Goal: Transaction & Acquisition: Purchase product/service

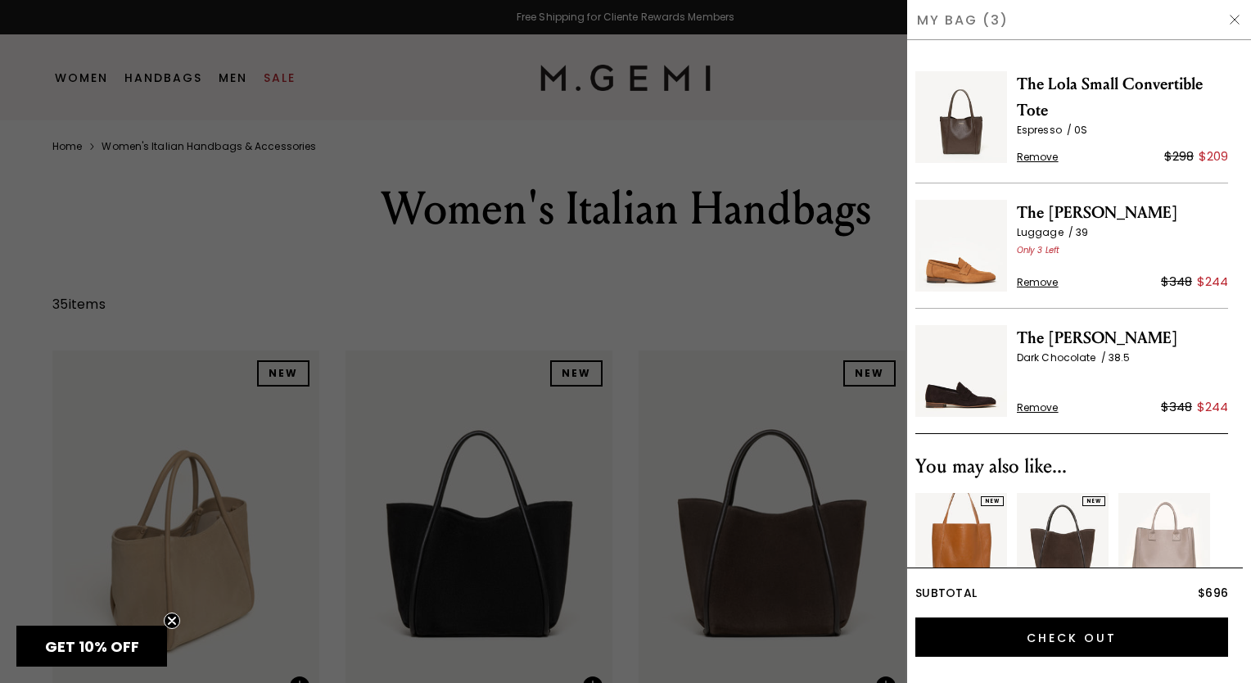
click at [1024, 154] on span "Remove" at bounding box center [1038, 157] width 42 height 13
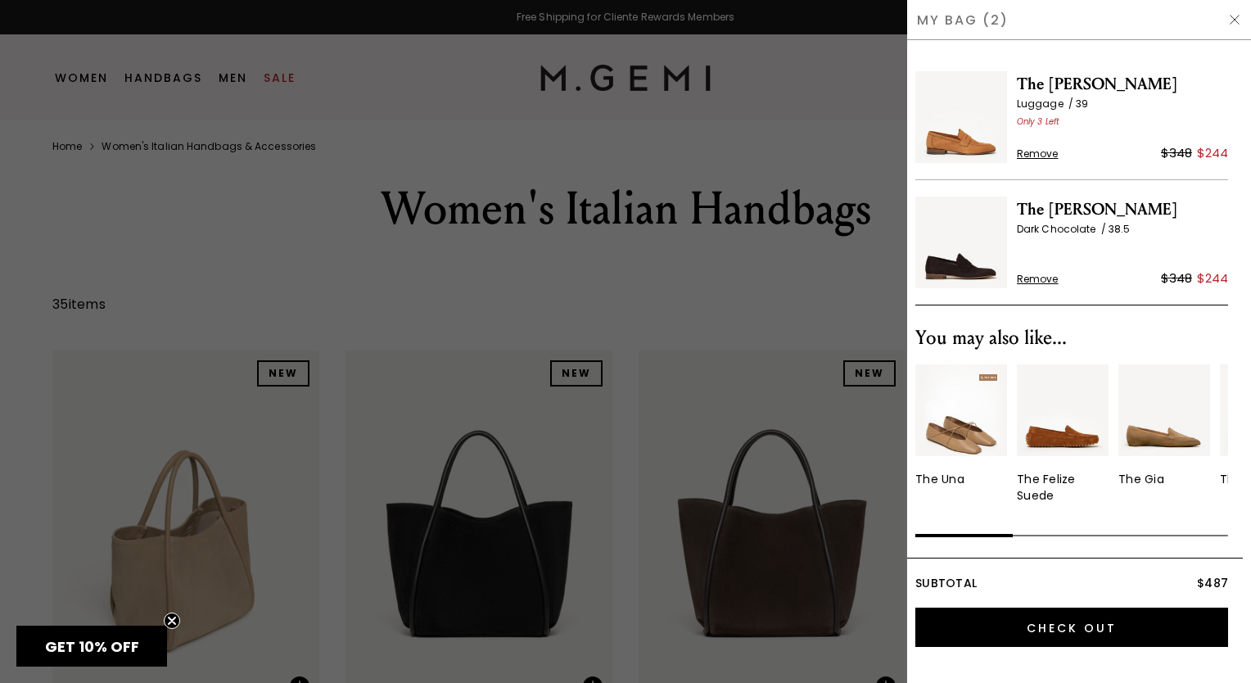
click at [67, 634] on span "GET 10% OFF" at bounding box center [91, 645] width 151 height 41
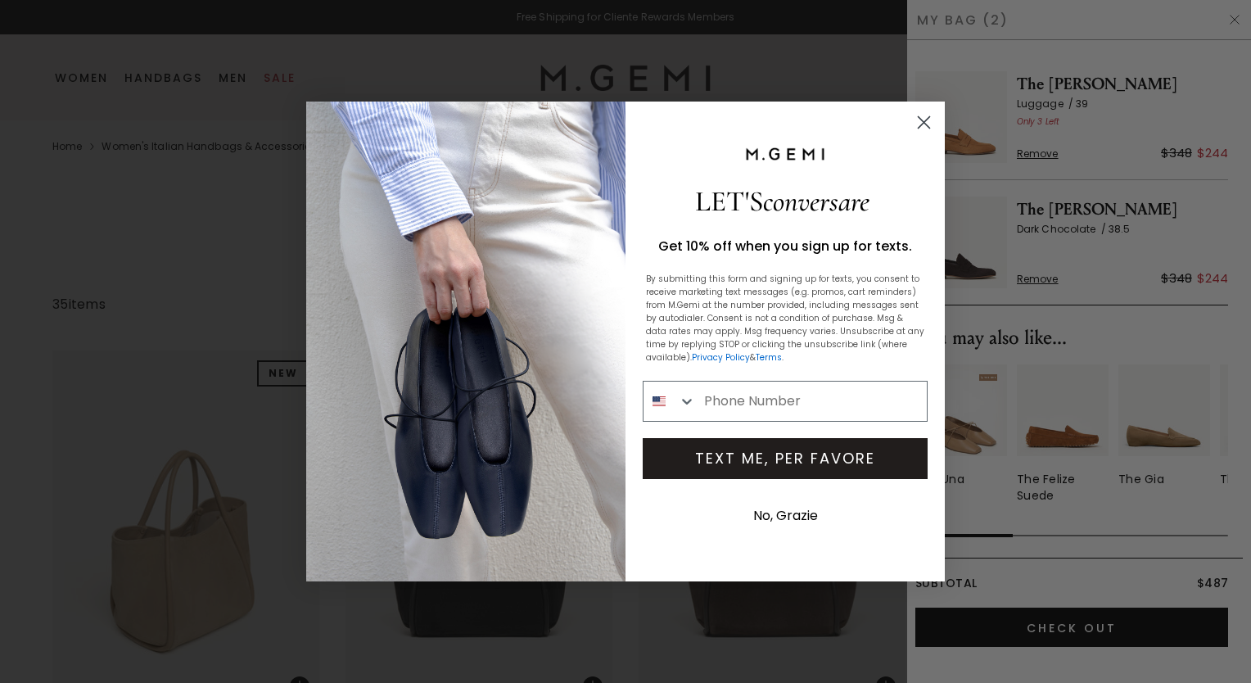
click at [789, 507] on button "No, Grazie" at bounding box center [785, 515] width 81 height 41
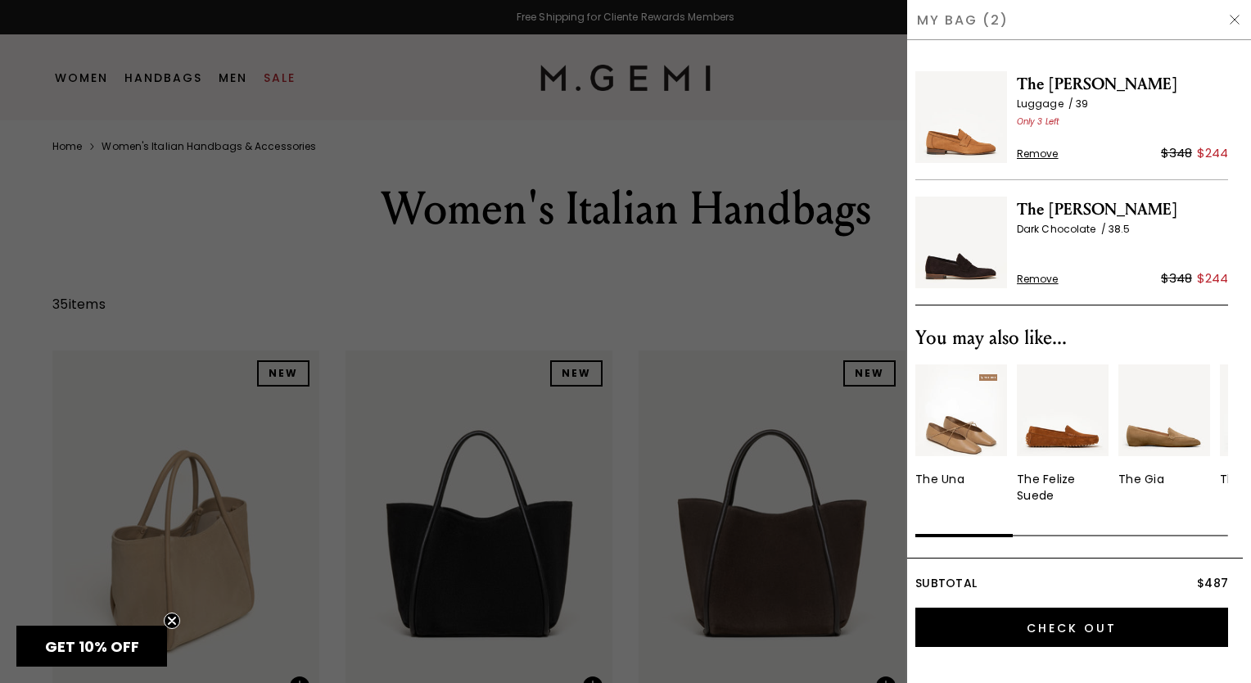
click at [951, 146] on img at bounding box center [961, 117] width 92 height 92
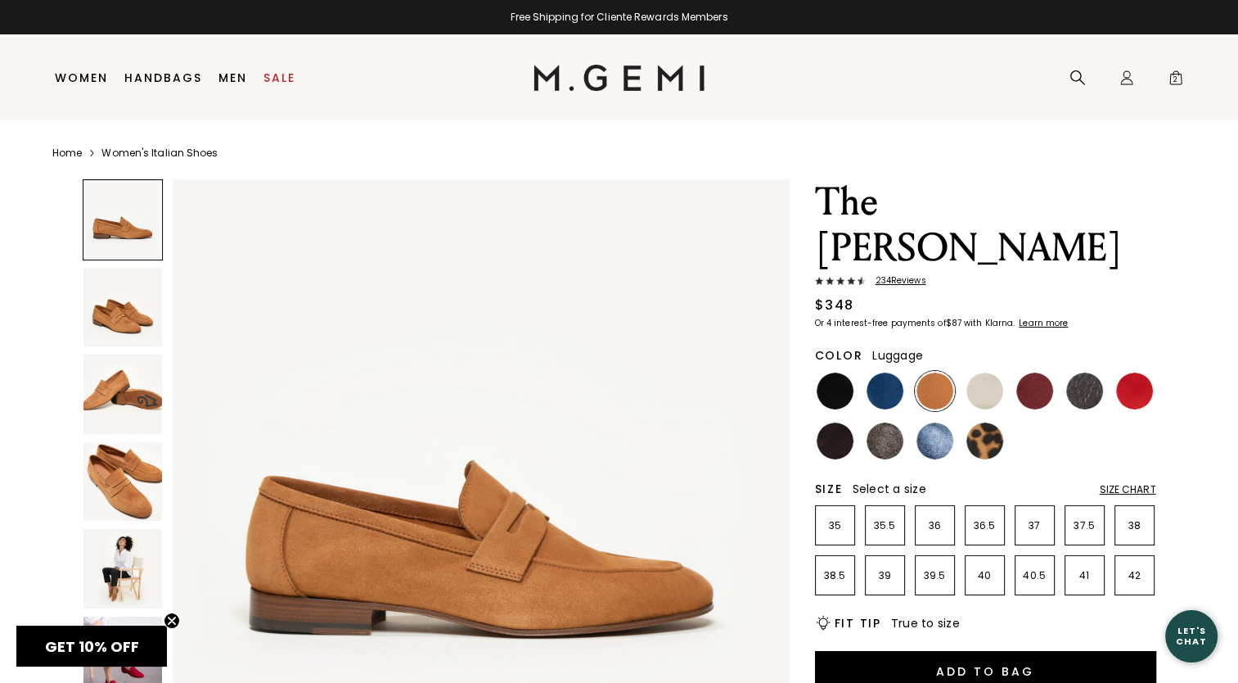
click at [127, 471] on img at bounding box center [122, 481] width 79 height 79
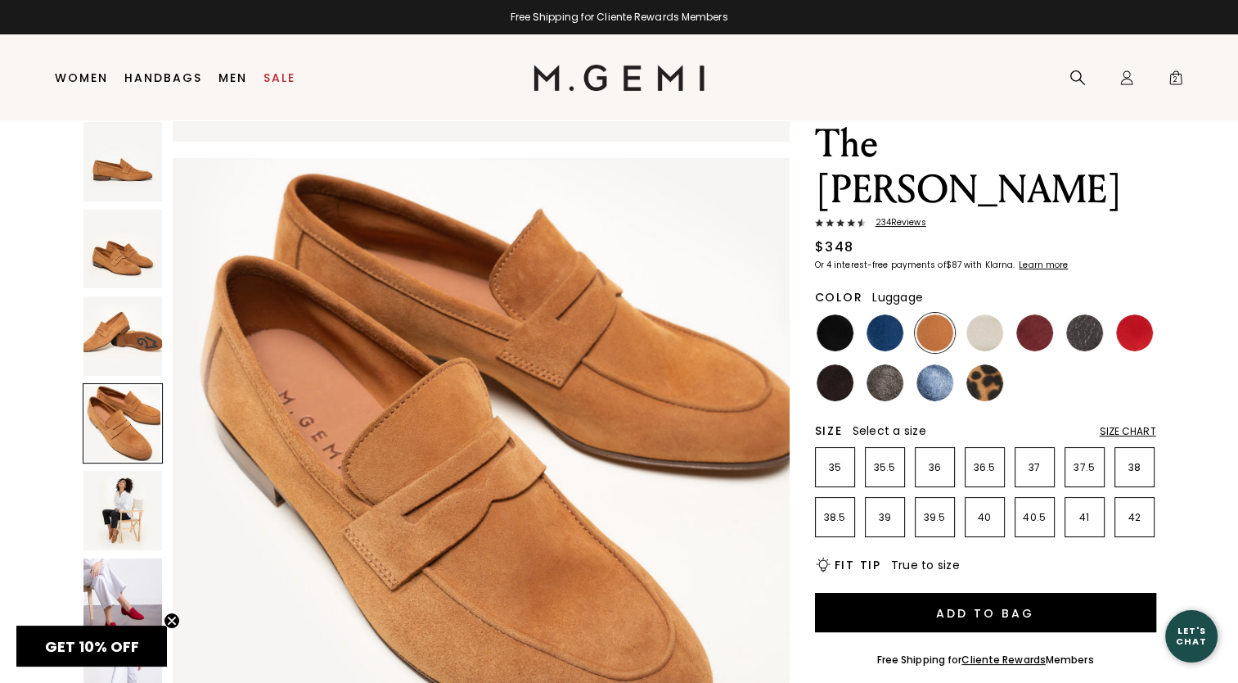
scroll to position [47, 0]
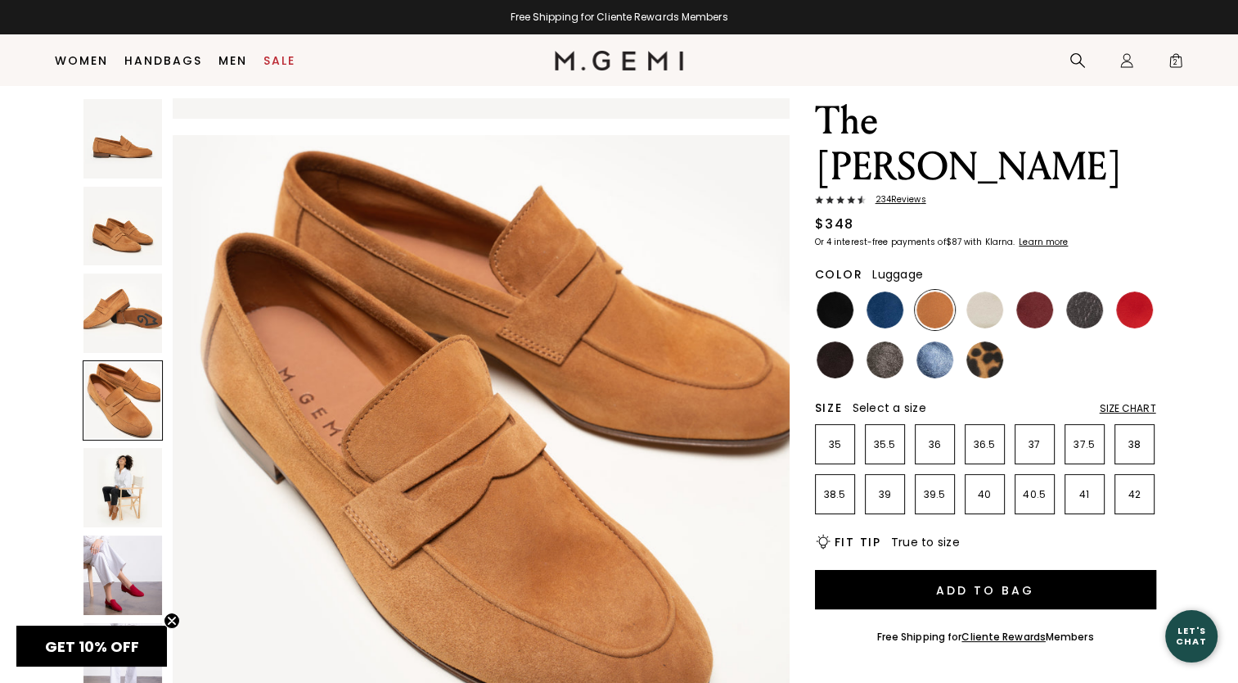
click at [106, 496] on img at bounding box center [122, 487] width 79 height 79
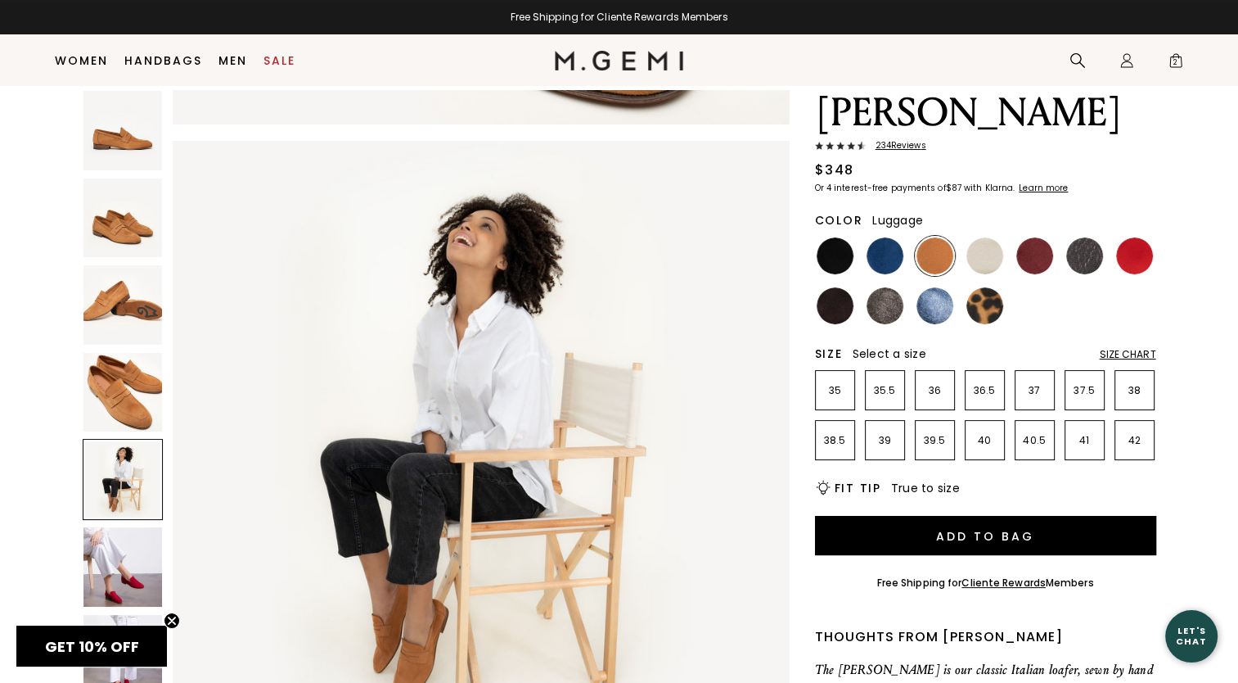
scroll to position [129, 0]
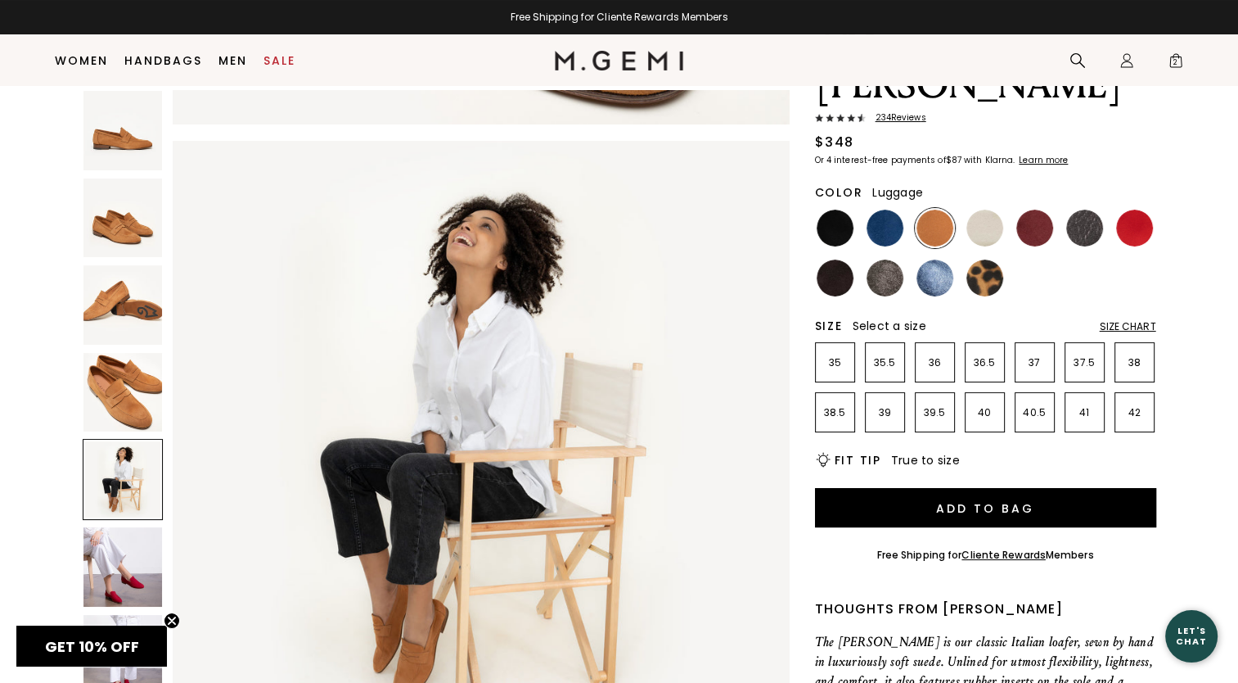
click at [130, 281] on img at bounding box center [122, 304] width 79 height 79
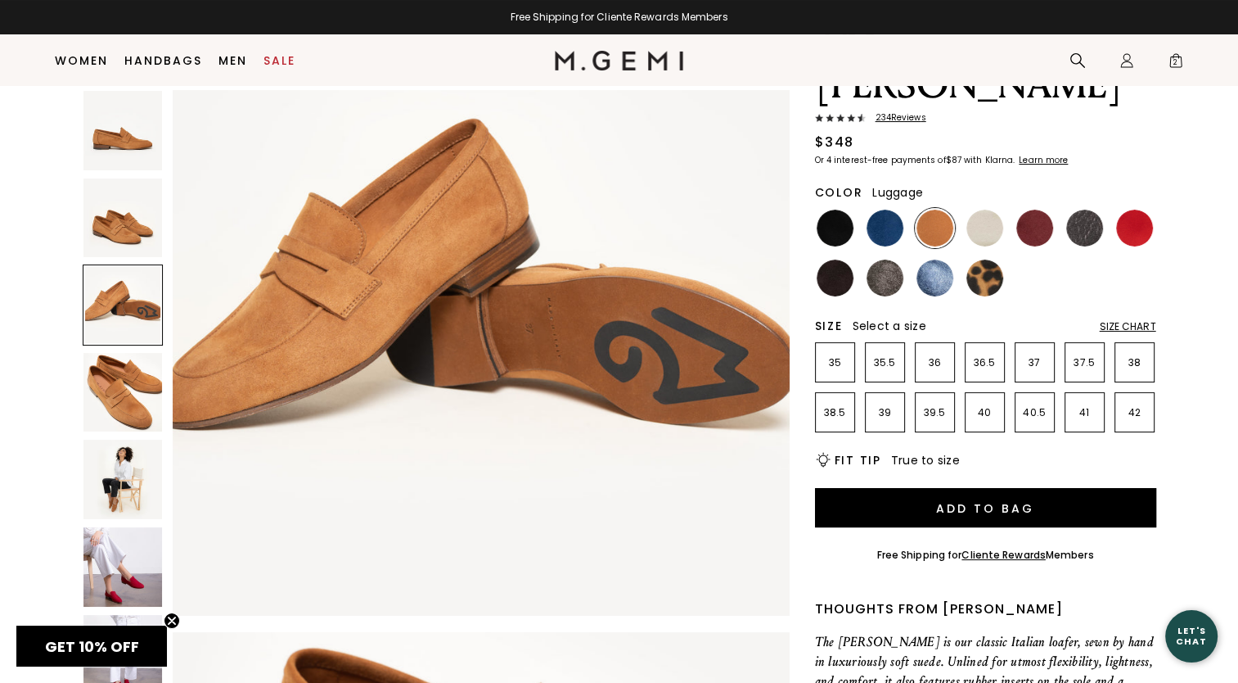
scroll to position [1241, 0]
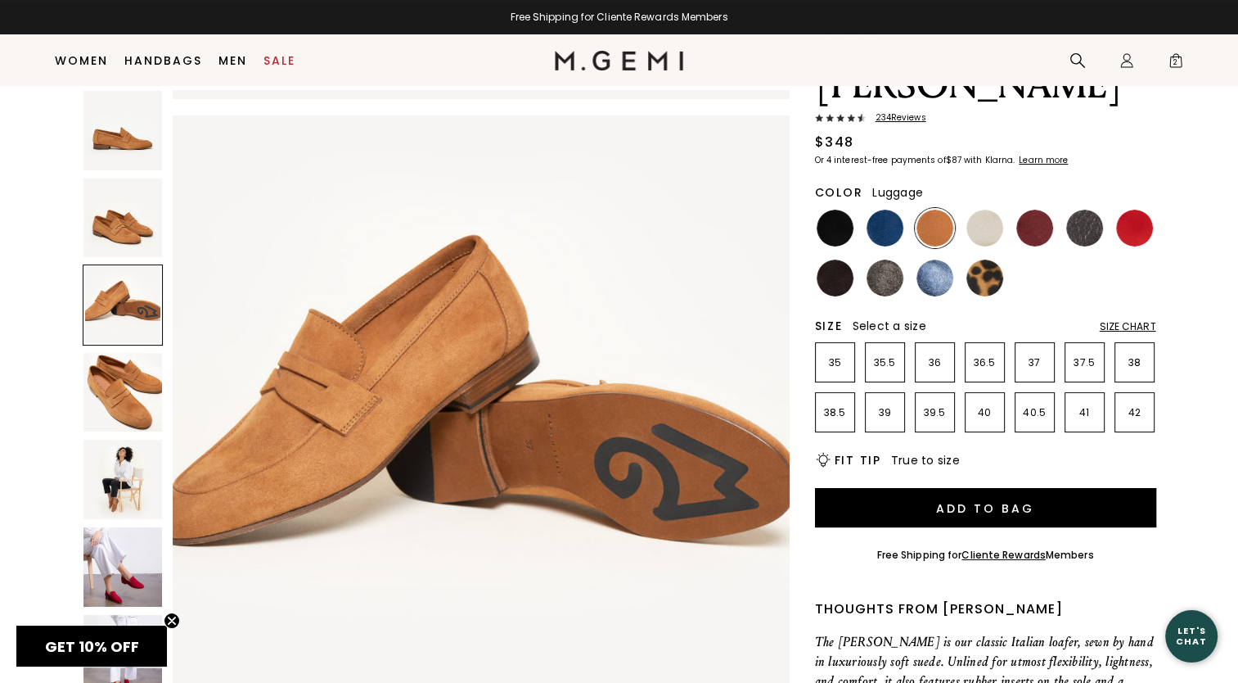
click at [118, 217] on img at bounding box center [122, 217] width 79 height 79
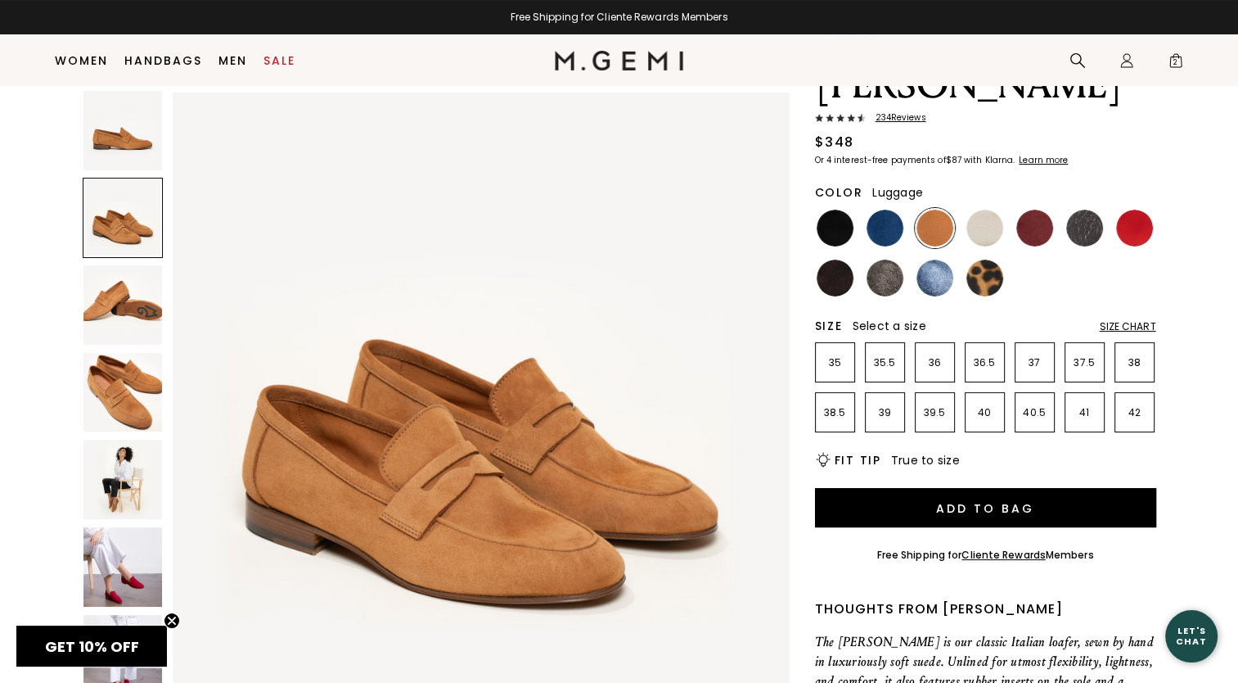
scroll to position [620, 0]
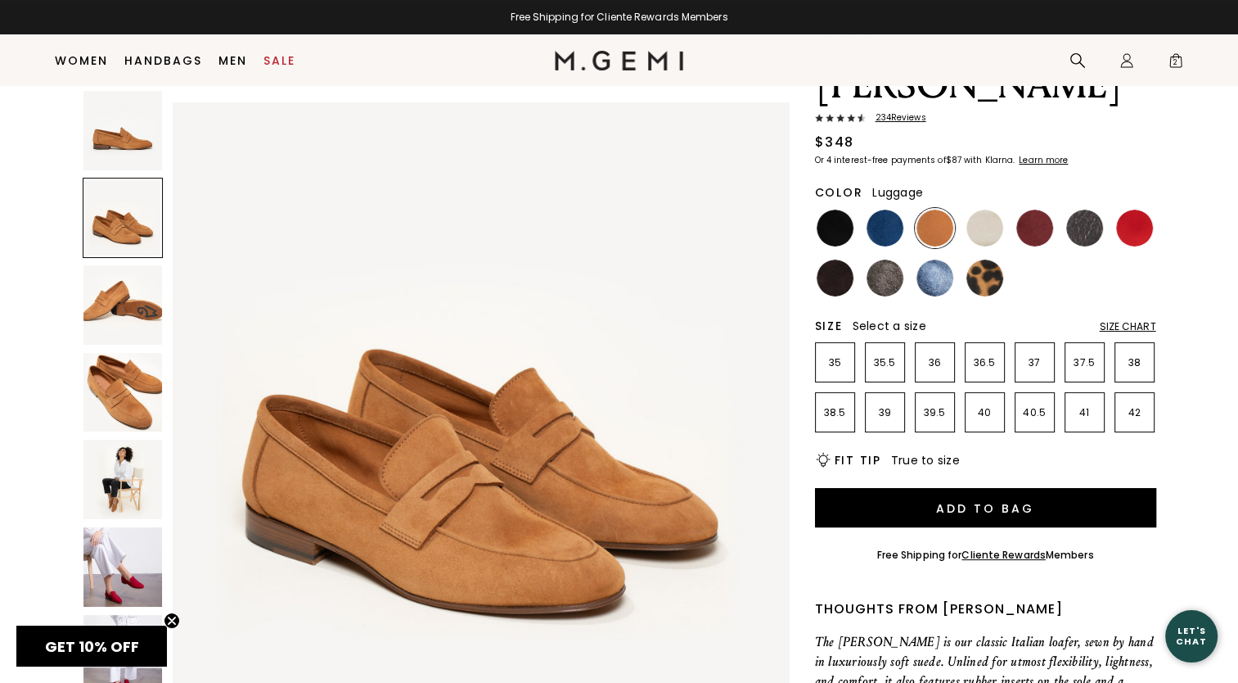
click at [138, 129] on img at bounding box center [122, 130] width 79 height 79
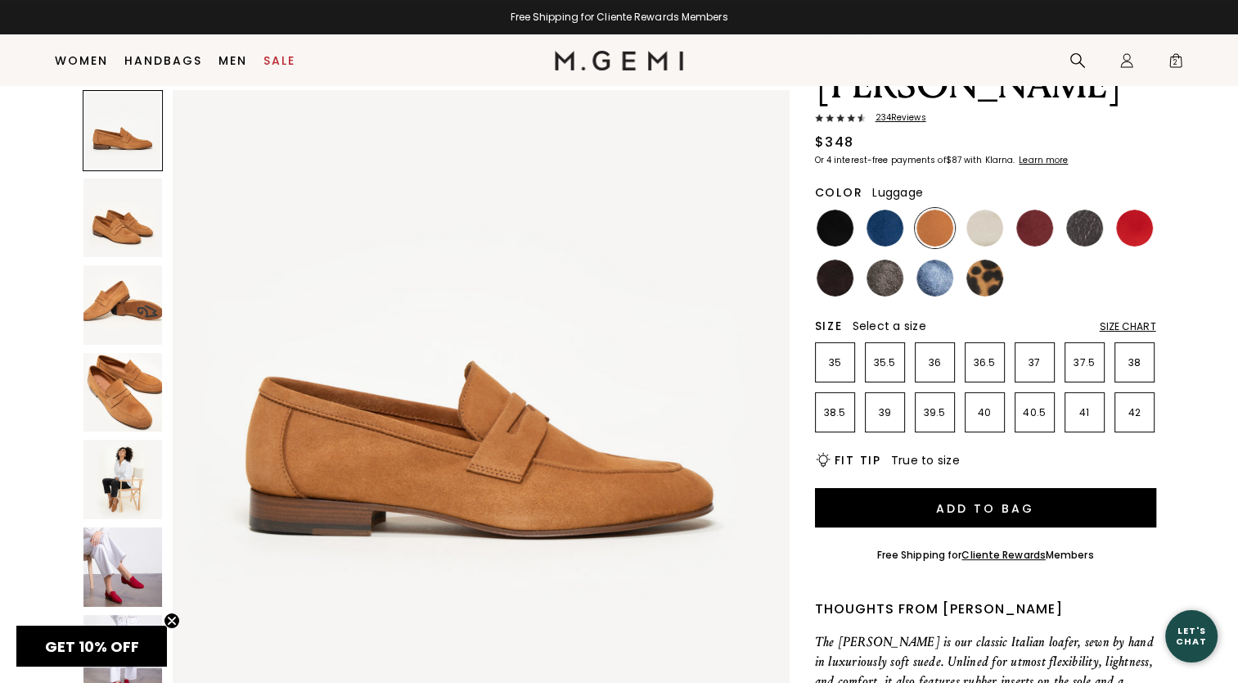
scroll to position [0, 0]
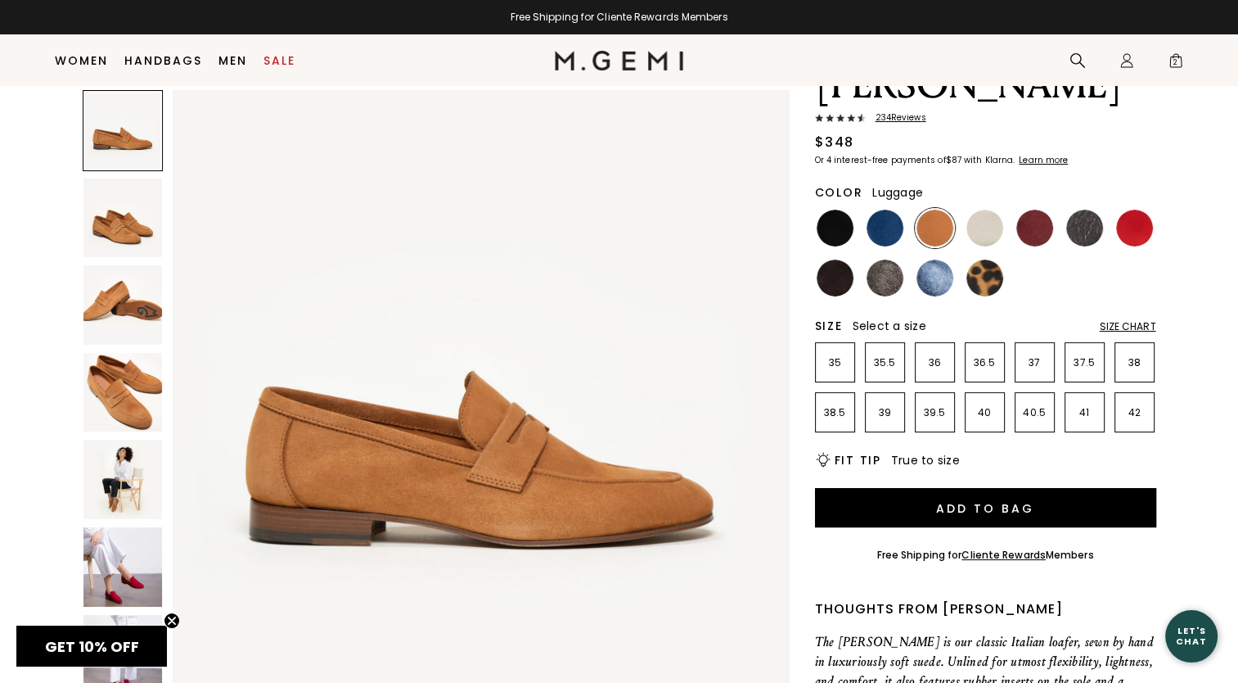
click at [108, 214] on img at bounding box center [122, 217] width 79 height 79
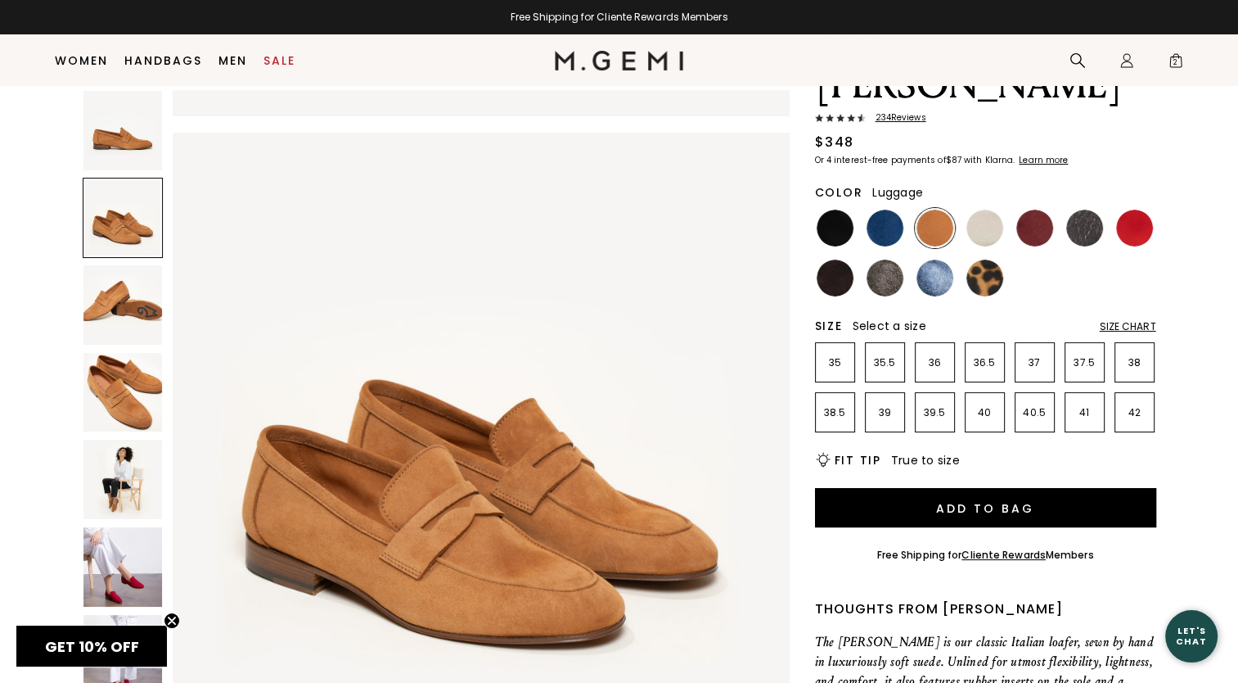
scroll to position [620, 0]
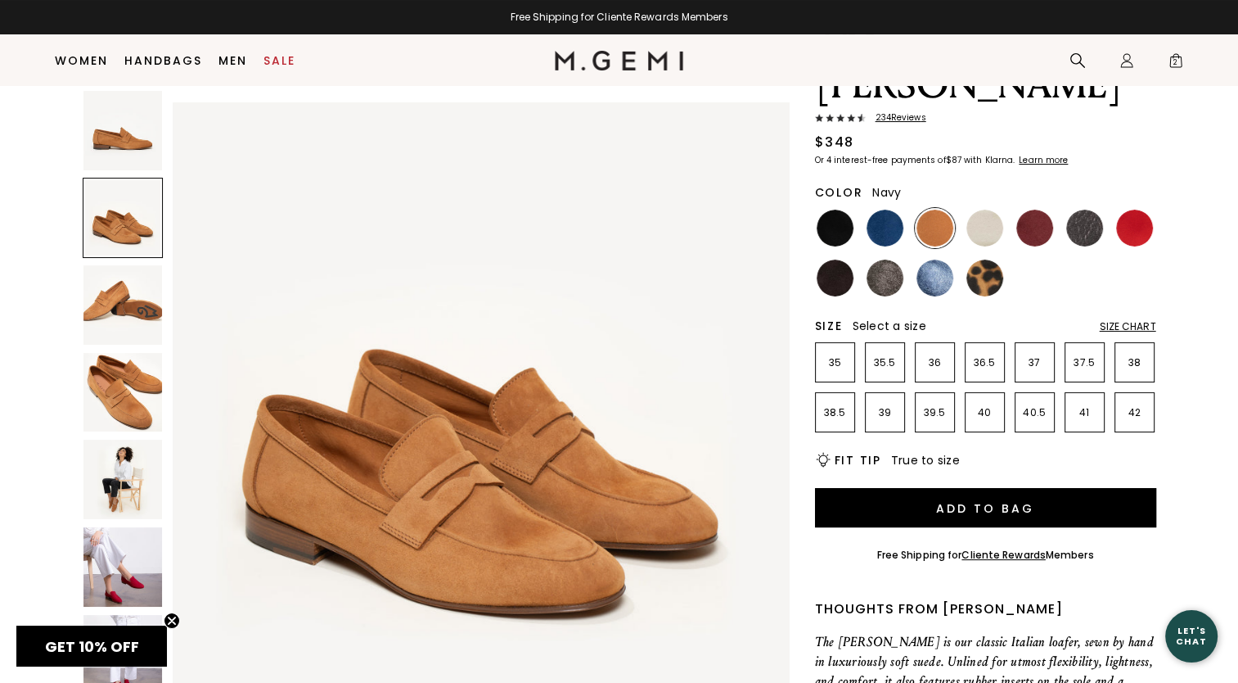
click at [892, 210] on img at bounding box center [885, 228] width 37 height 37
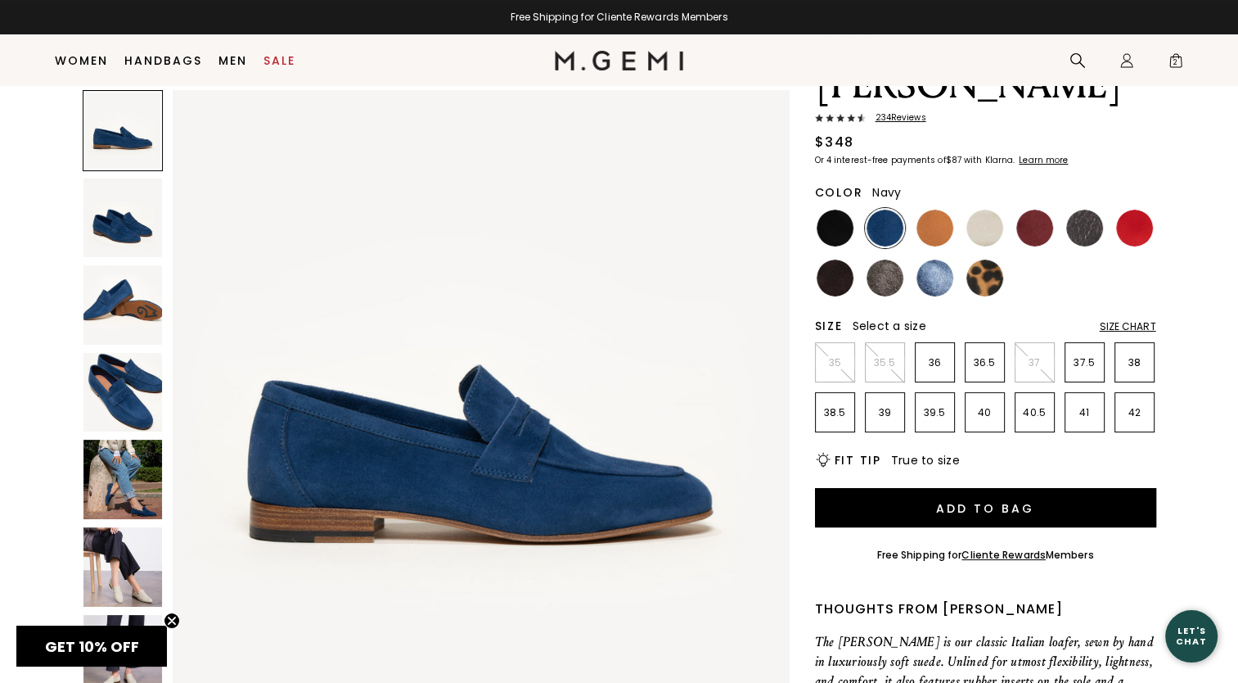
click at [130, 238] on img at bounding box center [122, 217] width 79 height 79
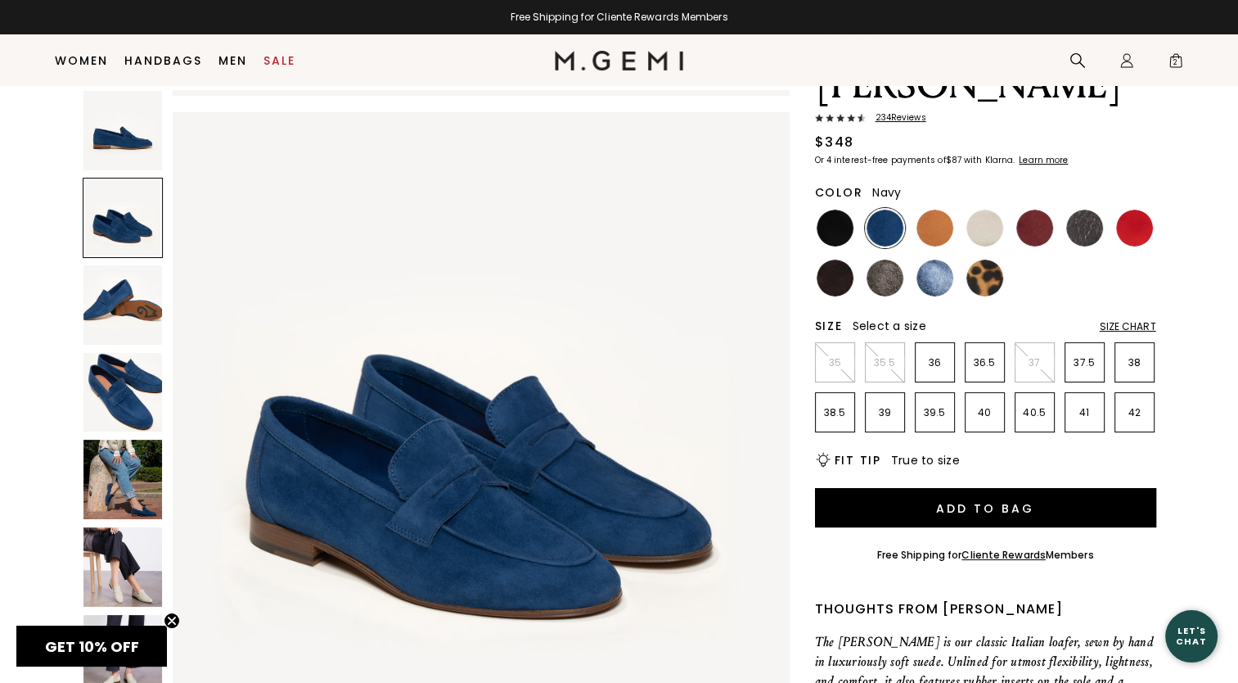
scroll to position [620, 0]
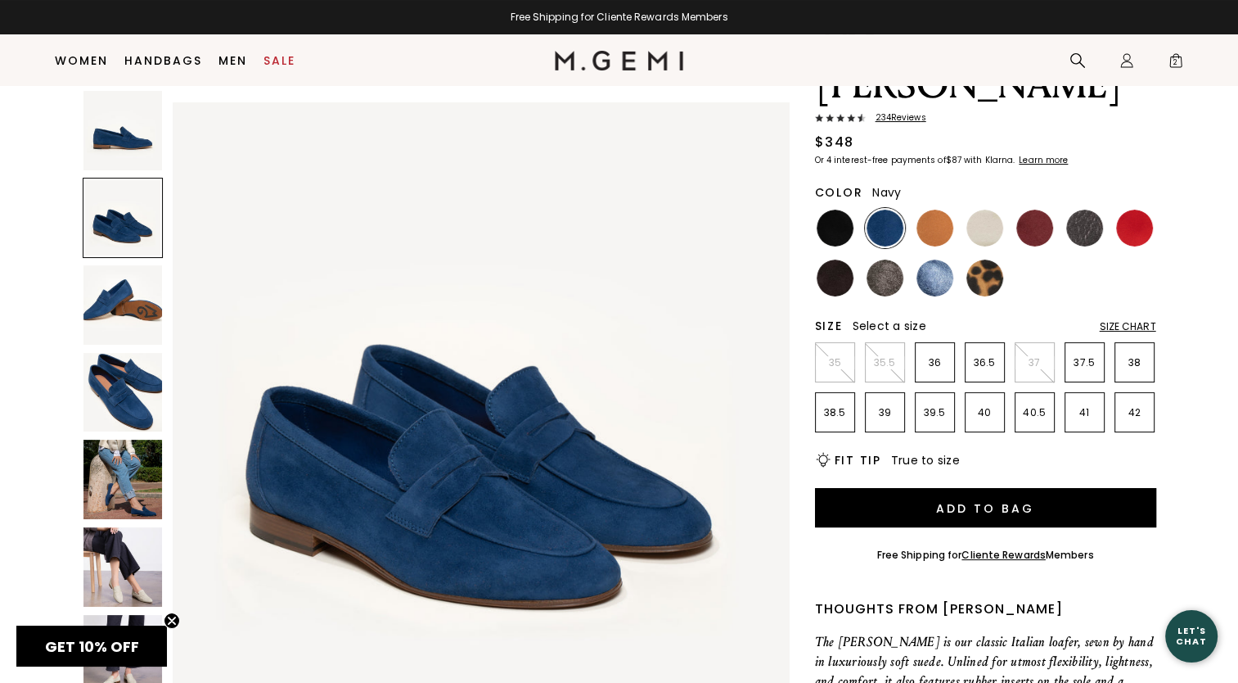
click at [113, 388] on img at bounding box center [122, 392] width 79 height 79
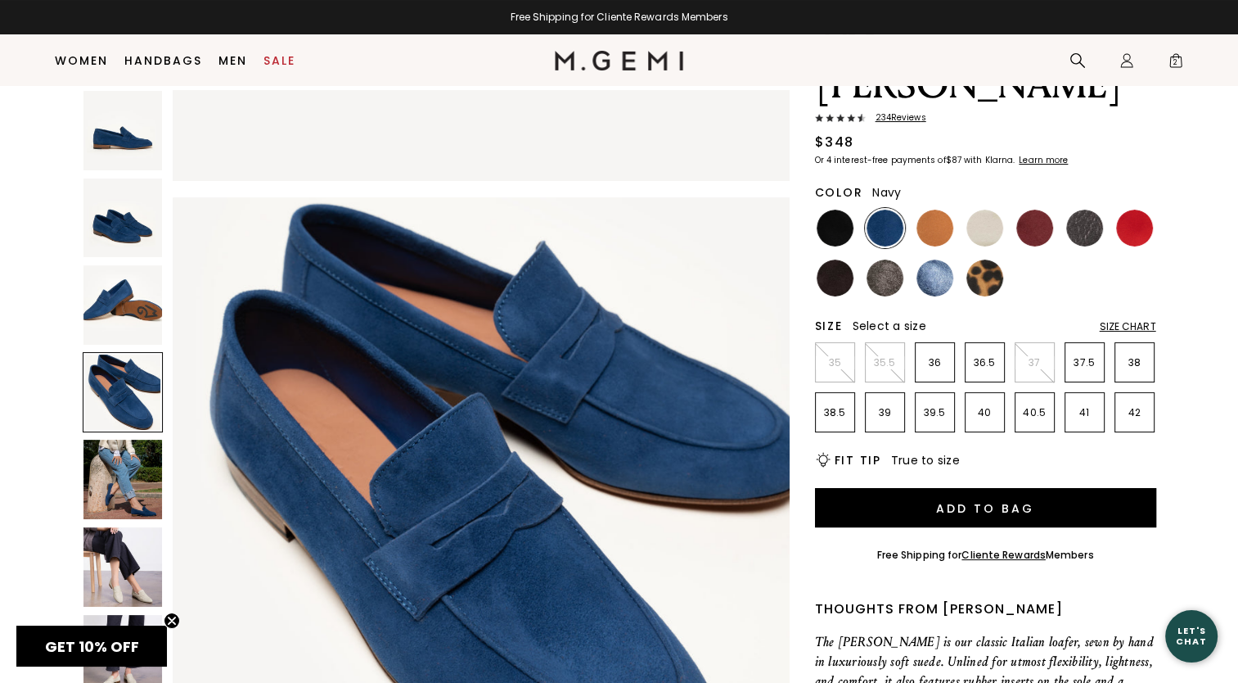
scroll to position [1862, 0]
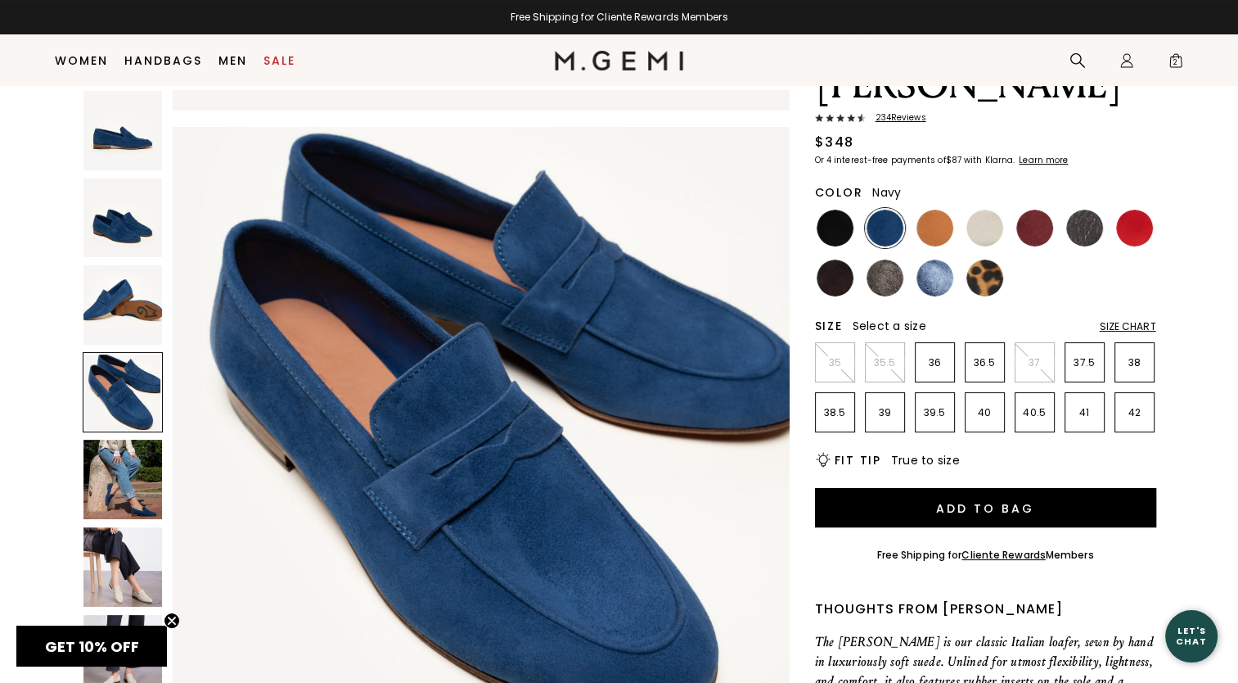
click at [116, 329] on img at bounding box center [122, 304] width 79 height 79
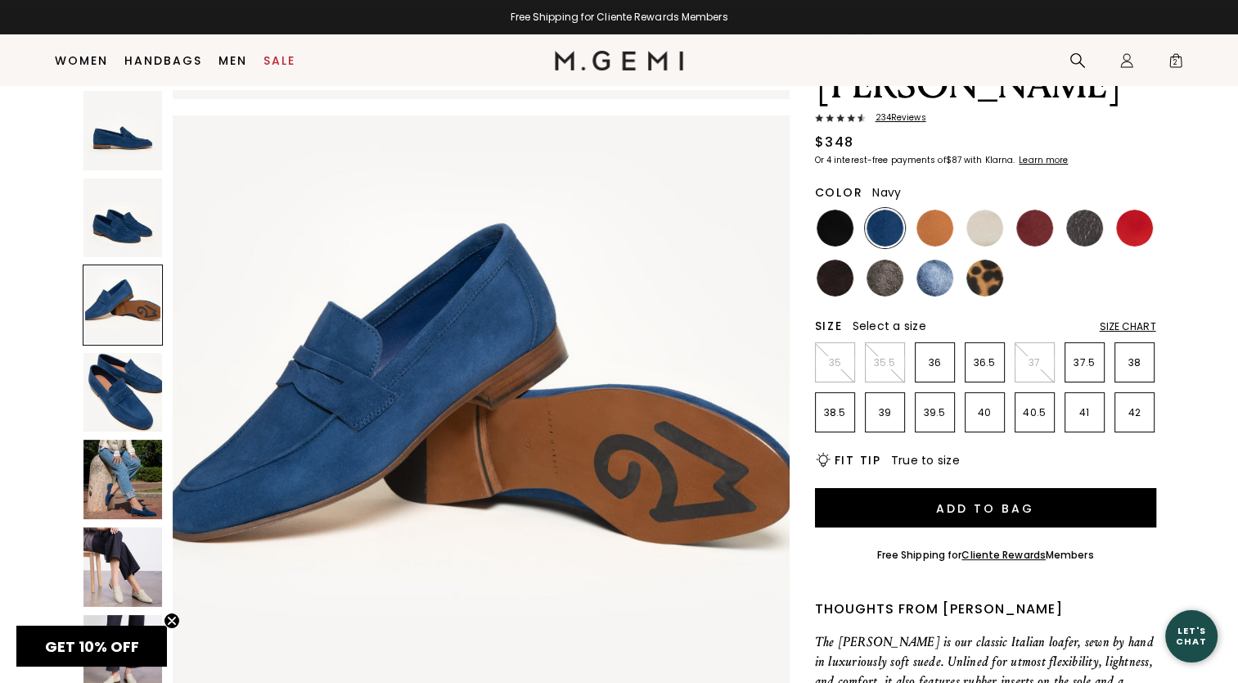
click at [121, 246] on img at bounding box center [122, 217] width 79 height 79
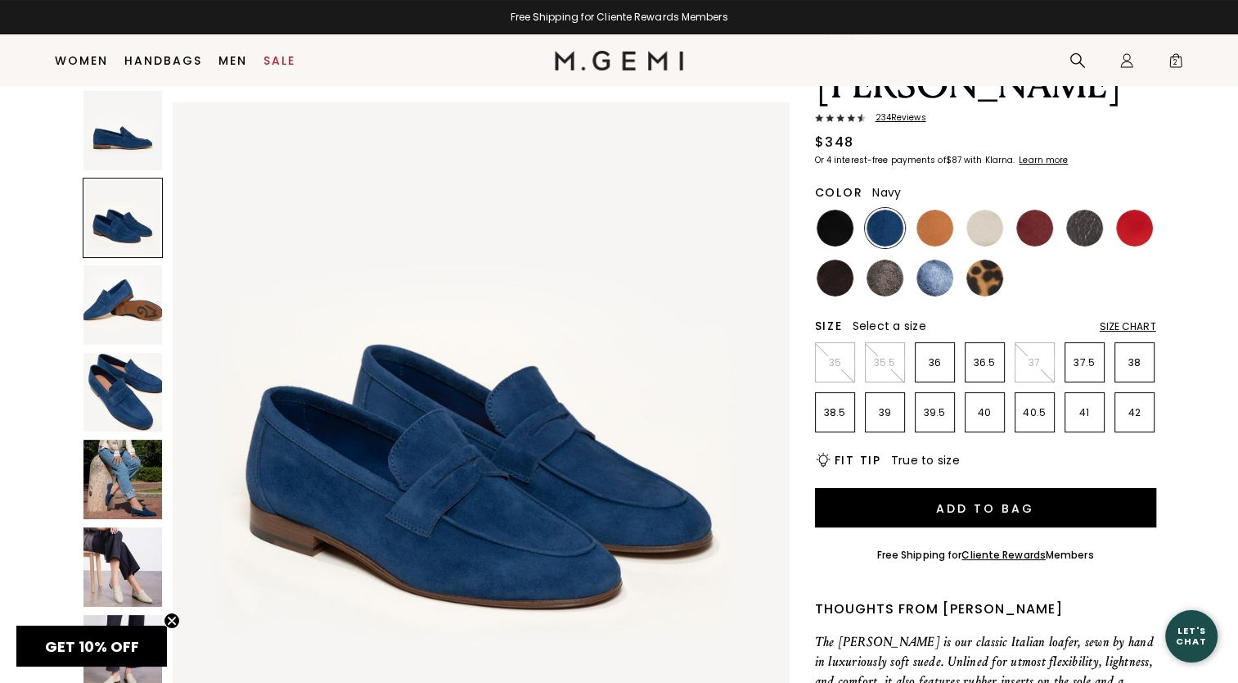
click at [121, 483] on img at bounding box center [122, 479] width 79 height 79
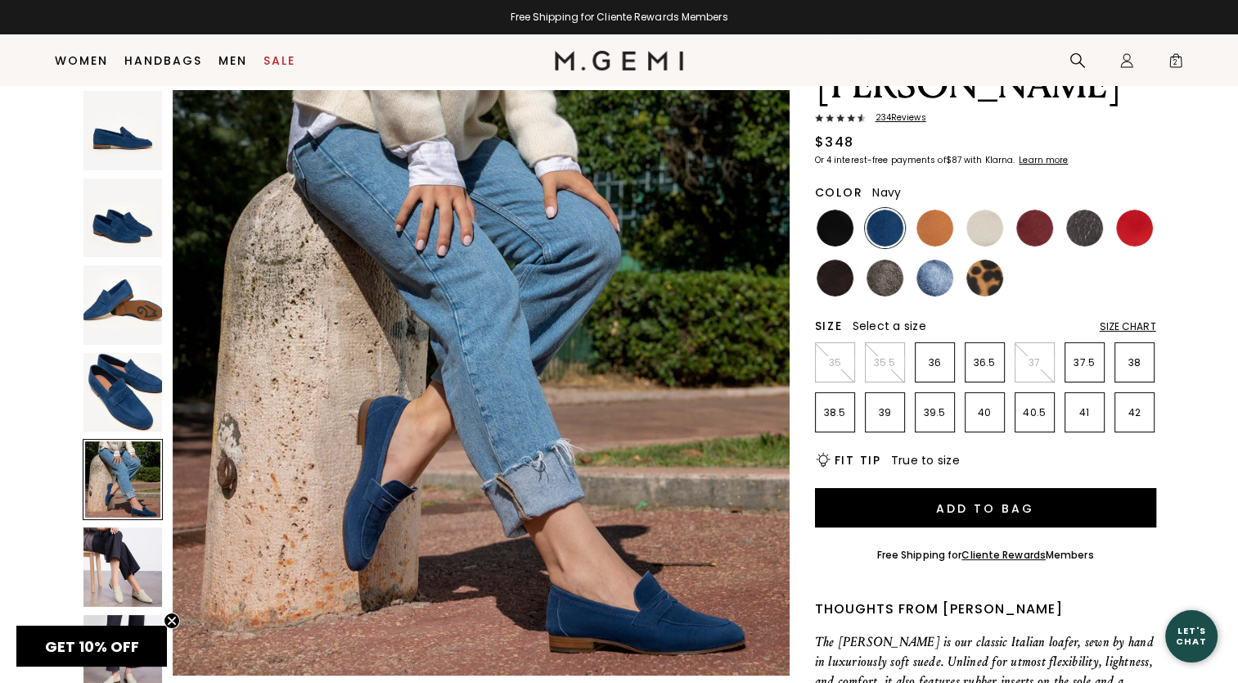
scroll to position [2482, 0]
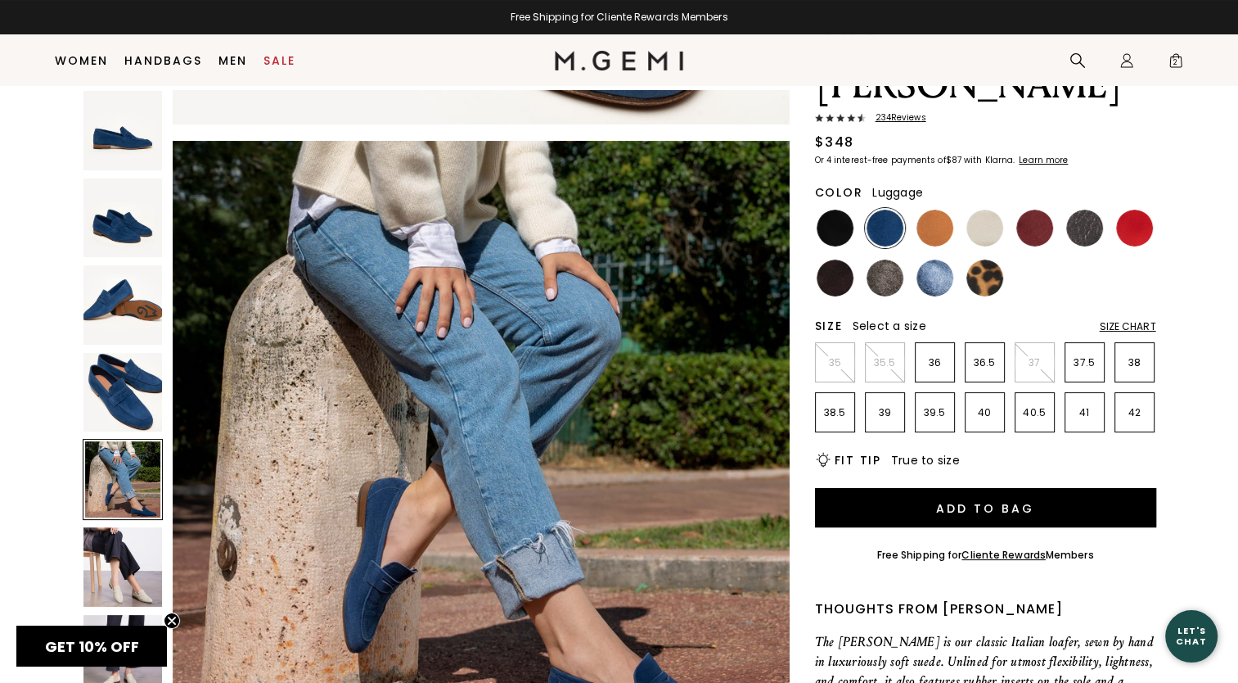
click at [942, 210] on img at bounding box center [935, 228] width 37 height 37
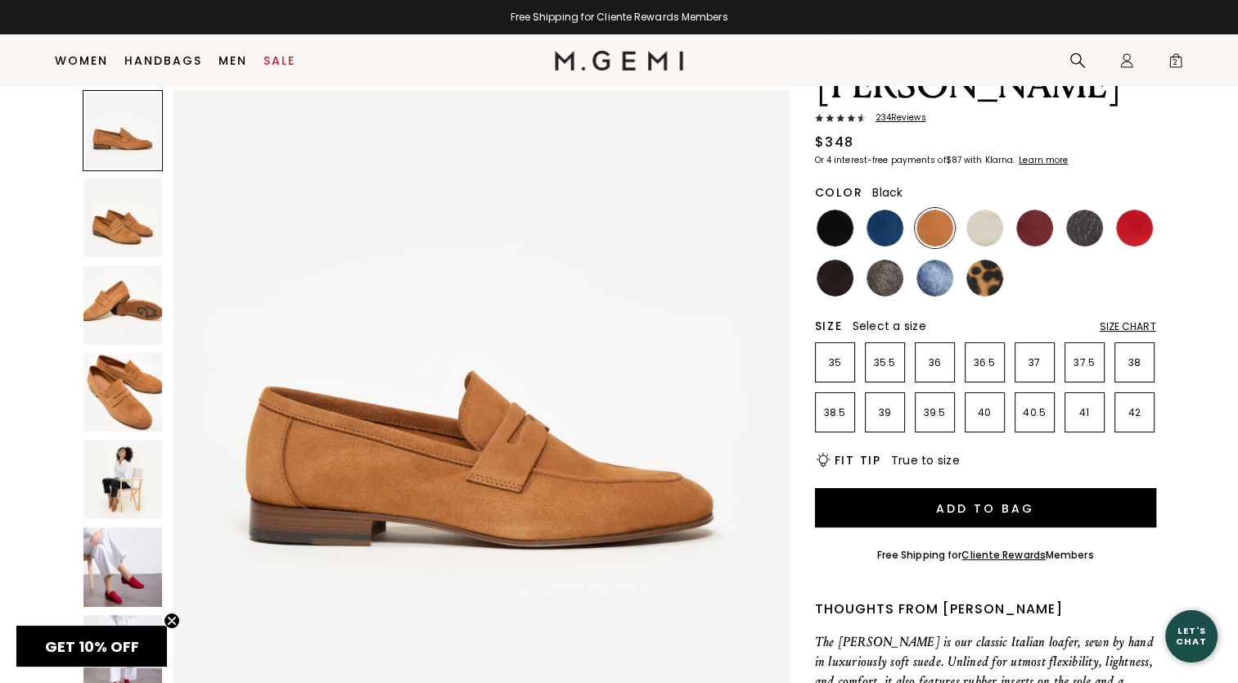
click at [830, 210] on img at bounding box center [835, 228] width 37 height 37
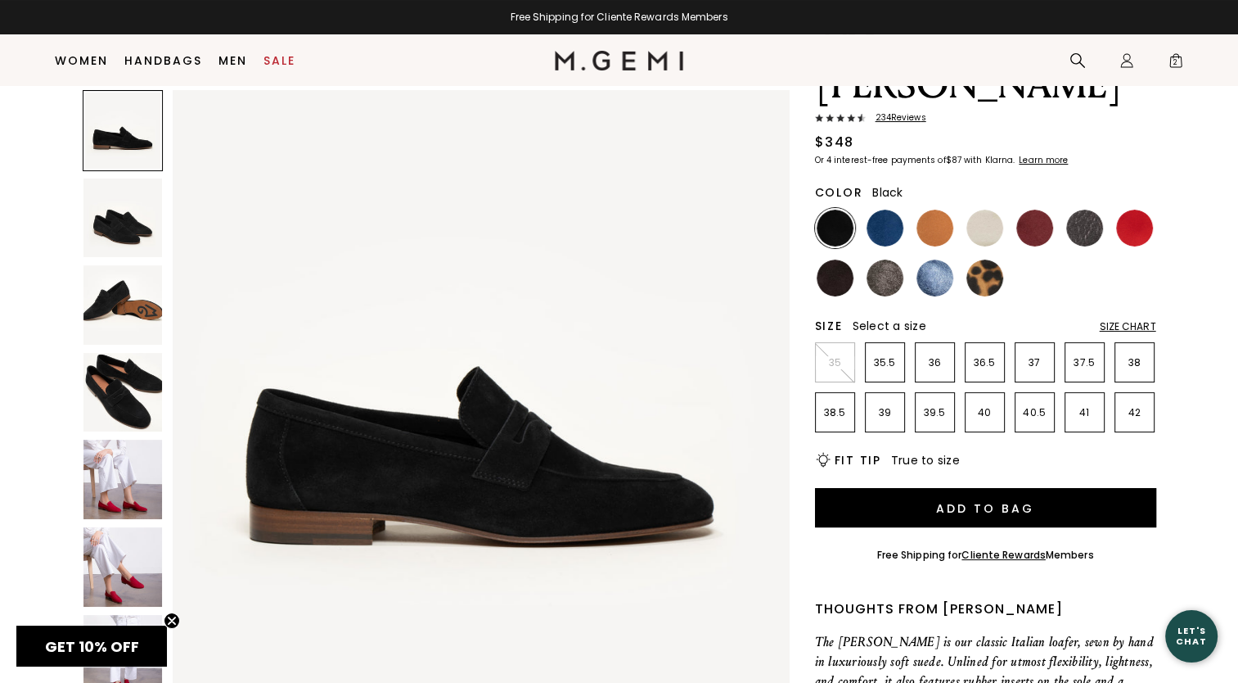
click at [132, 228] on img at bounding box center [122, 217] width 79 height 79
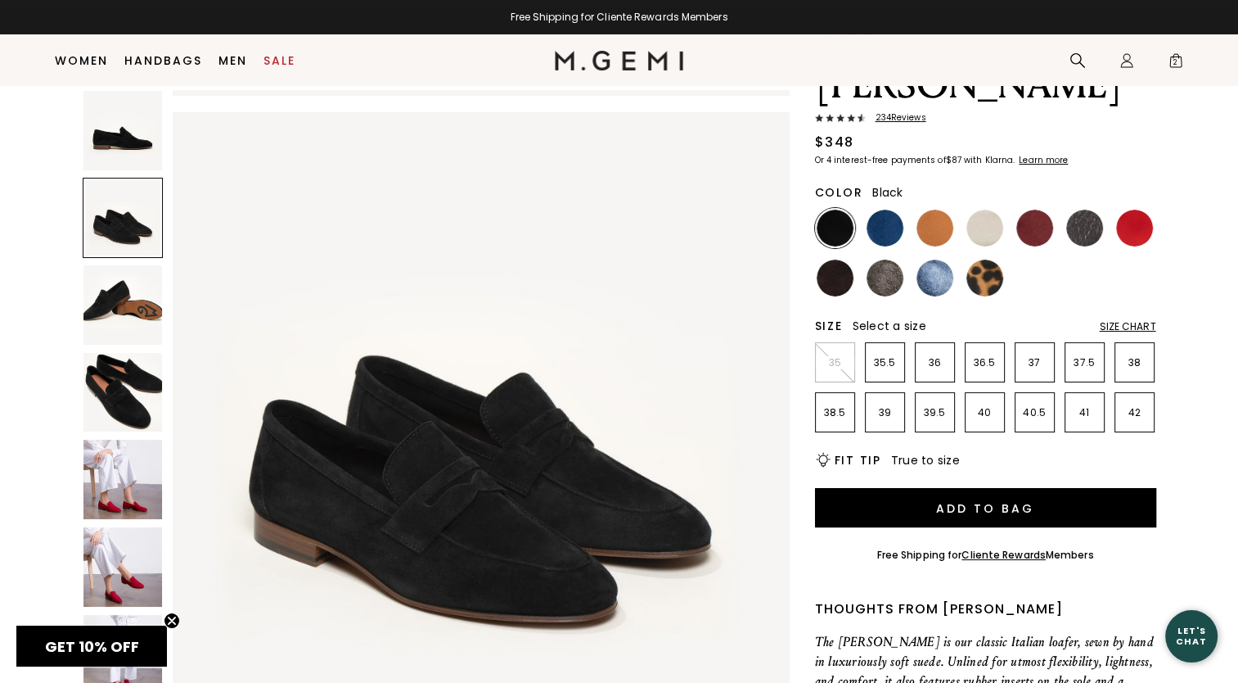
scroll to position [620, 0]
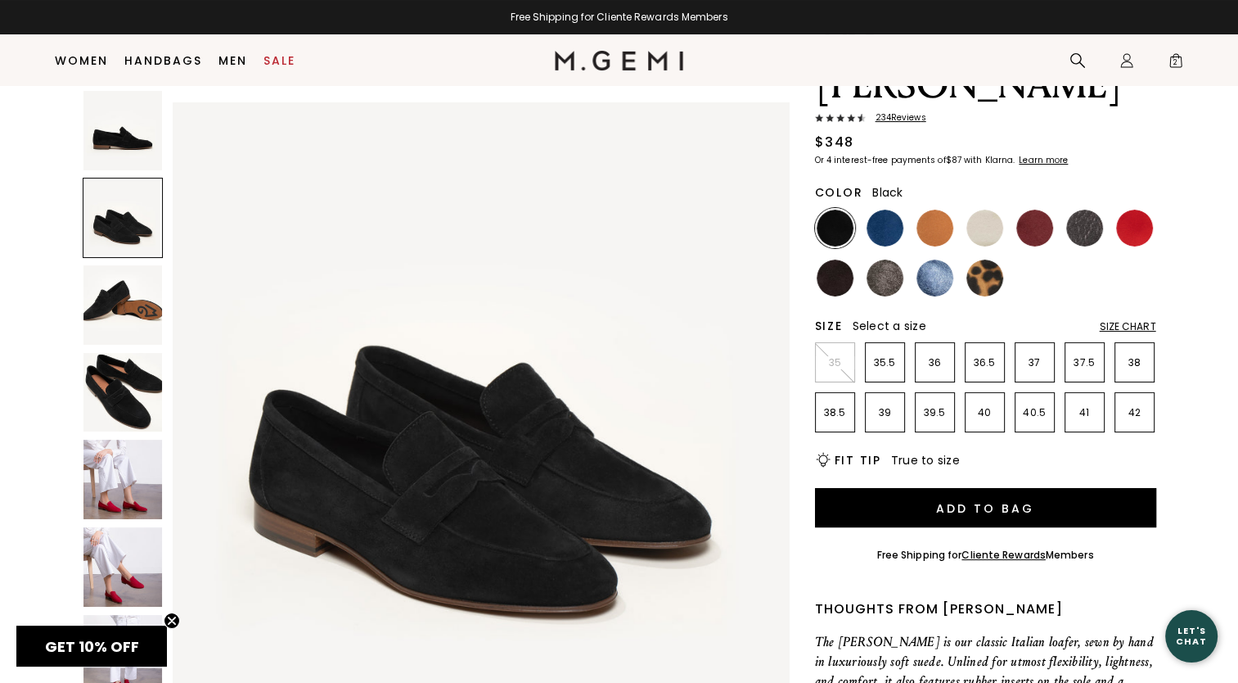
click at [108, 306] on img at bounding box center [122, 304] width 79 height 79
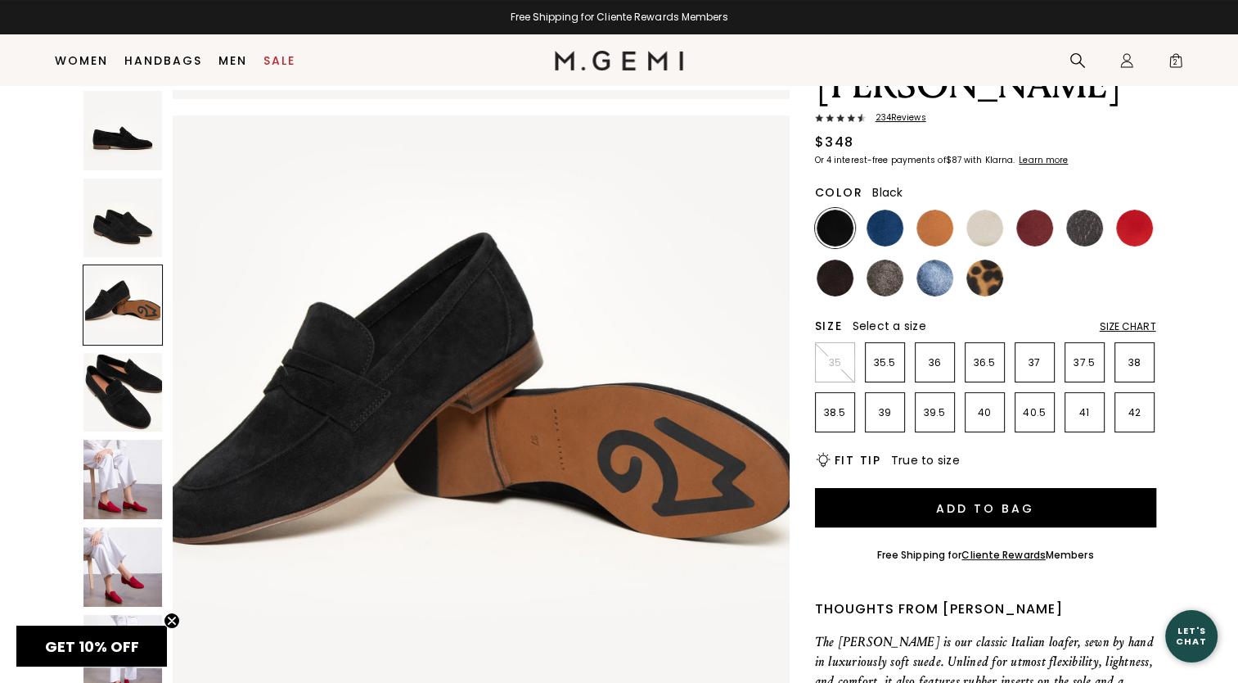
click at [114, 385] on img at bounding box center [122, 392] width 79 height 79
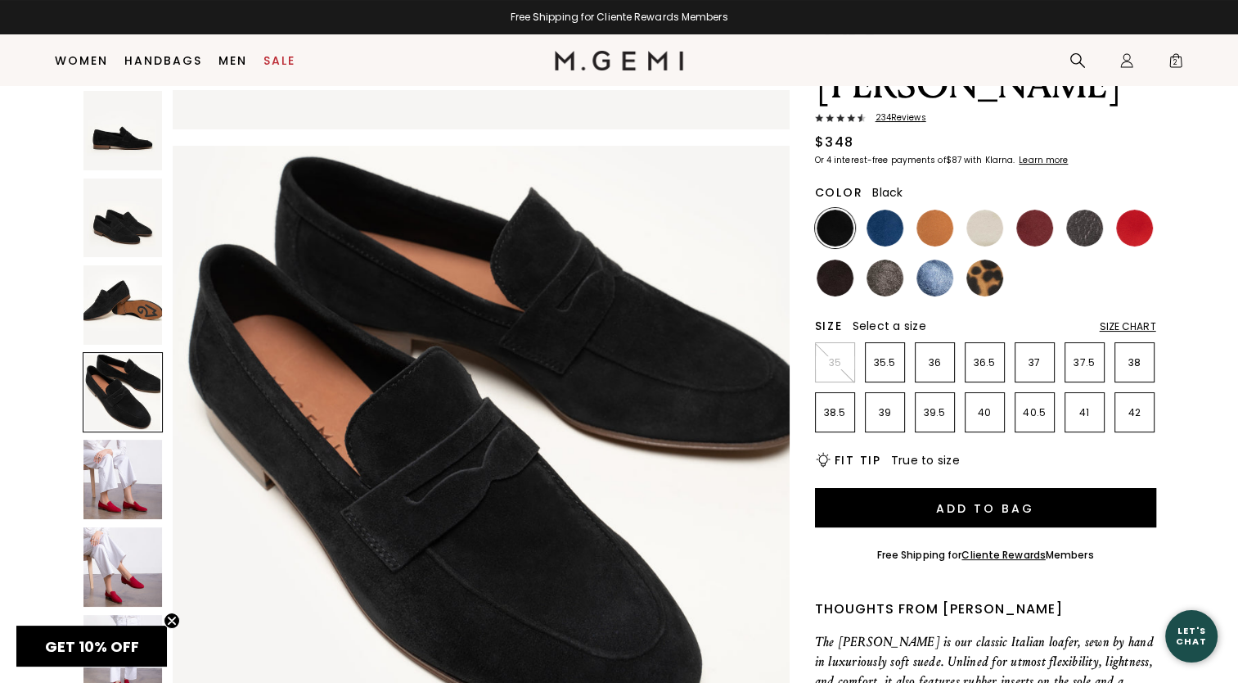
scroll to position [1862, 0]
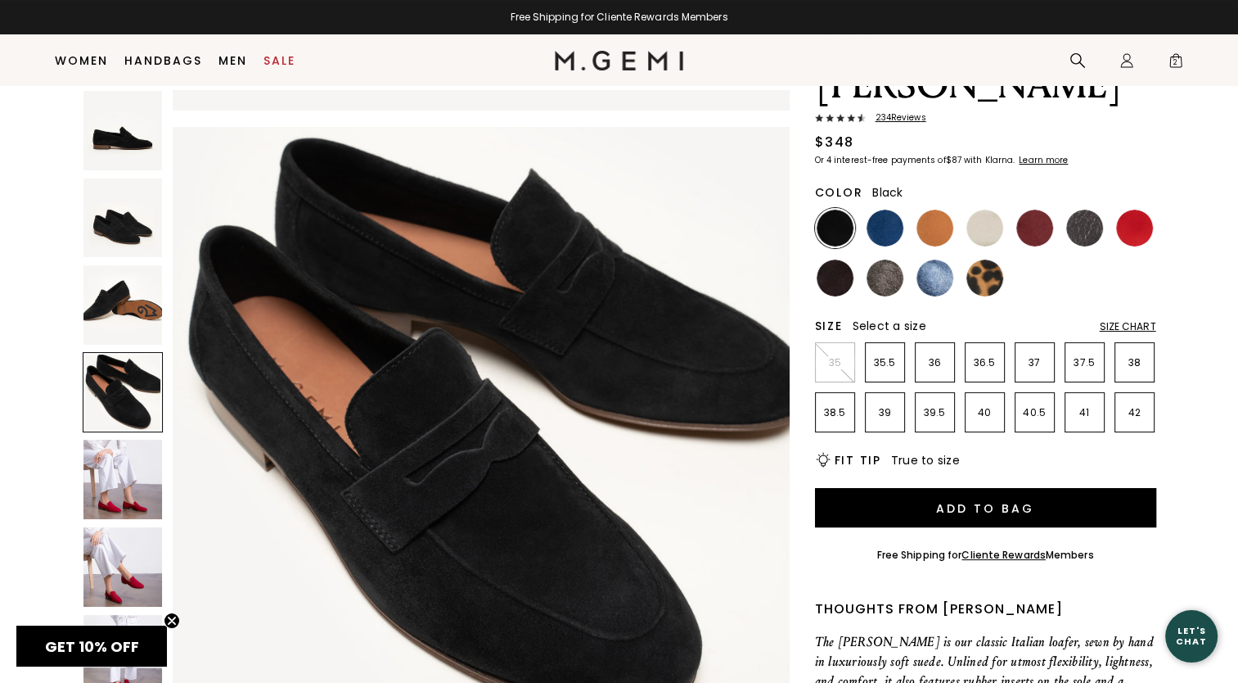
click at [138, 213] on img at bounding box center [122, 217] width 79 height 79
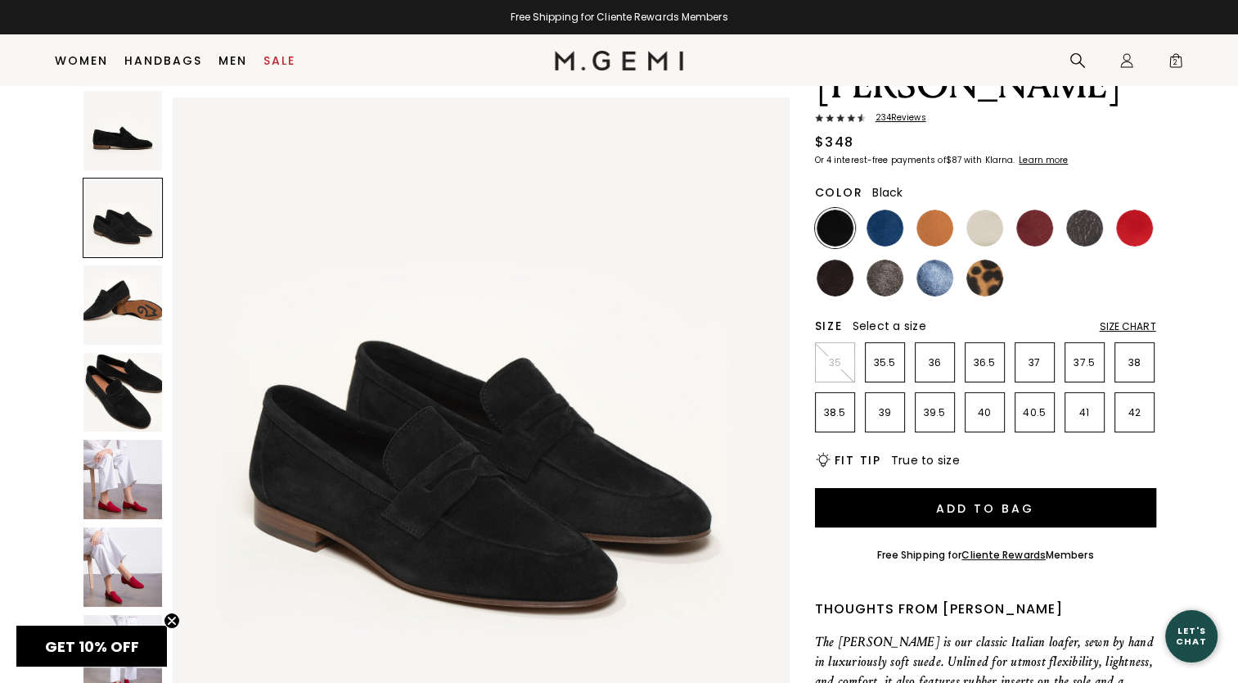
scroll to position [620, 0]
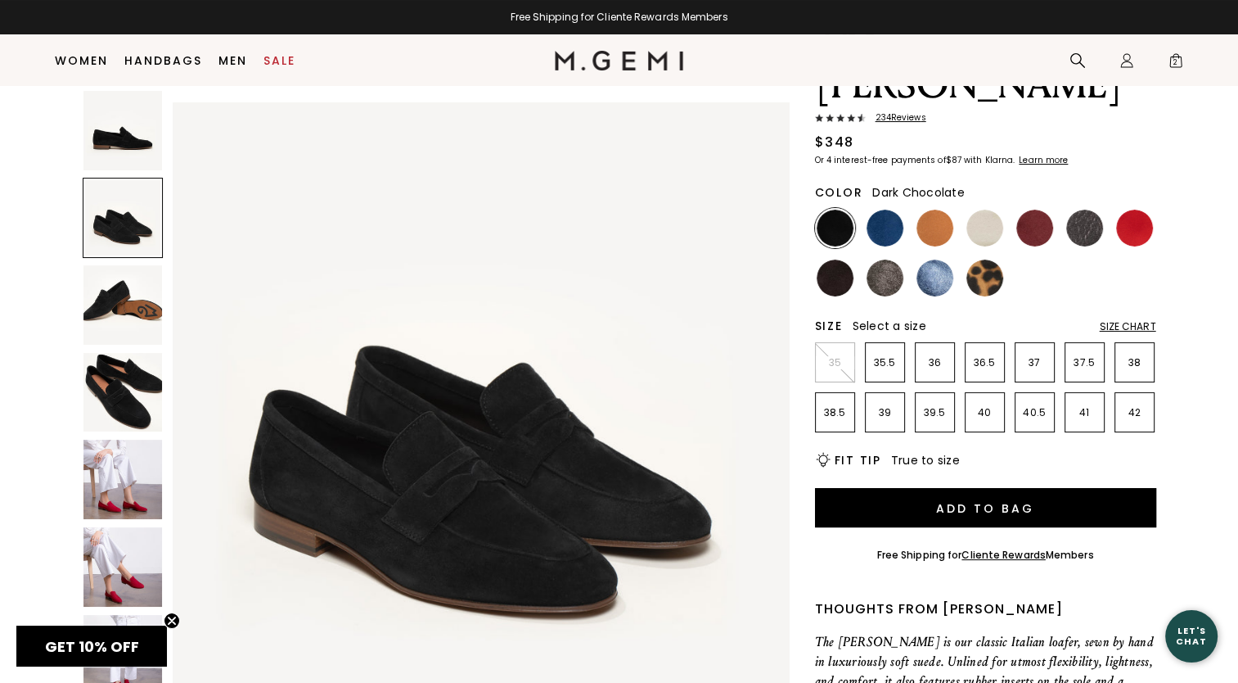
click at [824, 259] on img at bounding box center [835, 277] width 37 height 37
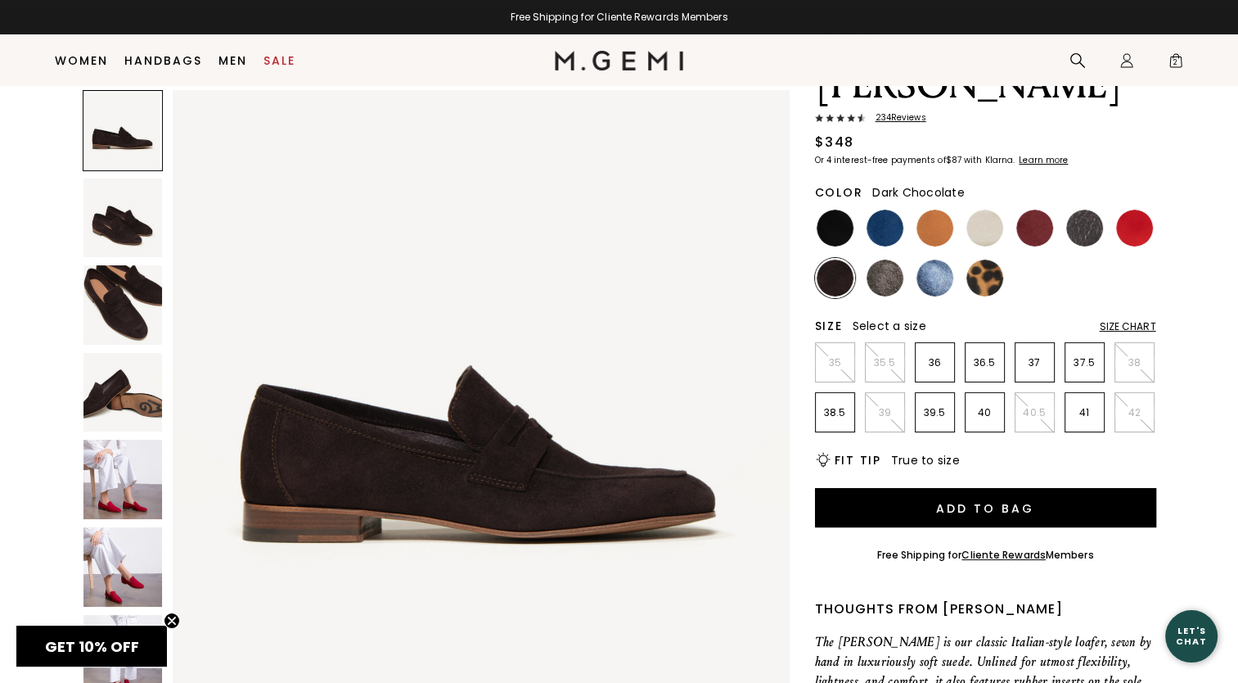
click at [147, 223] on img at bounding box center [122, 217] width 79 height 79
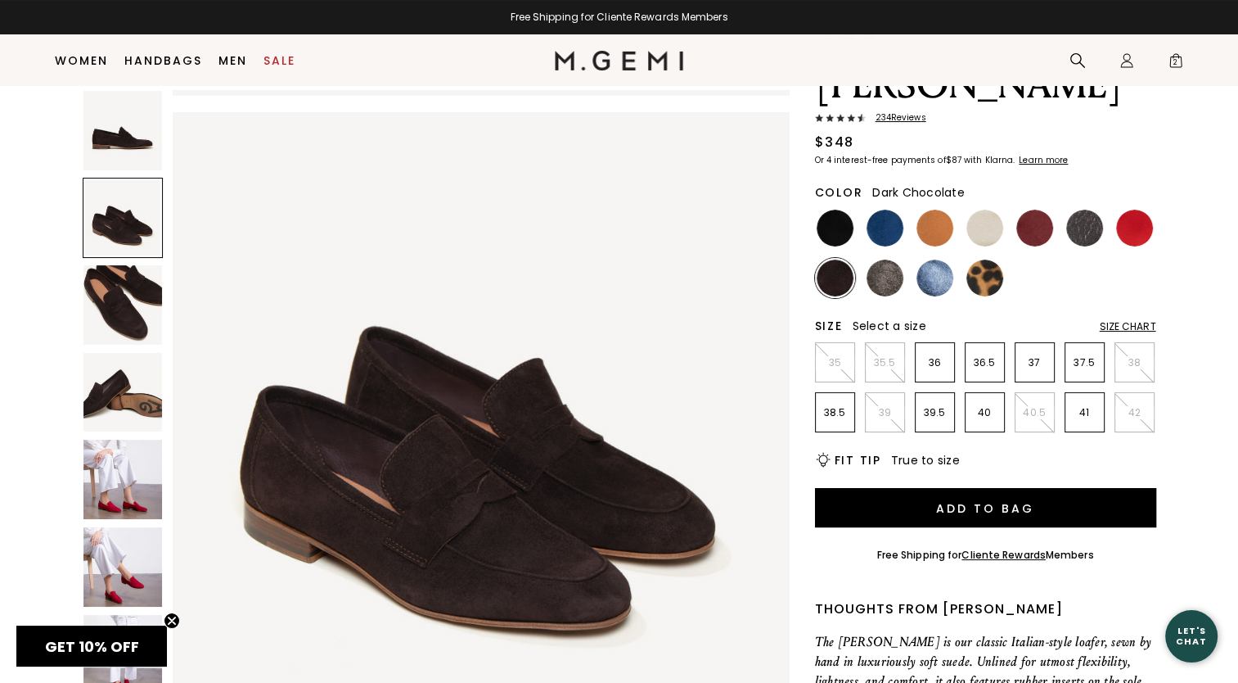
scroll to position [620, 0]
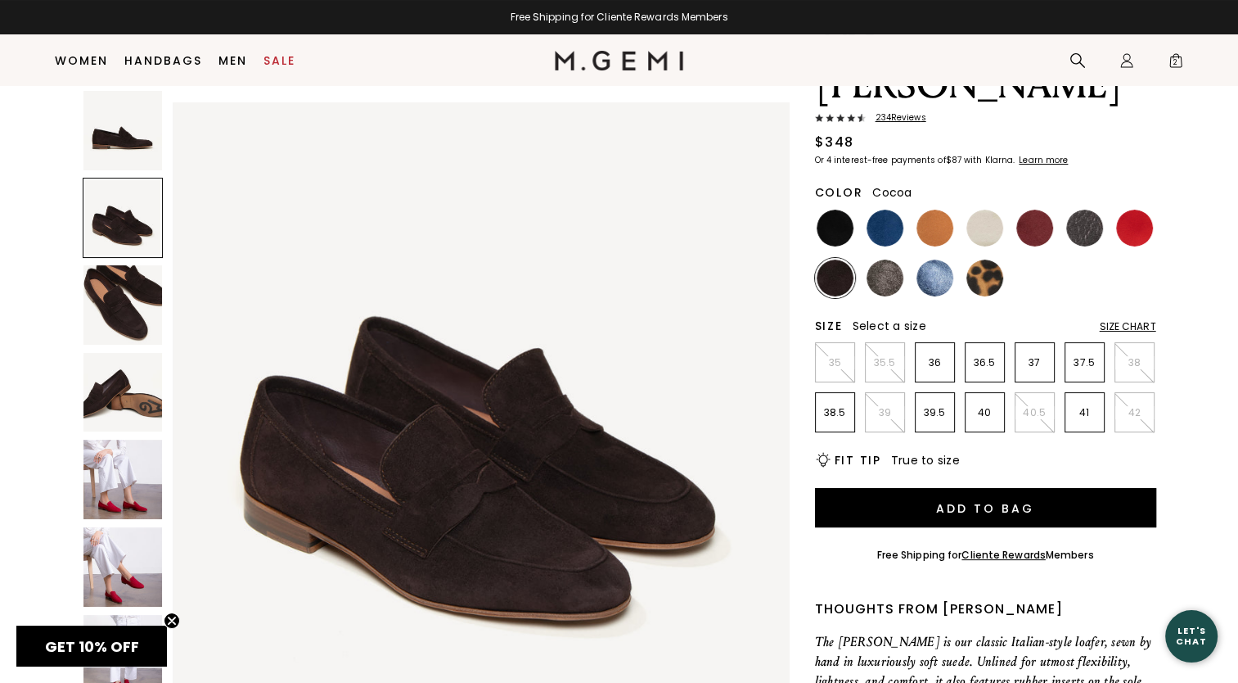
click at [886, 259] on img at bounding box center [885, 277] width 37 height 37
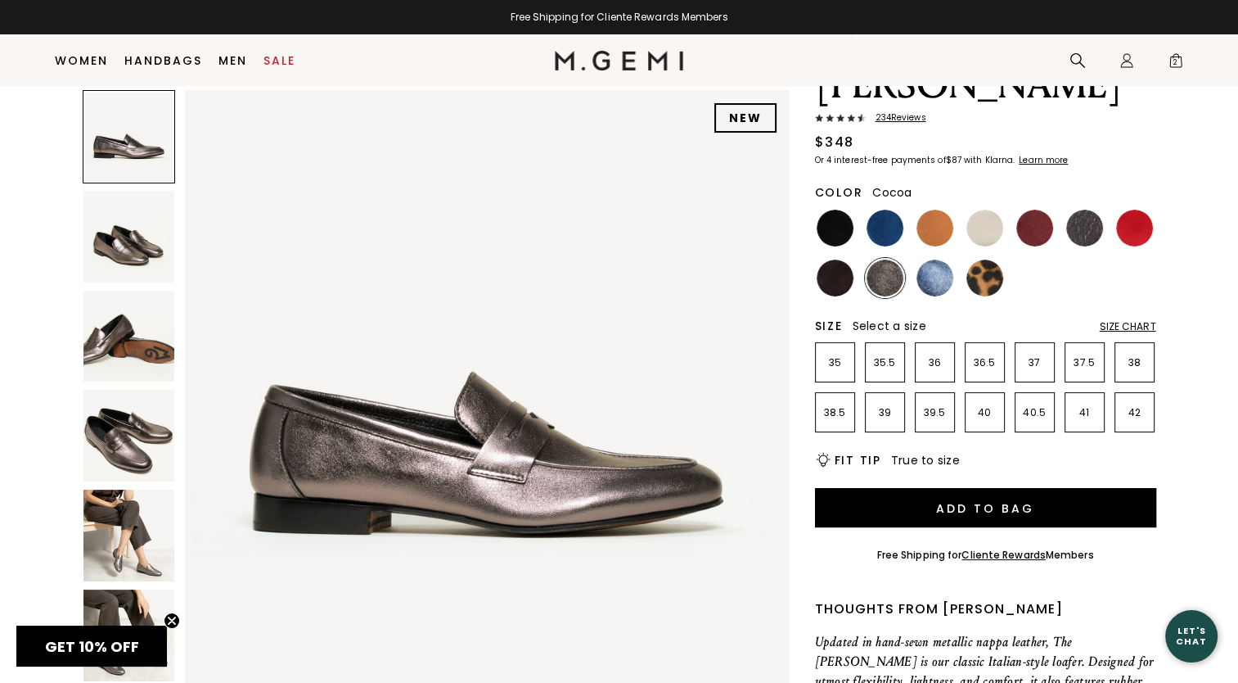
click at [140, 540] on img at bounding box center [129, 535] width 92 height 92
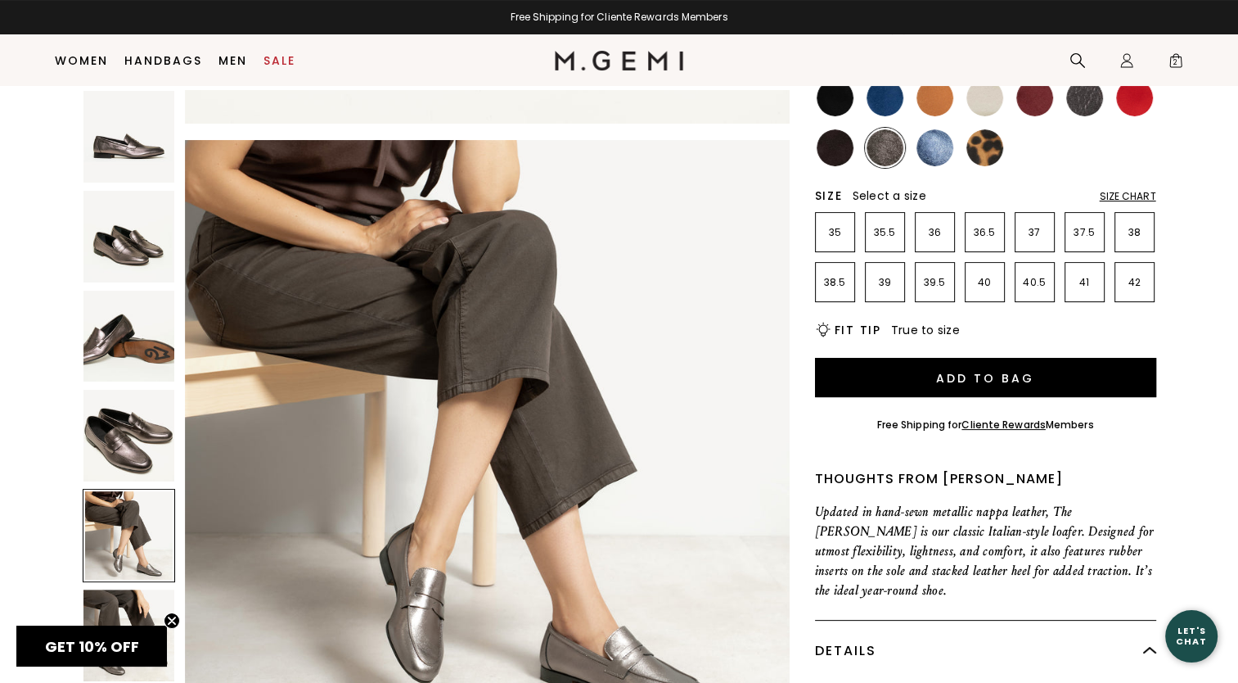
scroll to position [292, 0]
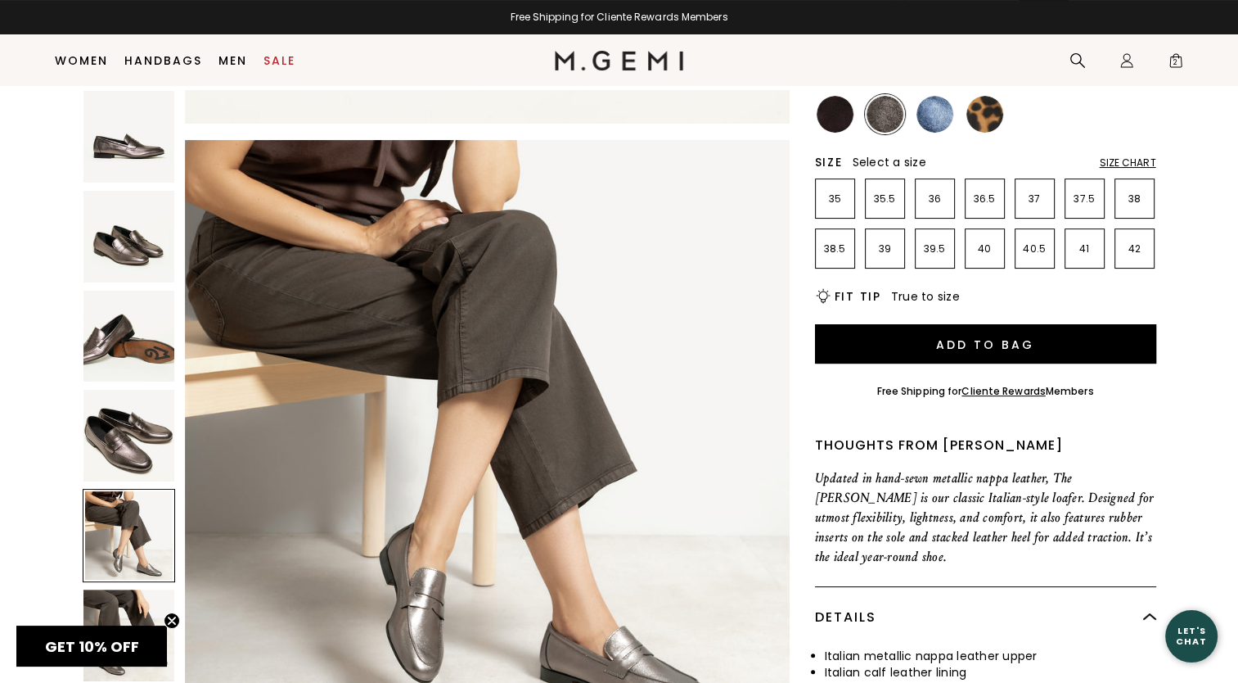
click at [123, 610] on img at bounding box center [129, 635] width 92 height 92
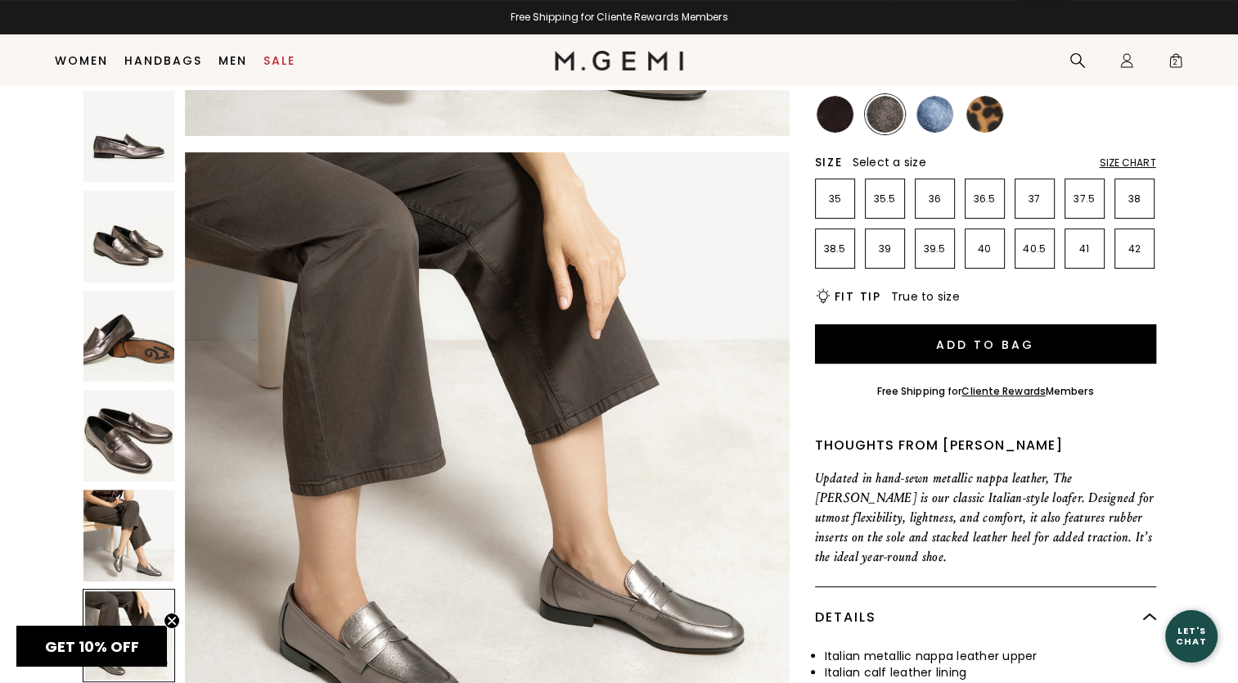
scroll to position [129, 0]
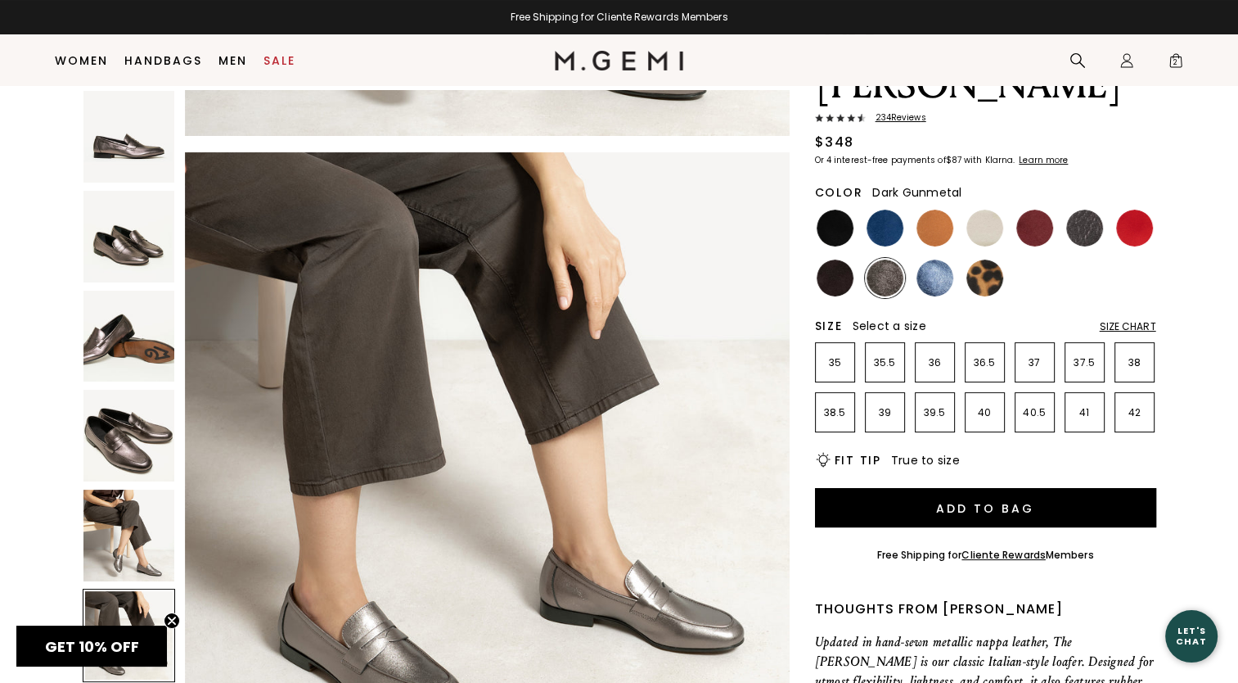
click at [1077, 210] on img at bounding box center [1085, 228] width 37 height 37
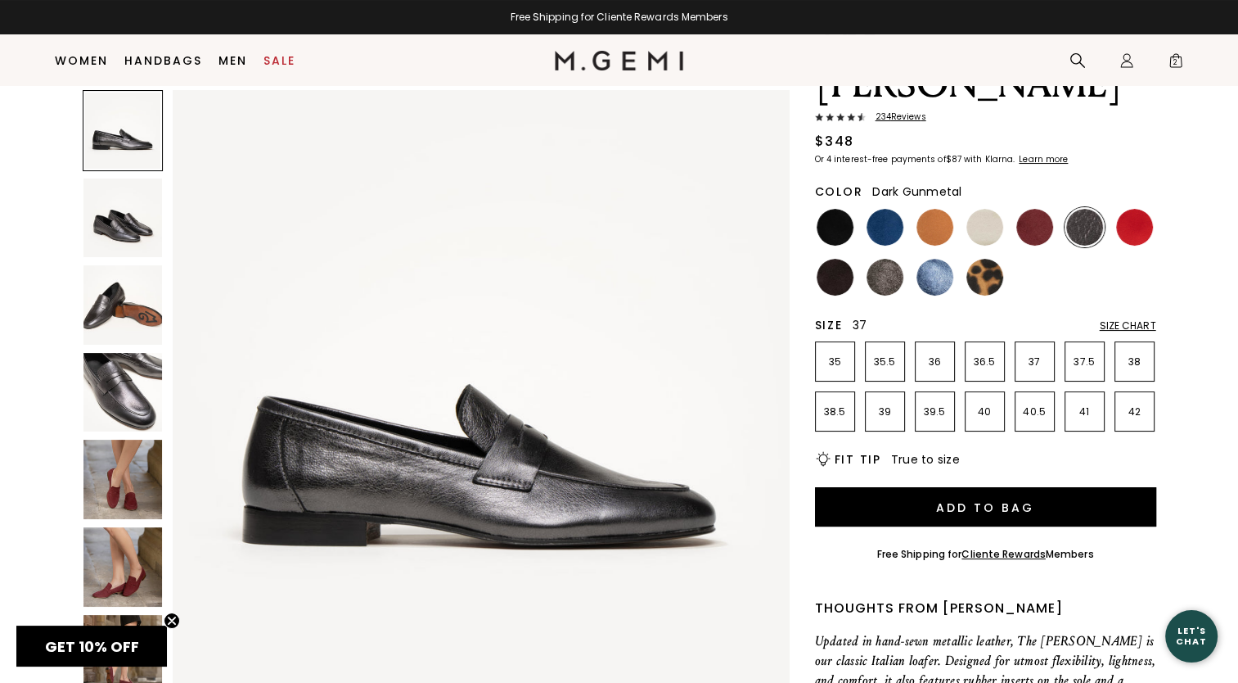
scroll to position [129, 0]
click at [832, 259] on img at bounding box center [835, 277] width 37 height 37
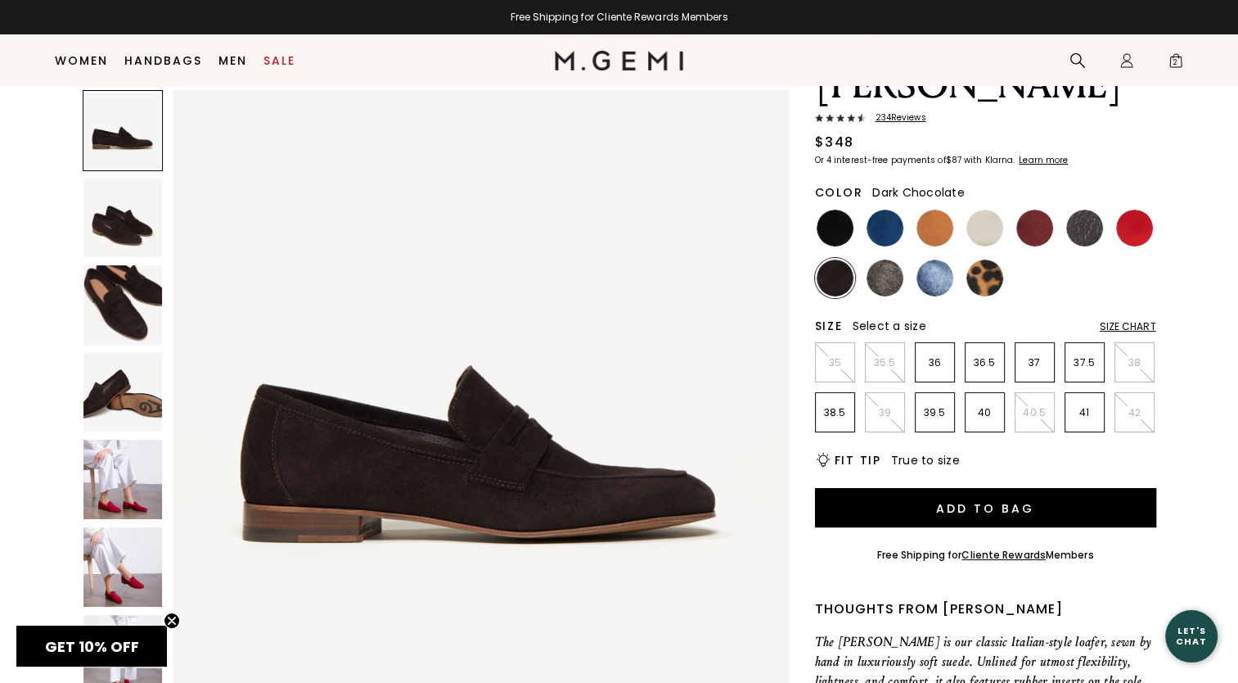
click at [103, 320] on img at bounding box center [122, 304] width 79 height 79
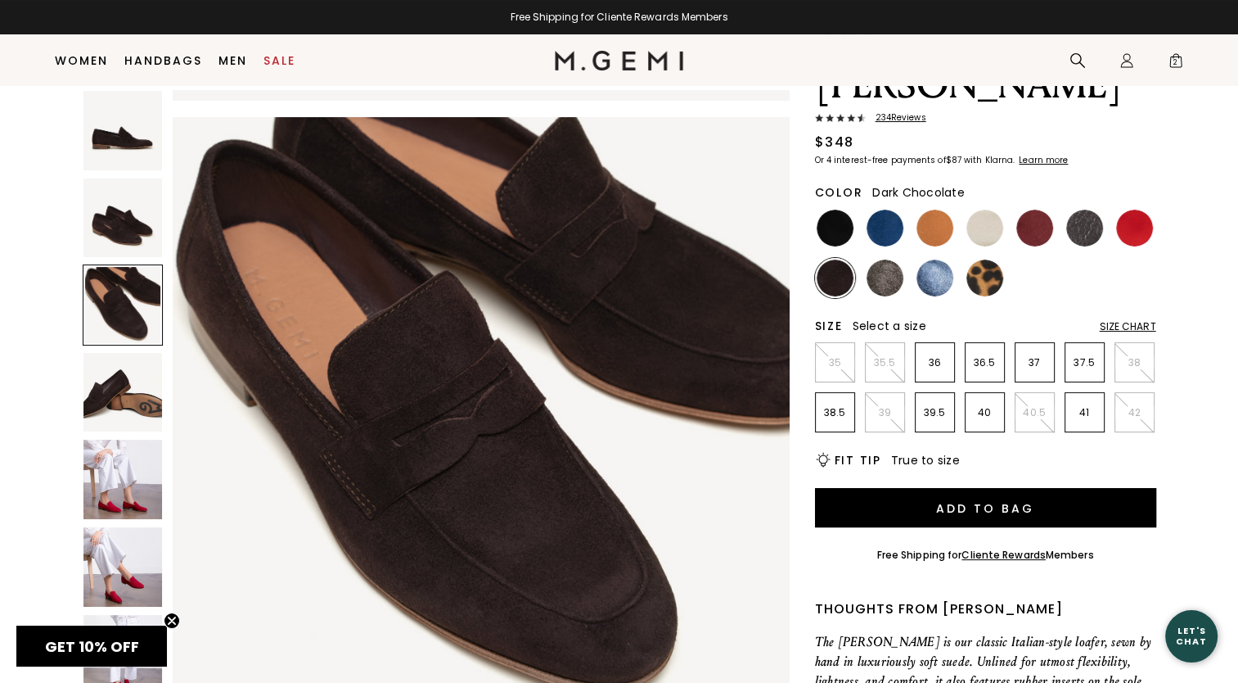
scroll to position [1241, 0]
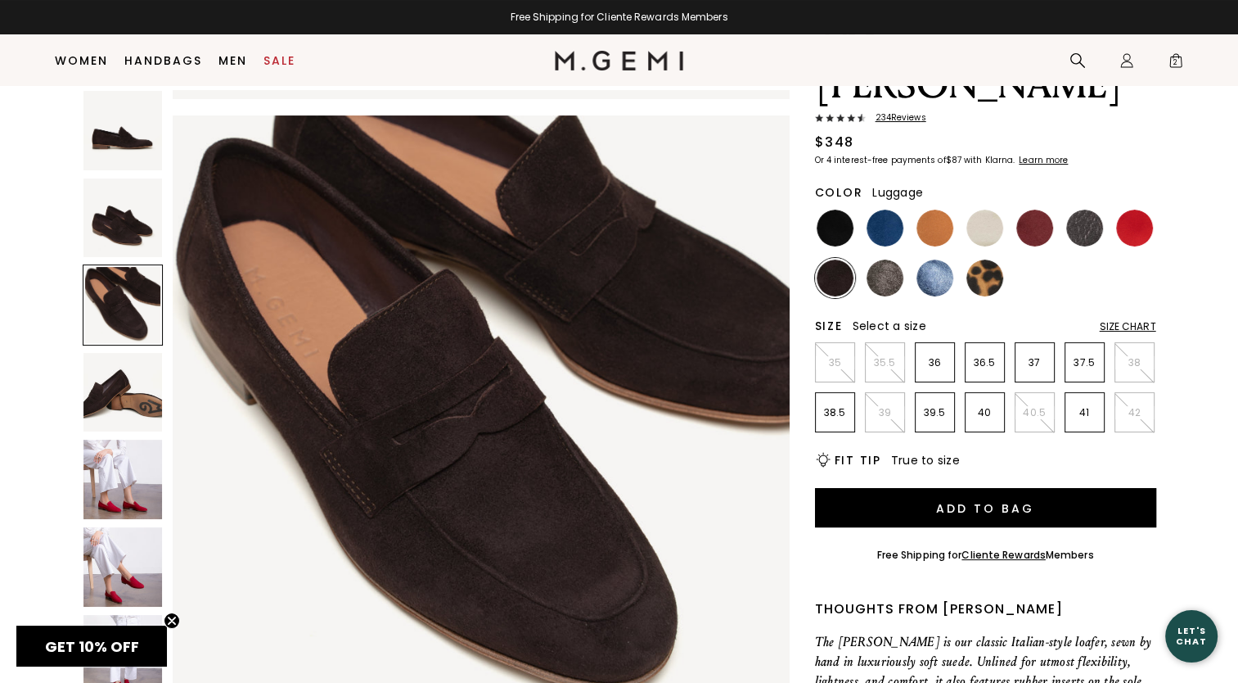
click at [943, 210] on img at bounding box center [935, 228] width 37 height 37
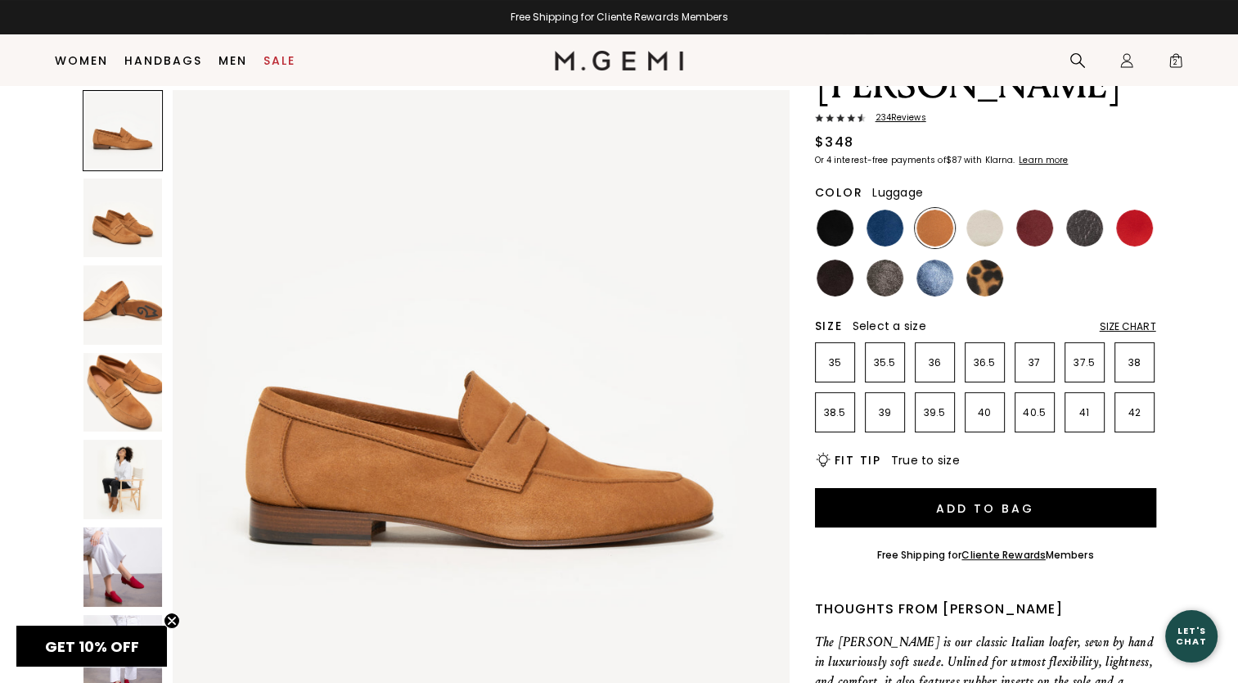
click at [99, 224] on img at bounding box center [122, 217] width 79 height 79
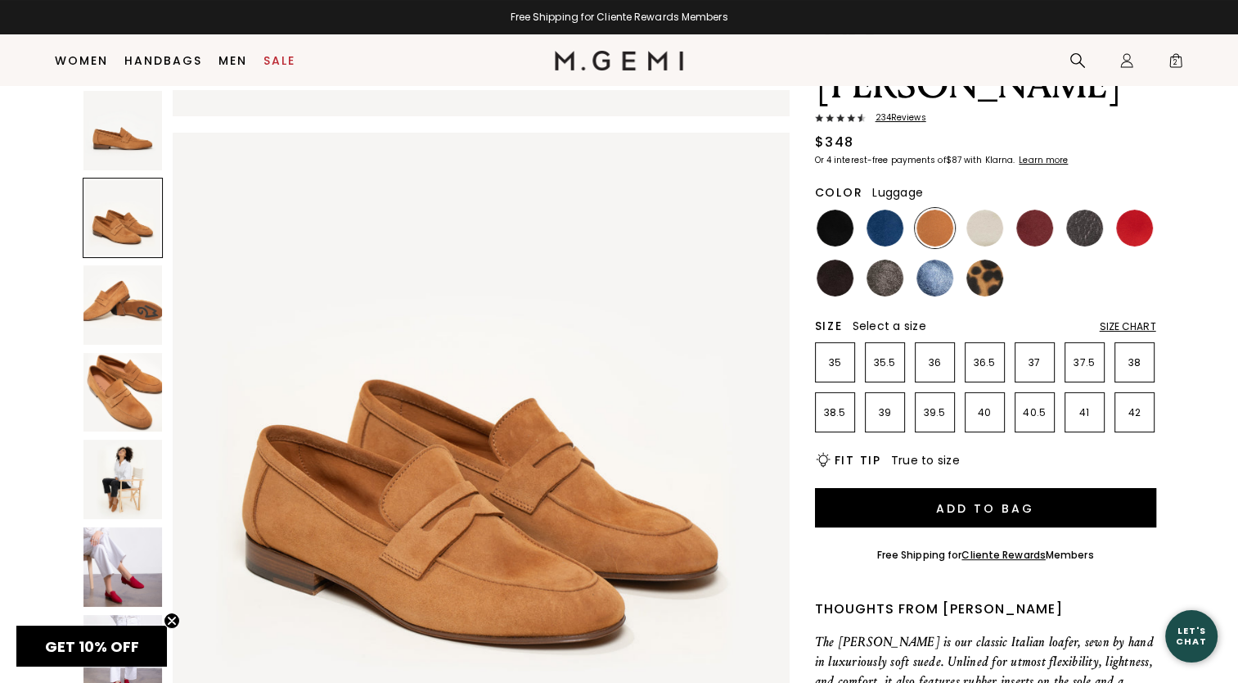
scroll to position [620, 0]
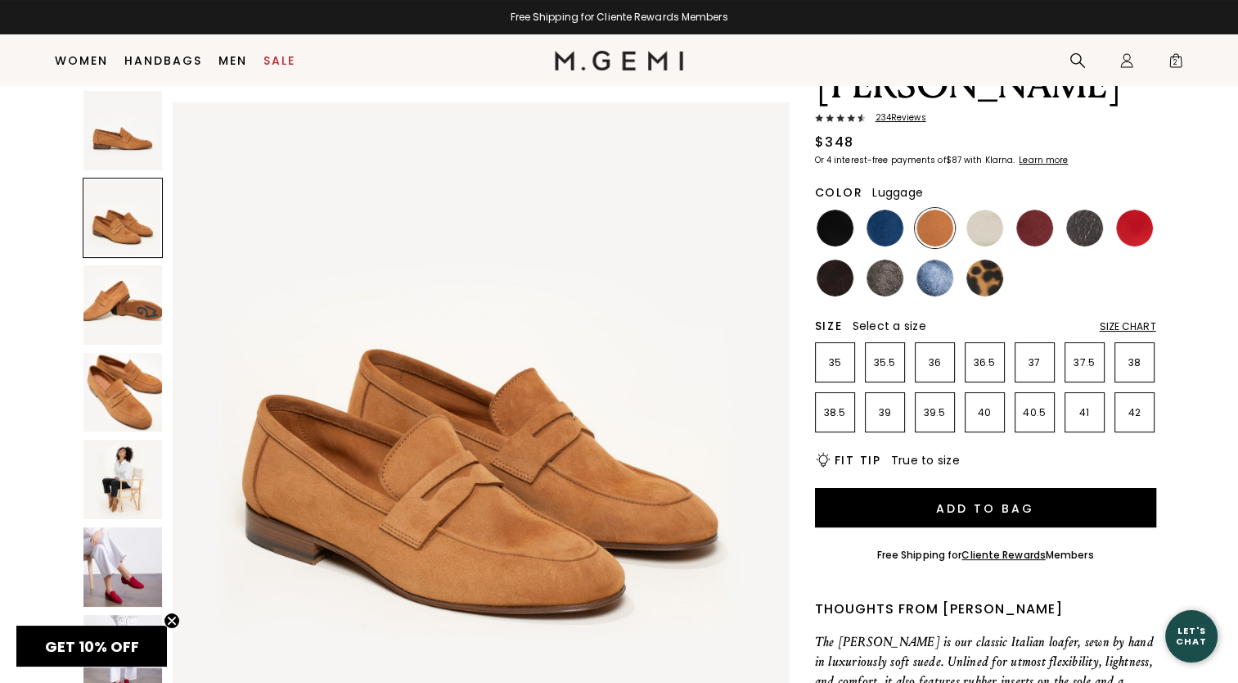
click at [108, 371] on img at bounding box center [122, 392] width 79 height 79
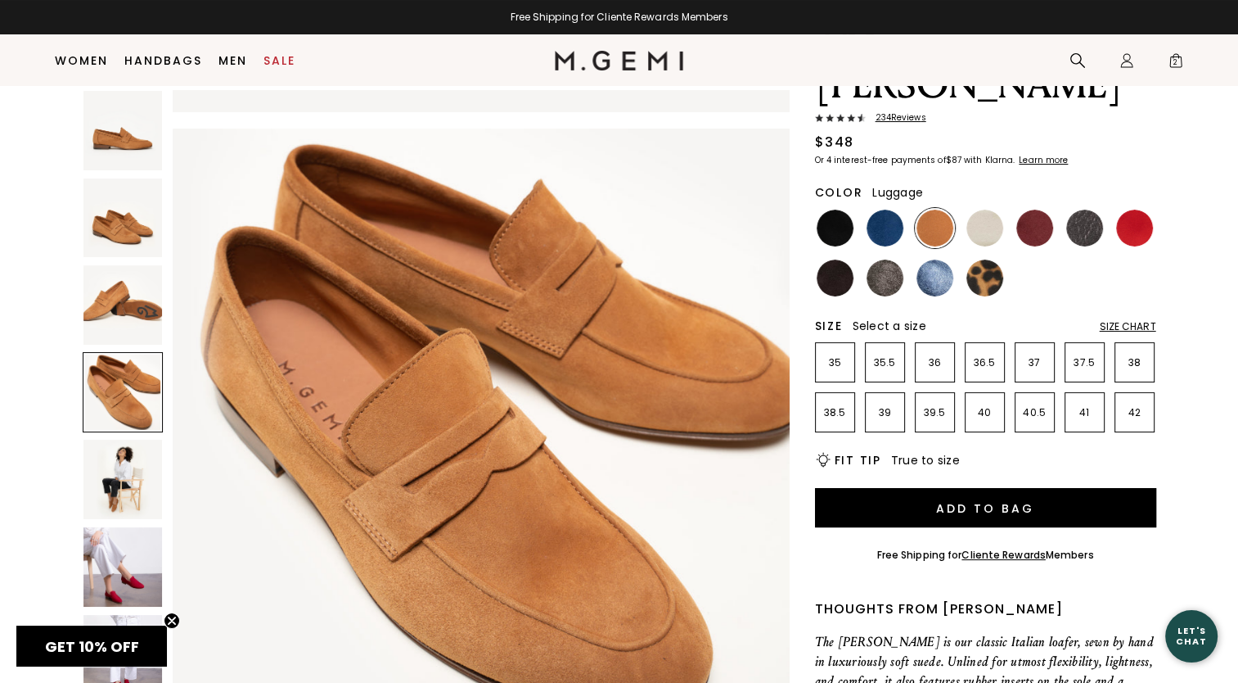
scroll to position [1862, 0]
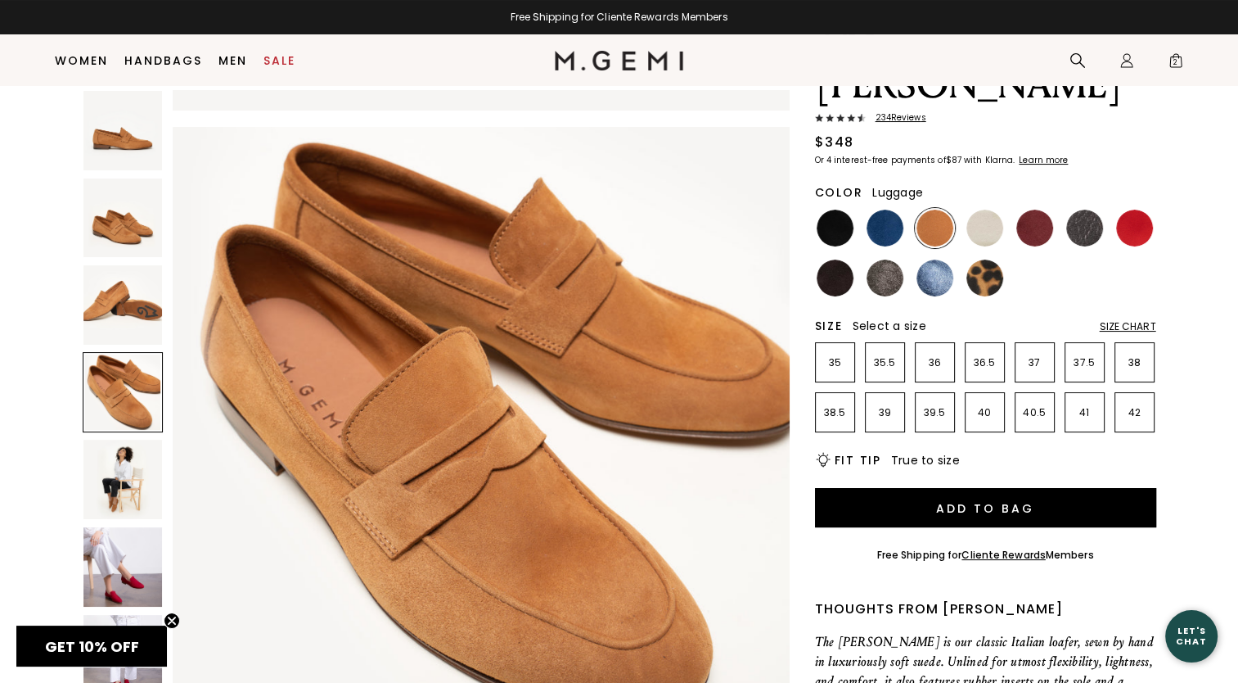
click at [128, 463] on img at bounding box center [122, 479] width 79 height 79
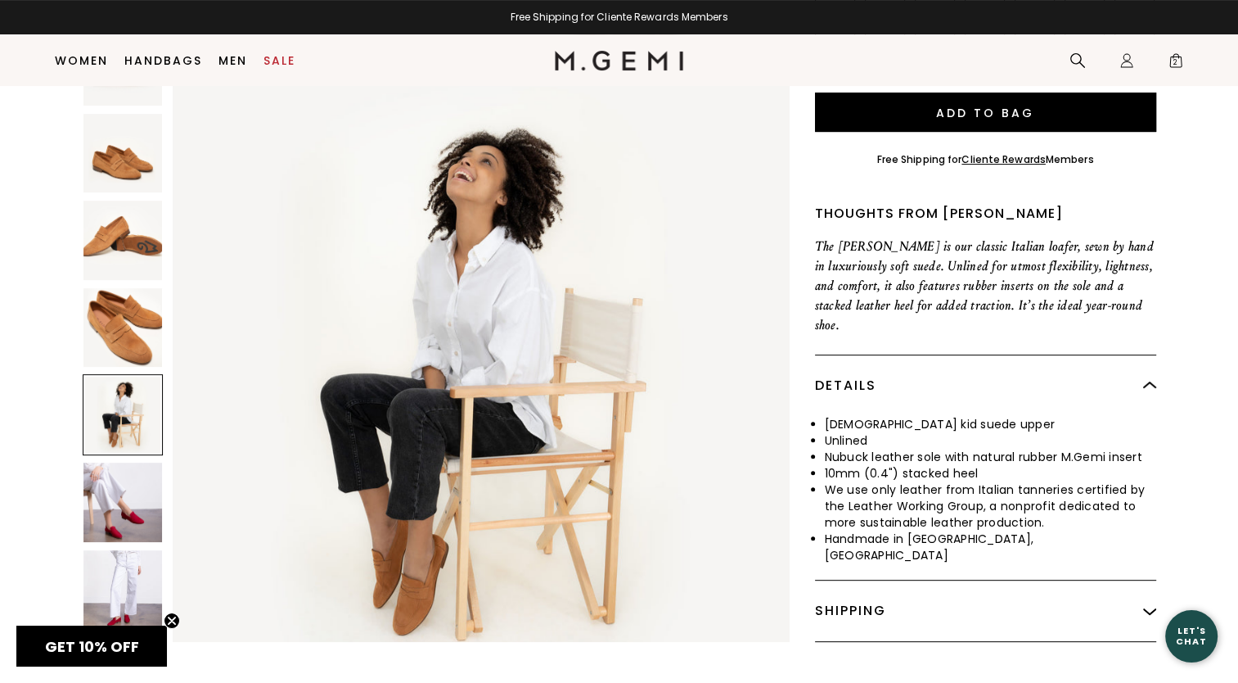
scroll to position [538, 0]
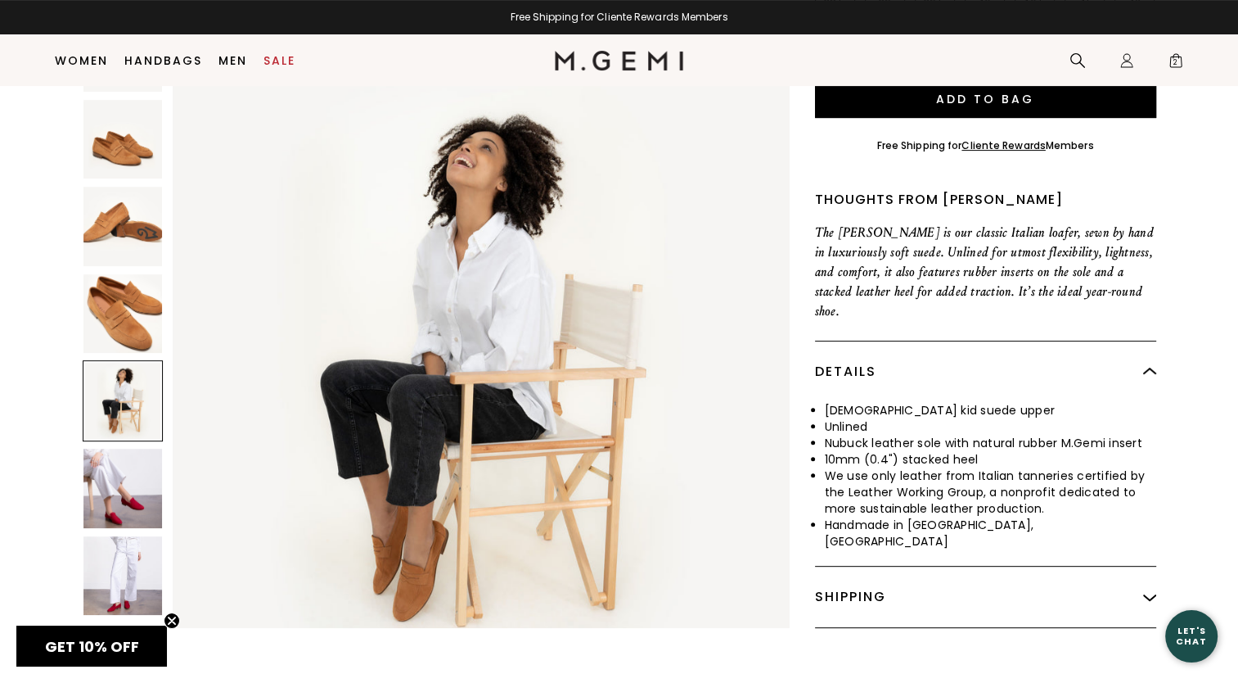
click at [399, 489] on img at bounding box center [481, 370] width 616 height 616
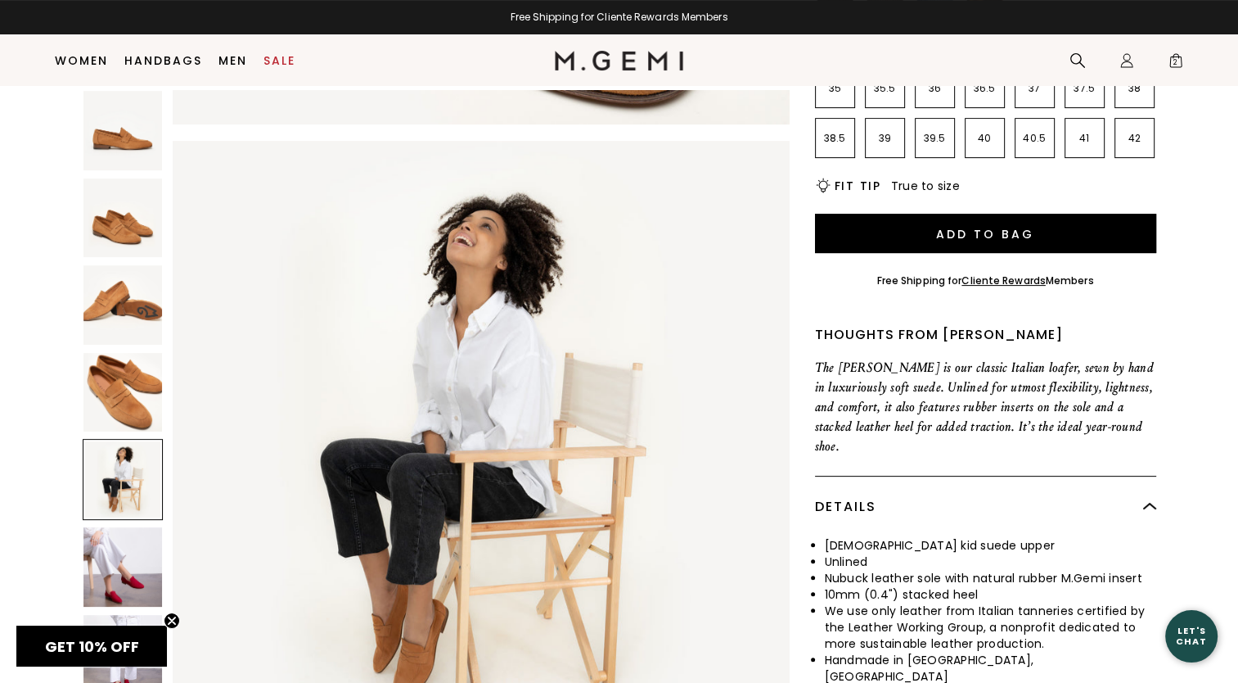
scroll to position [374, 0]
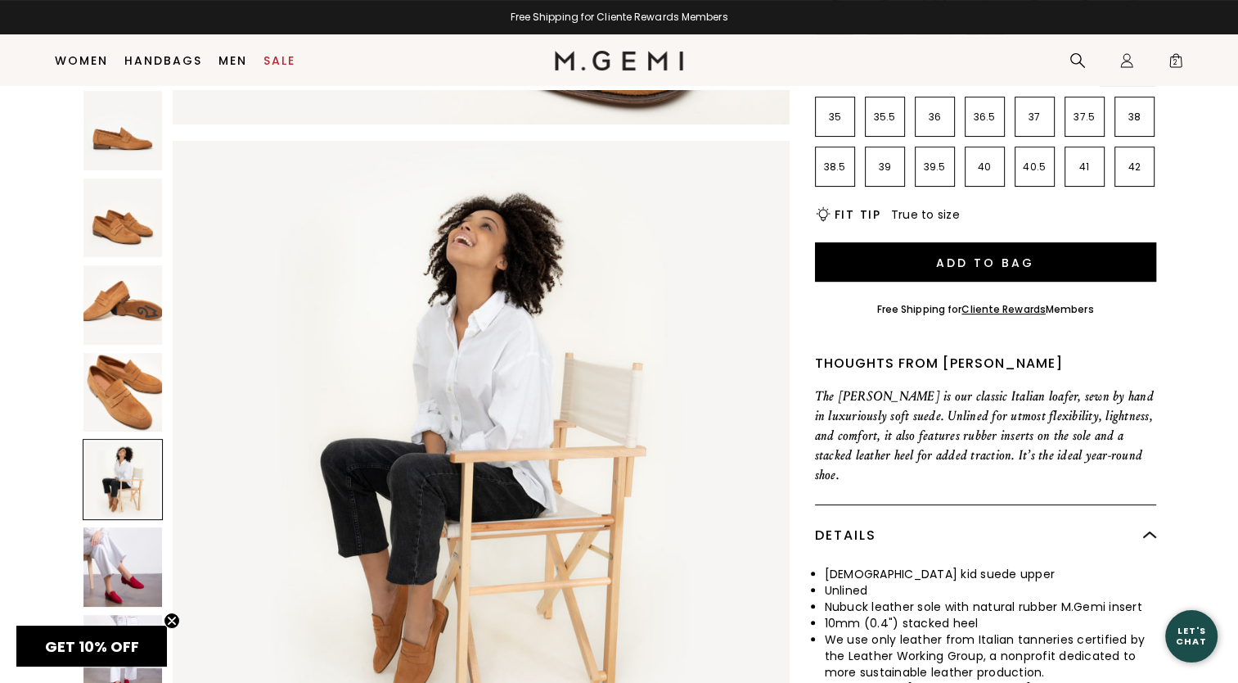
click at [130, 202] on img at bounding box center [122, 217] width 79 height 79
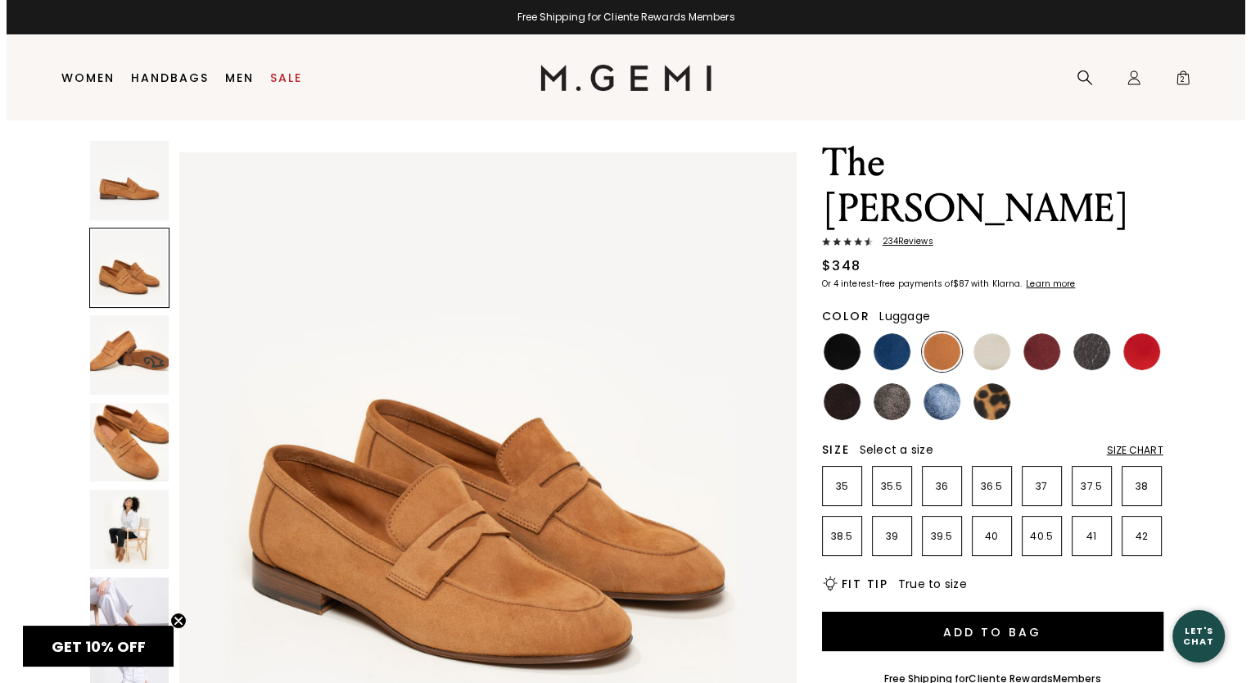
scroll to position [0, 0]
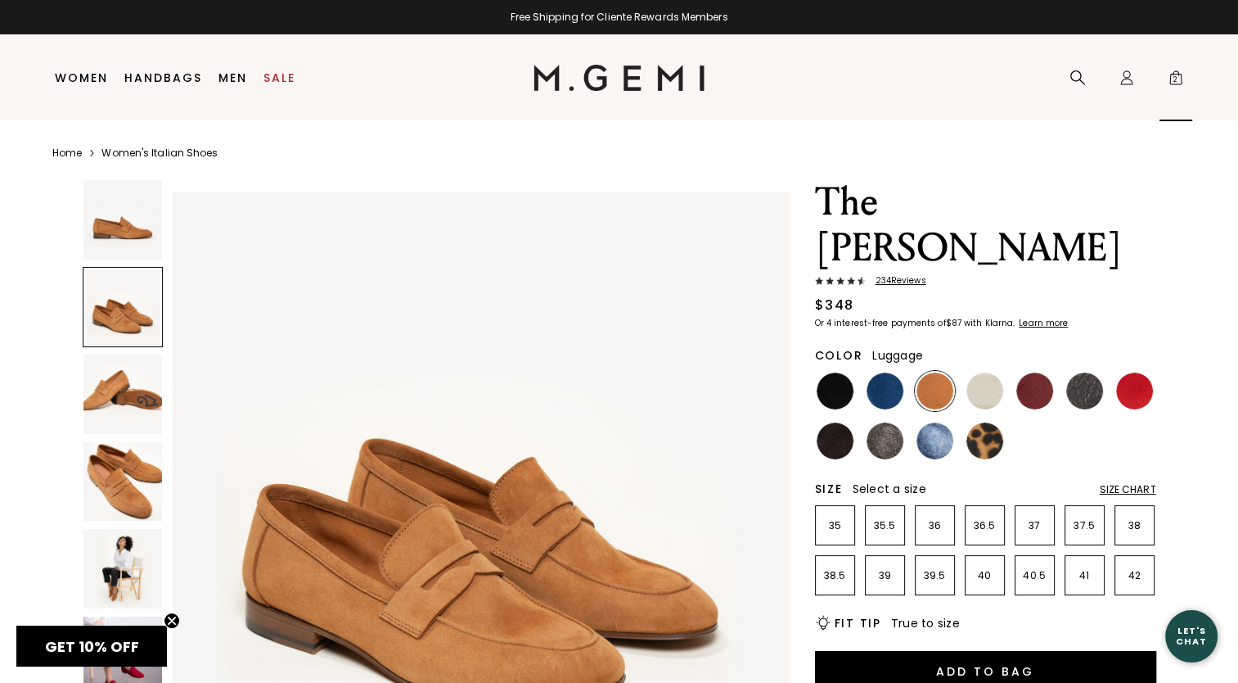
click at [1170, 76] on span "2" at bounding box center [1176, 81] width 16 height 16
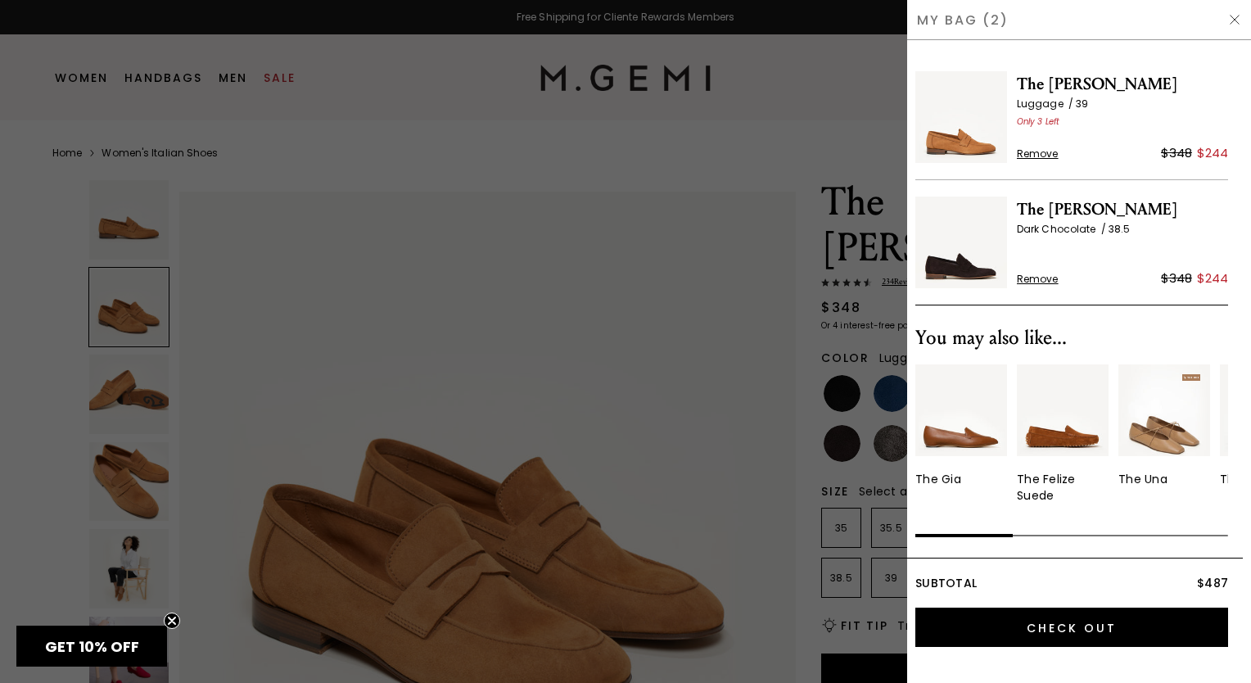
click at [1040, 153] on span "Remove" at bounding box center [1038, 153] width 42 height 13
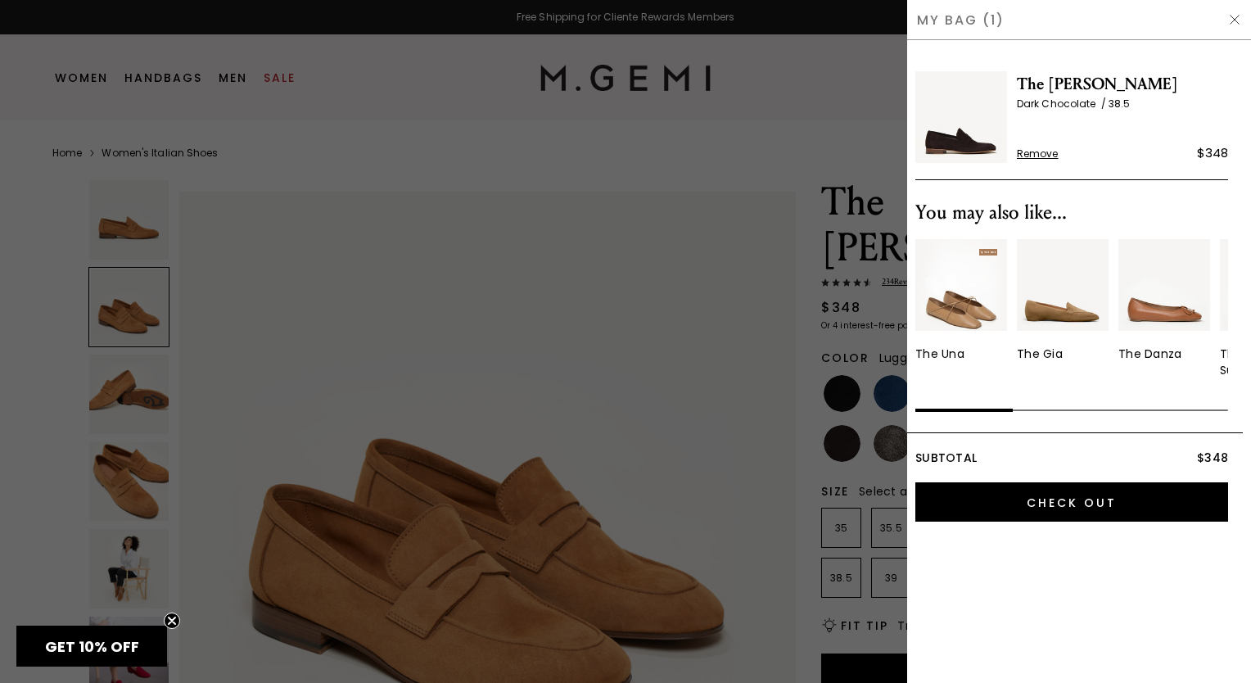
click at [814, 93] on div at bounding box center [625, 341] width 1251 height 683
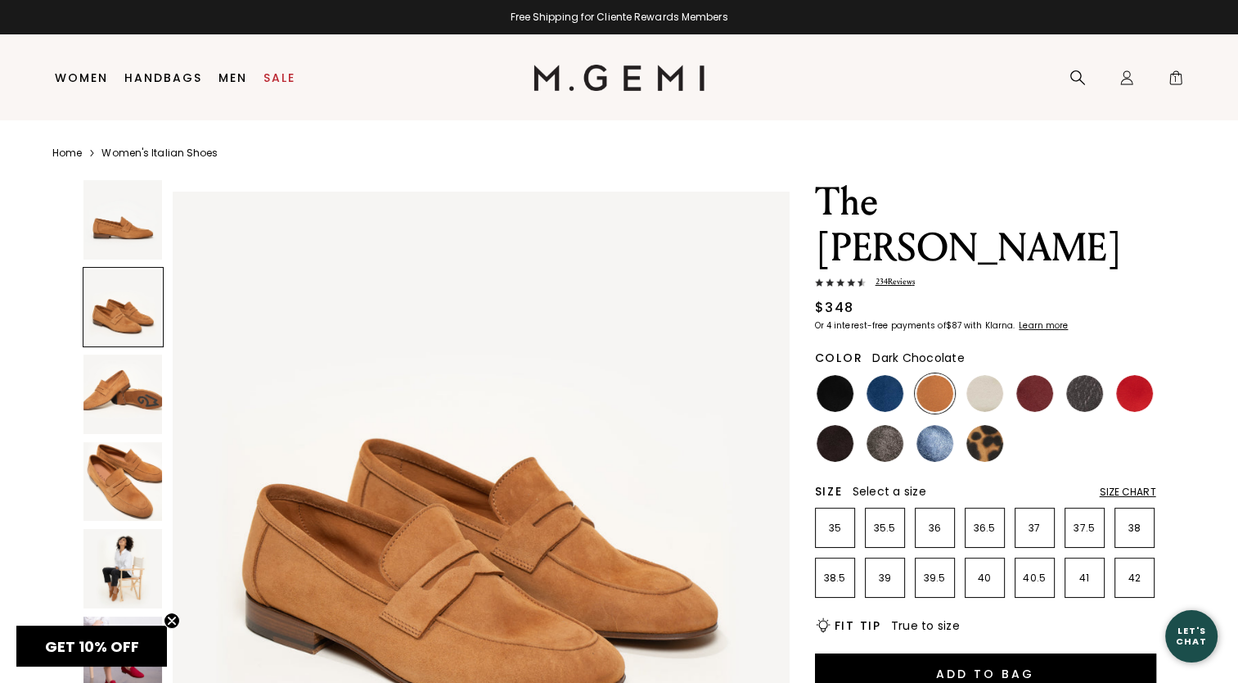
click at [837, 425] on img at bounding box center [835, 443] width 37 height 37
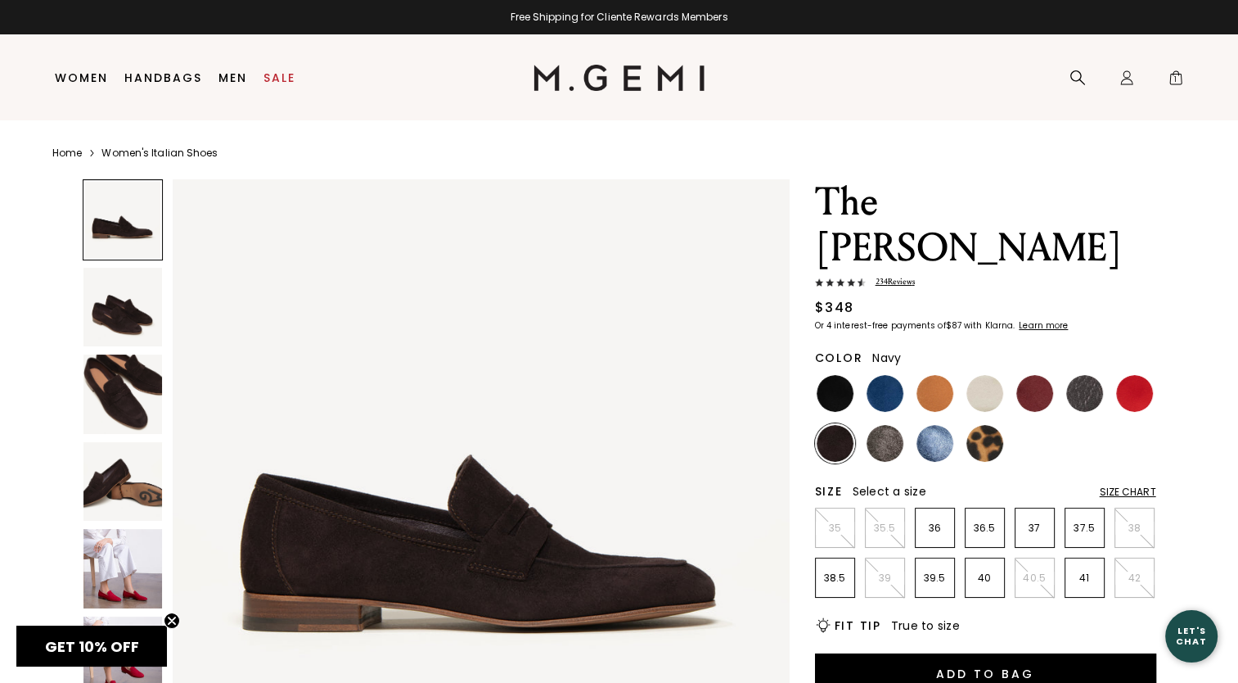
click at [889, 375] on img at bounding box center [885, 393] width 37 height 37
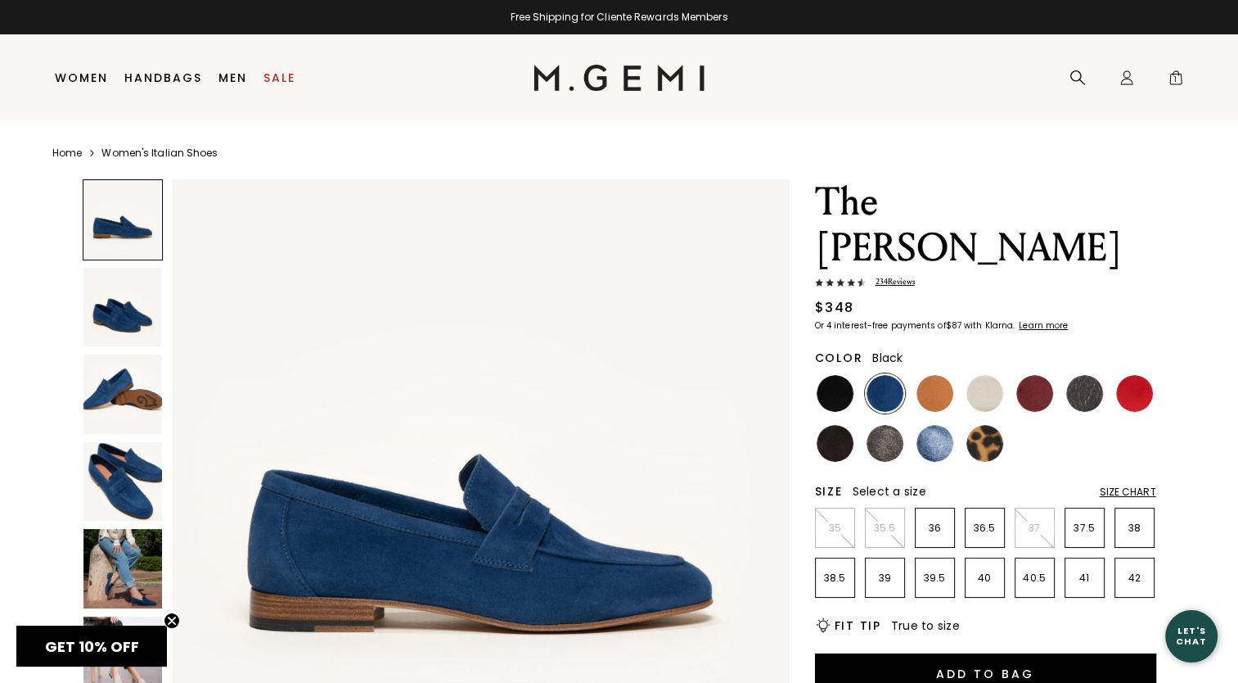
click at [845, 375] on img at bounding box center [835, 393] width 37 height 37
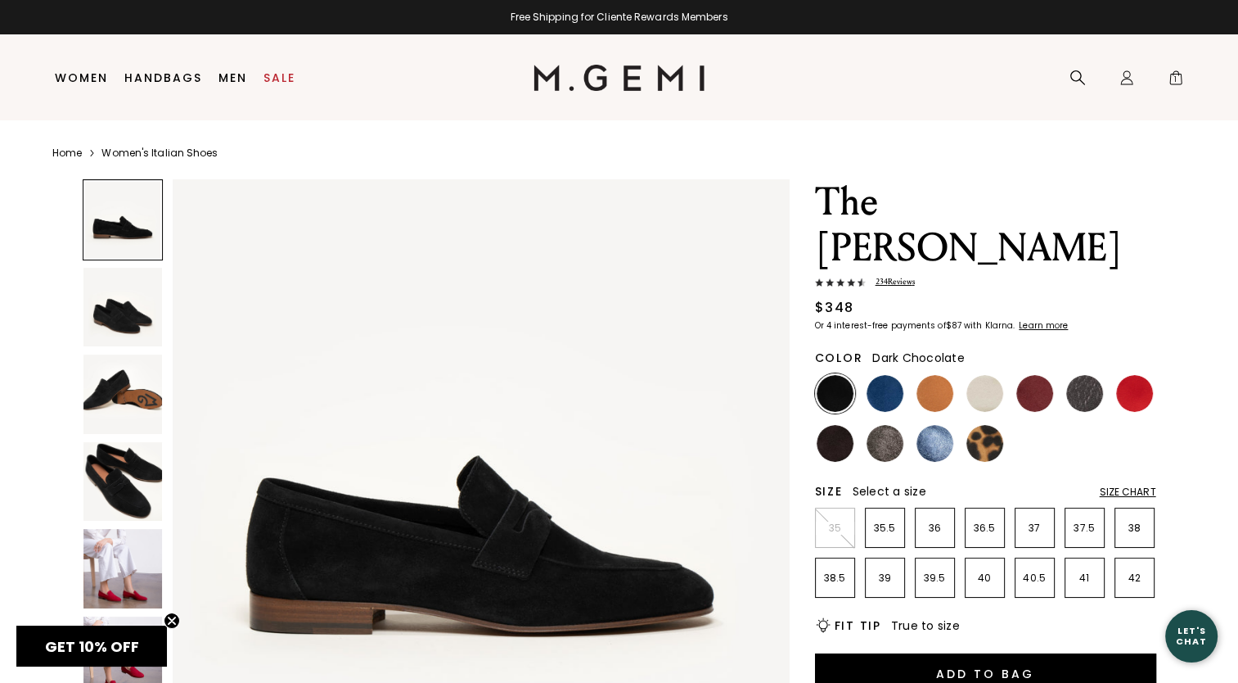
click at [829, 425] on img at bounding box center [835, 443] width 37 height 37
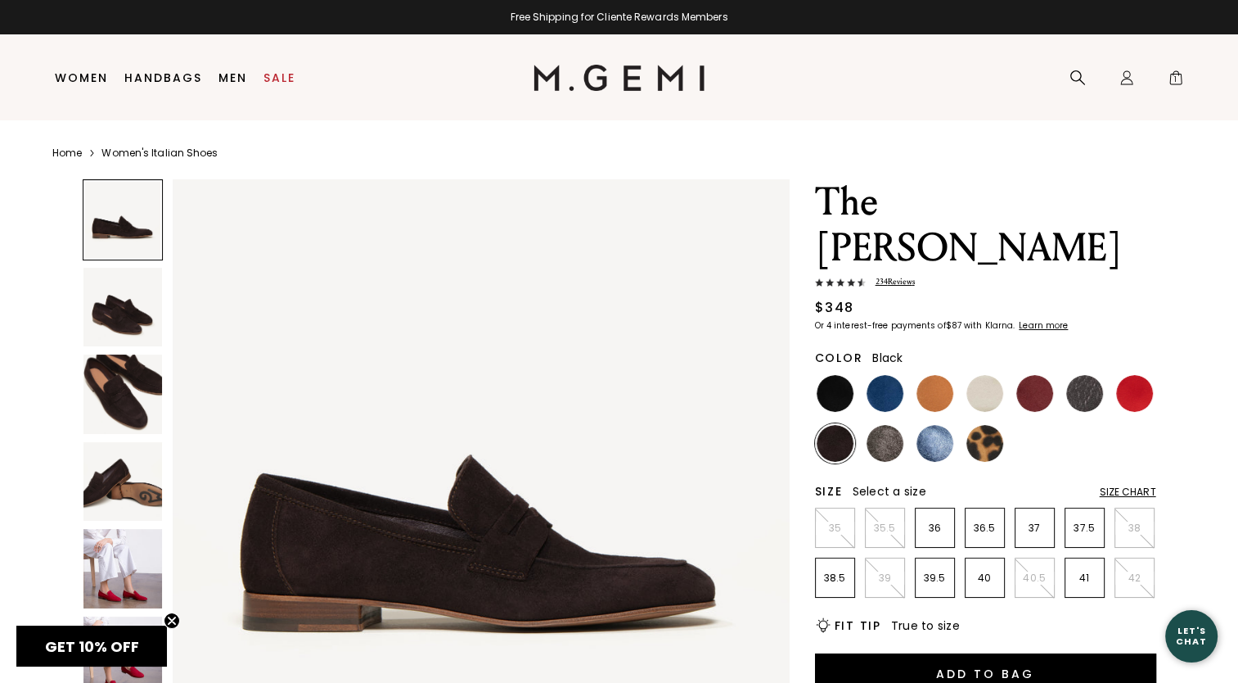
click at [832, 375] on img at bounding box center [835, 393] width 37 height 37
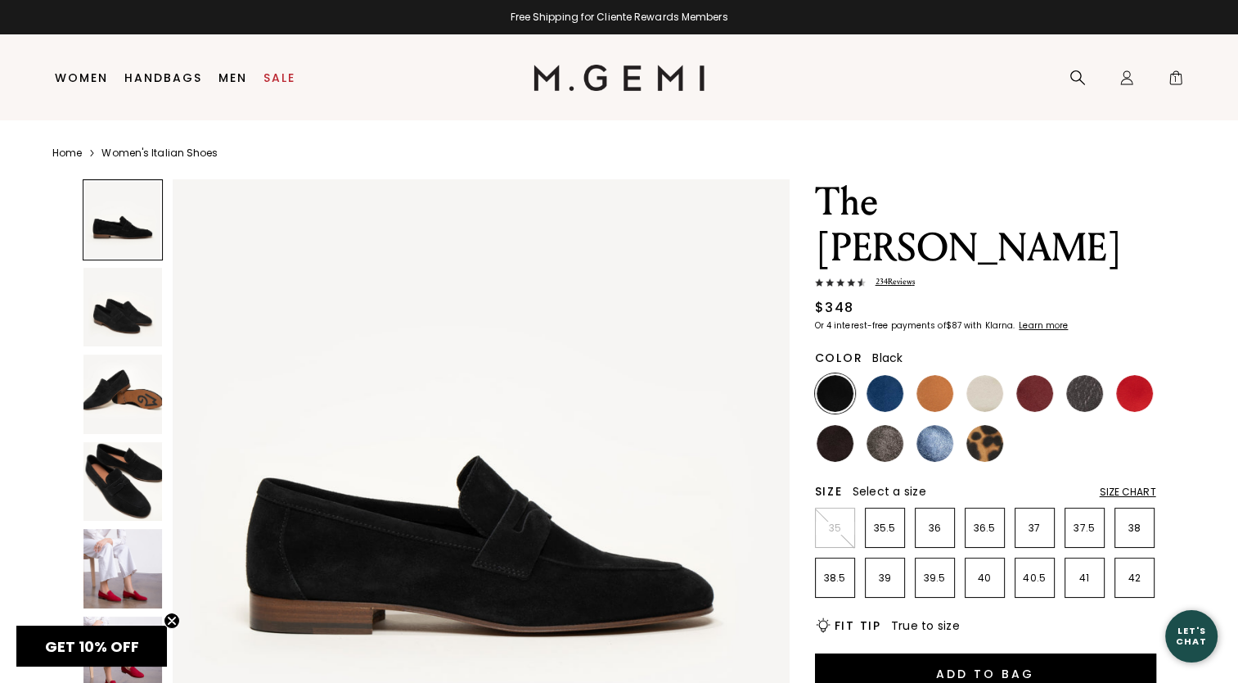
click at [97, 312] on img at bounding box center [122, 307] width 79 height 79
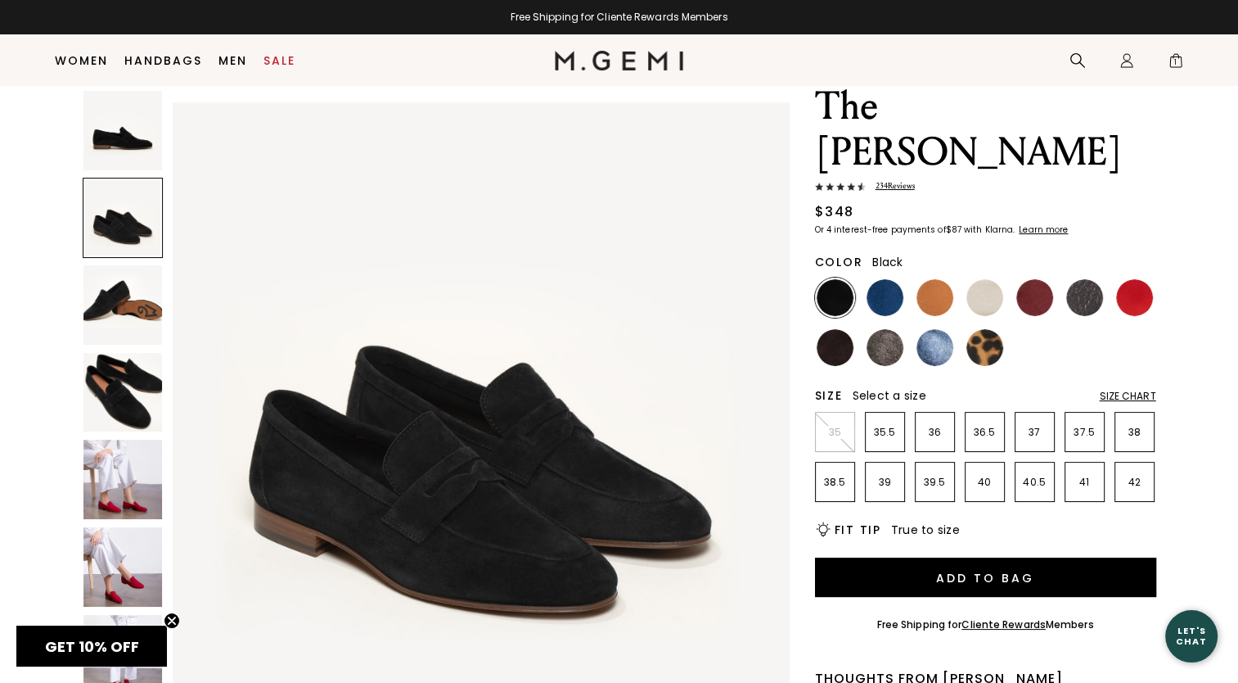
scroll to position [47, 0]
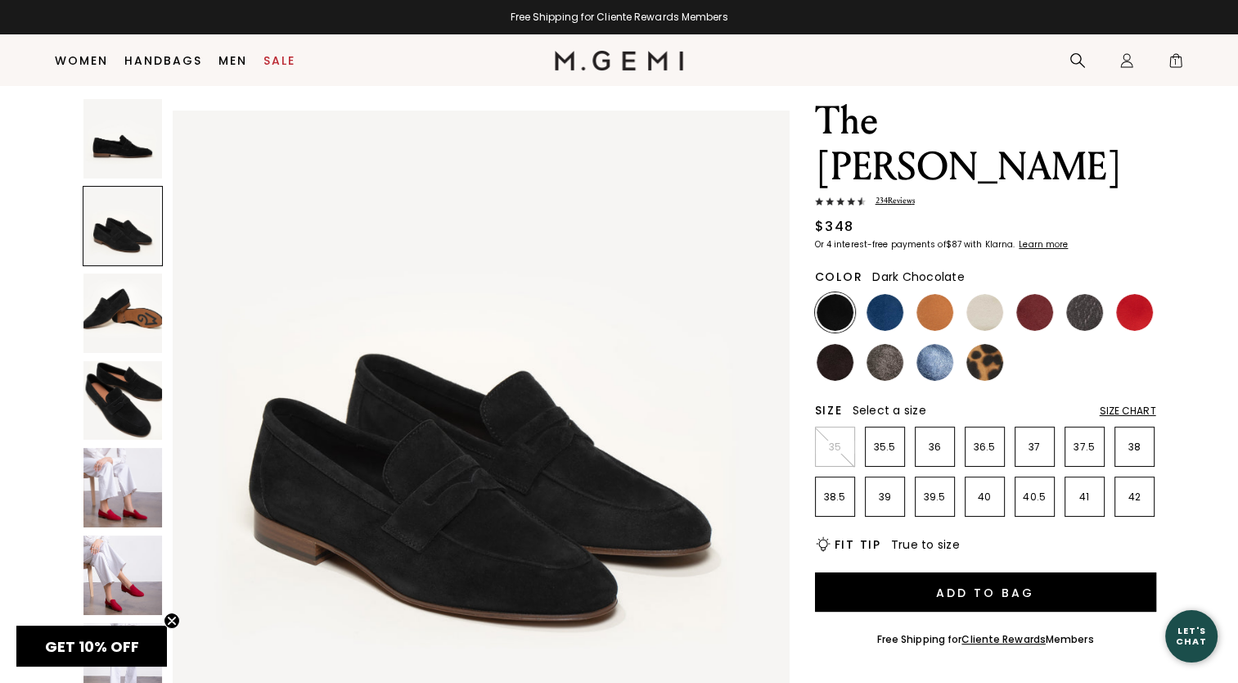
click at [842, 344] on img at bounding box center [835, 362] width 37 height 37
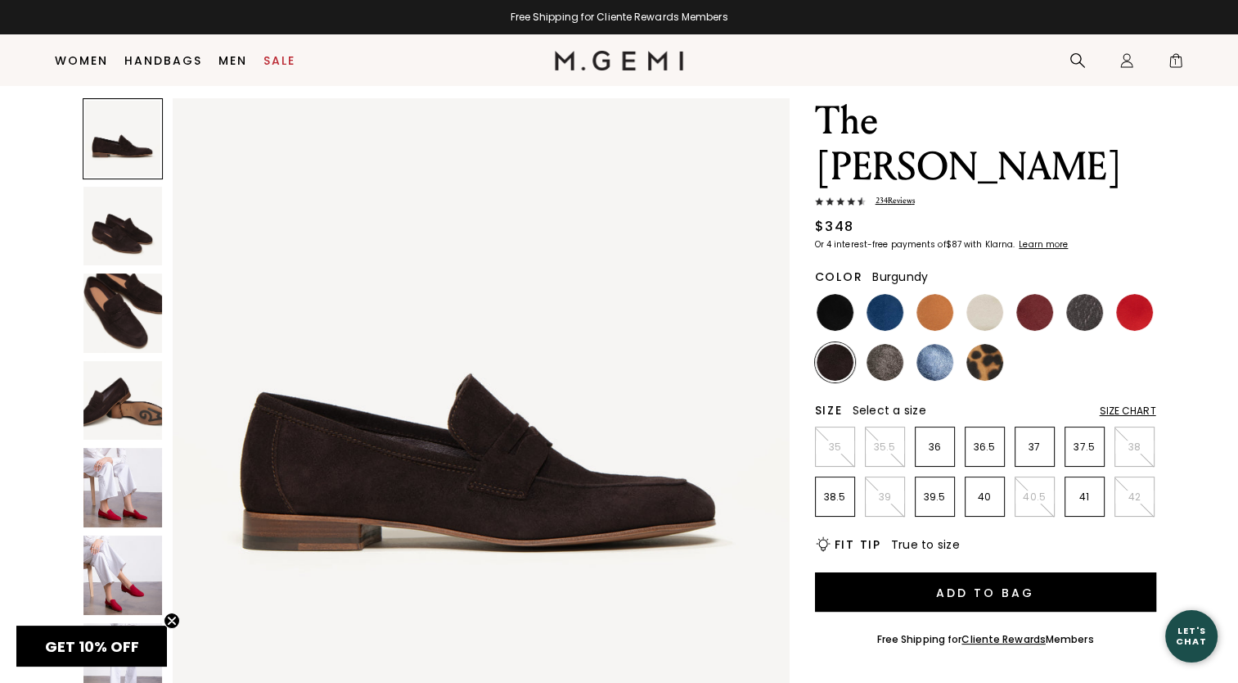
click at [1035, 294] on img at bounding box center [1035, 312] width 37 height 37
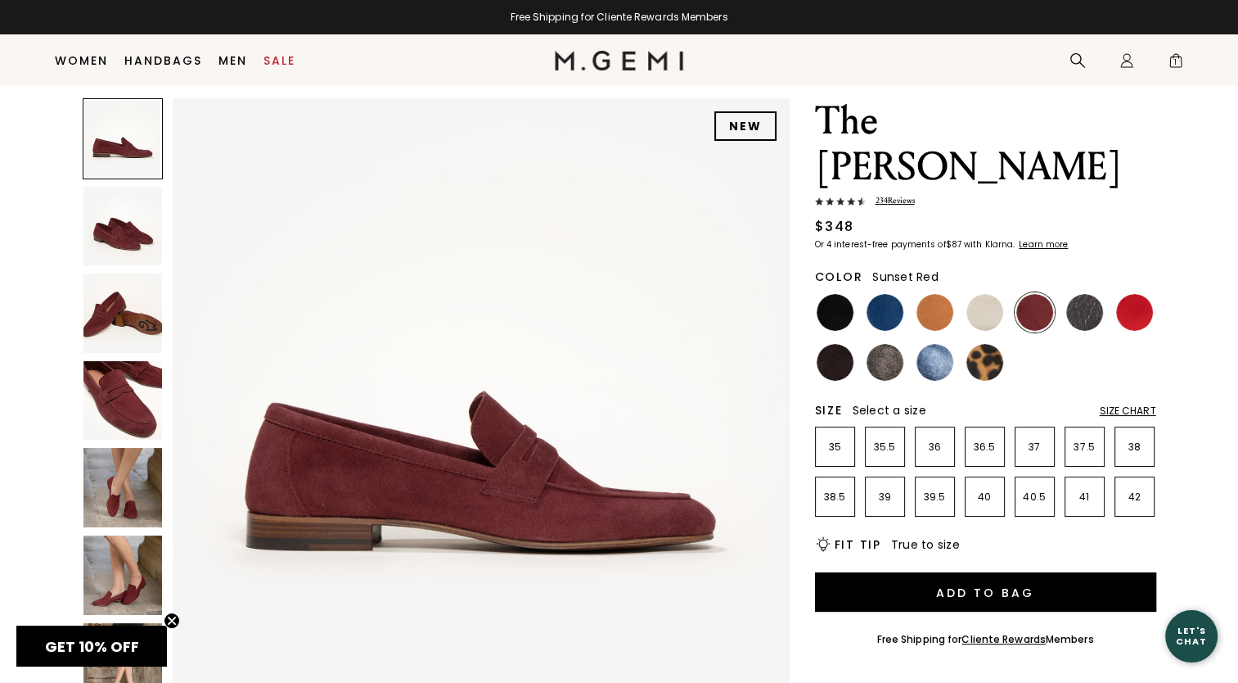
click at [1135, 294] on img at bounding box center [1134, 312] width 37 height 37
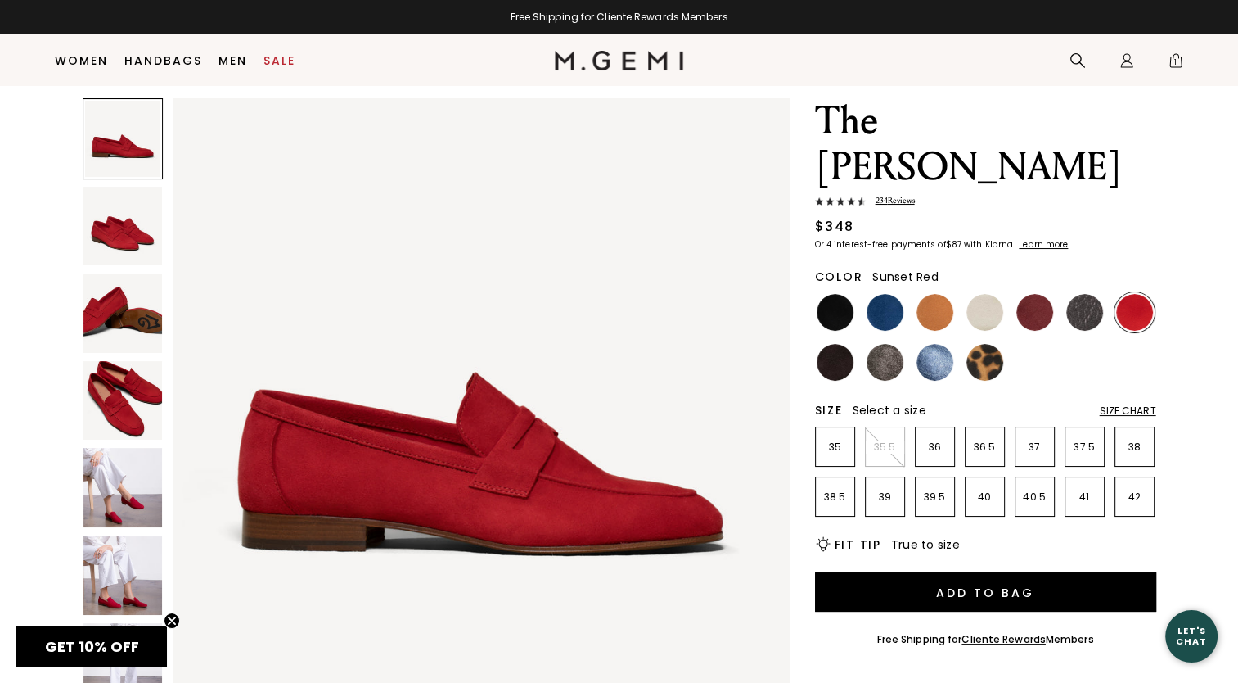
click at [118, 238] on img at bounding box center [122, 226] width 79 height 79
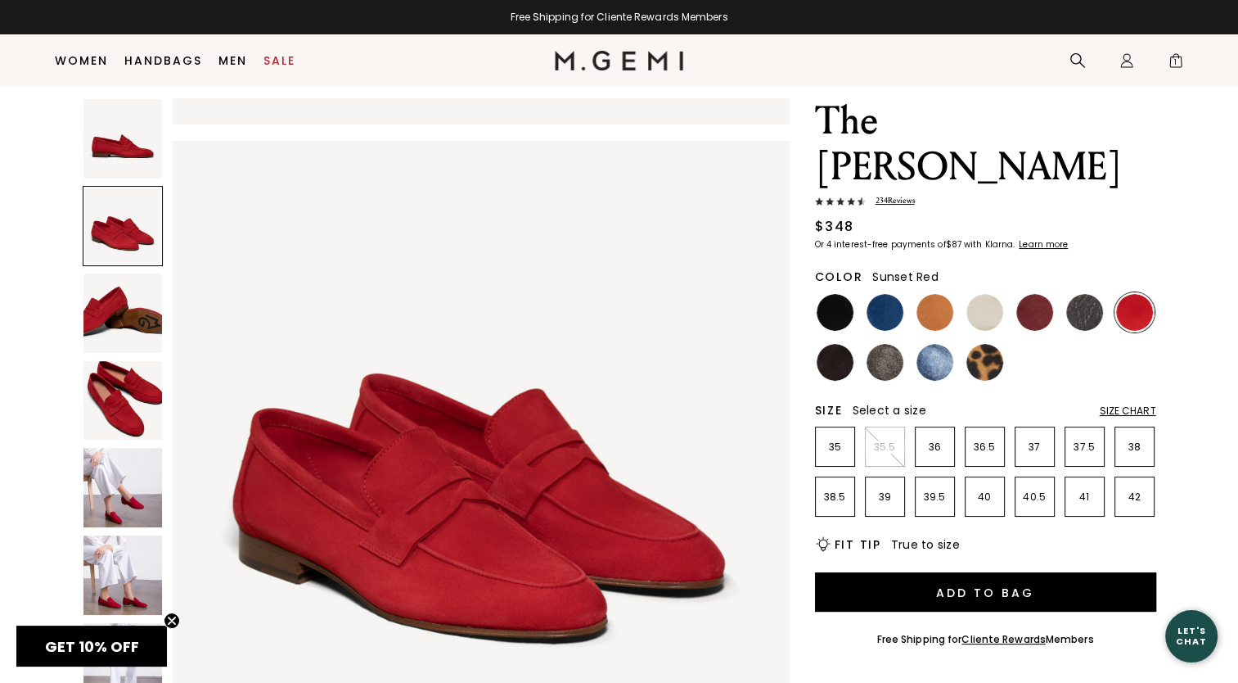
scroll to position [620, 0]
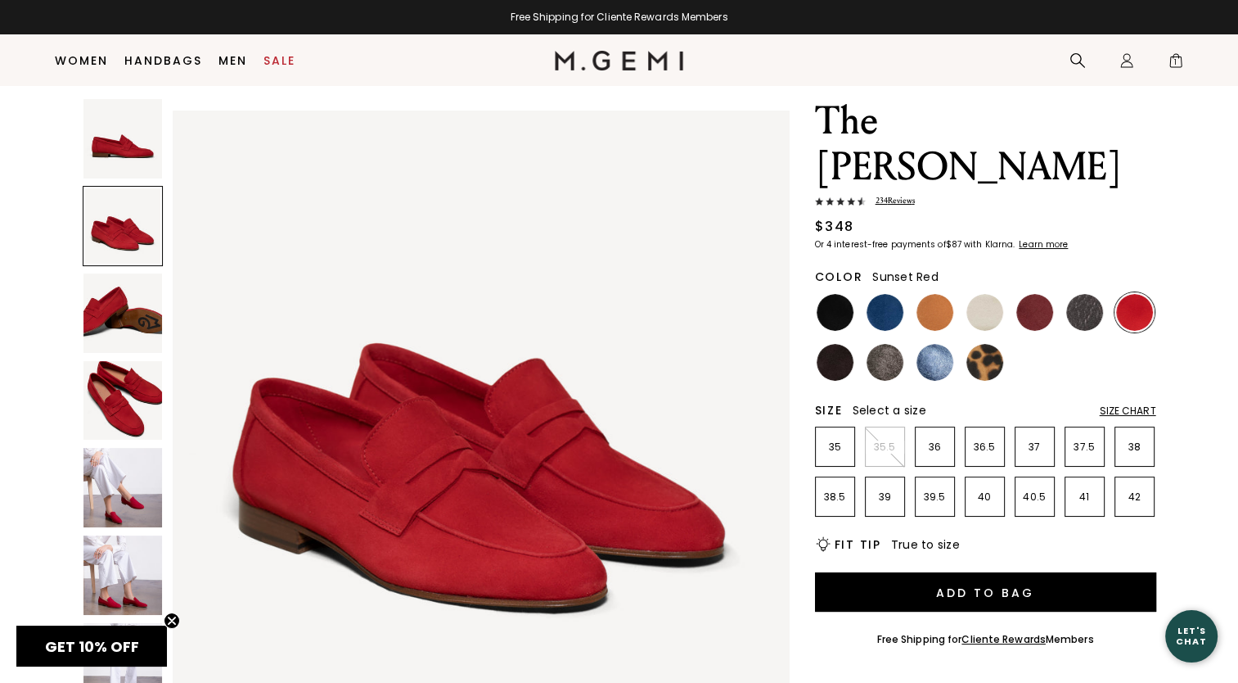
click at [133, 493] on img at bounding box center [122, 487] width 79 height 79
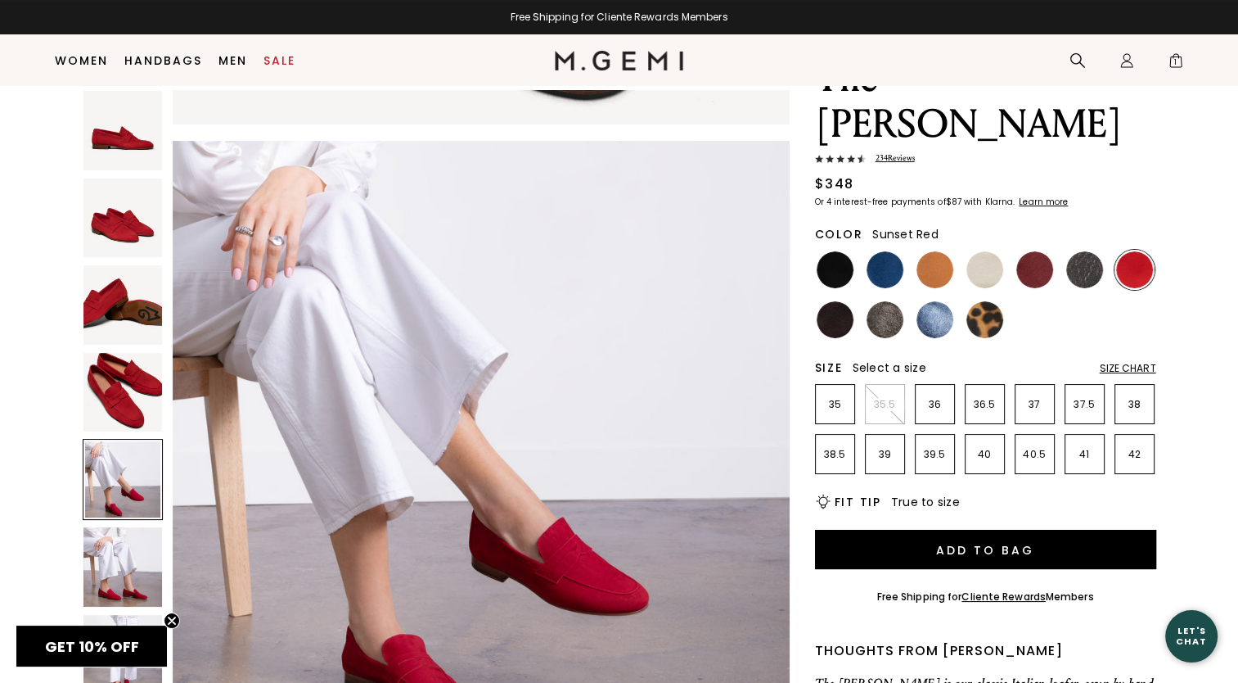
scroll to position [129, 0]
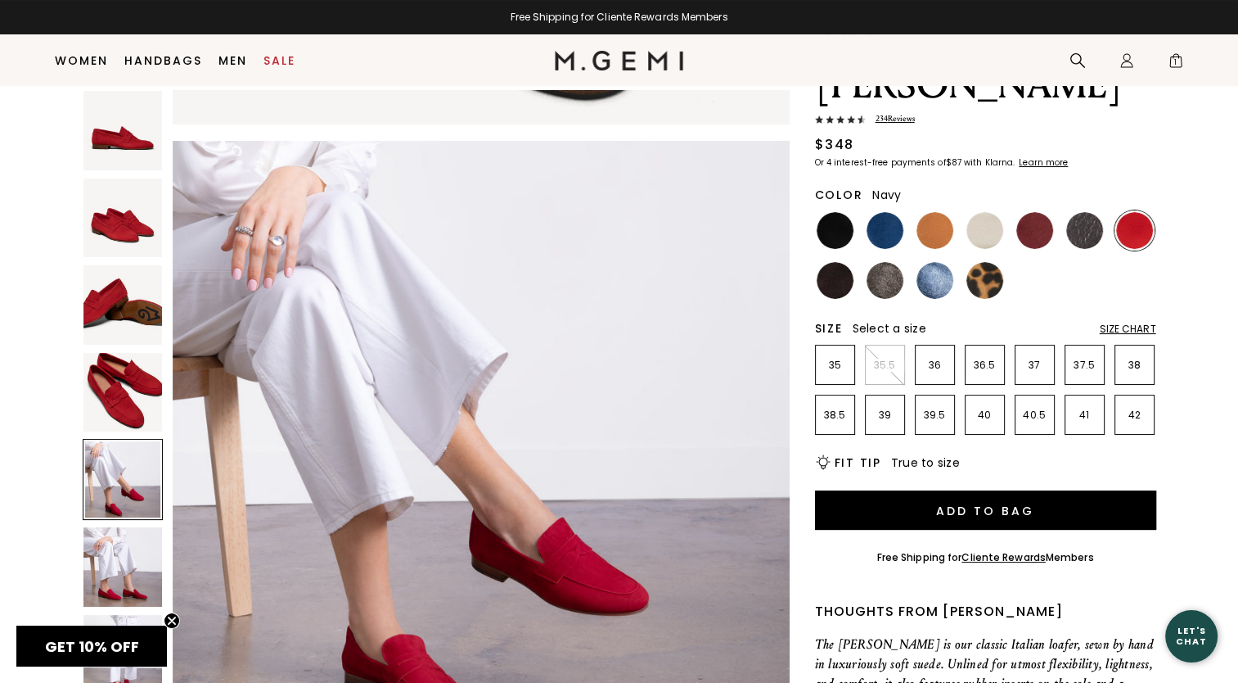
click at [894, 212] on img at bounding box center [885, 230] width 37 height 37
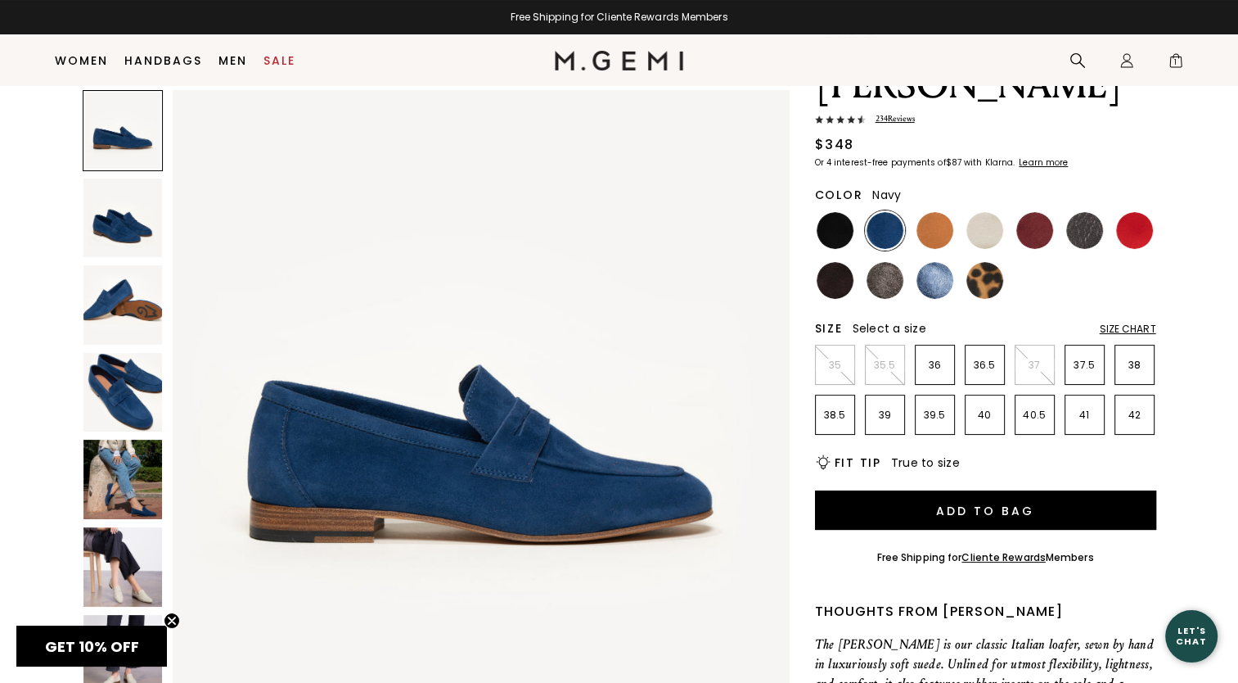
click at [128, 219] on img at bounding box center [122, 217] width 79 height 79
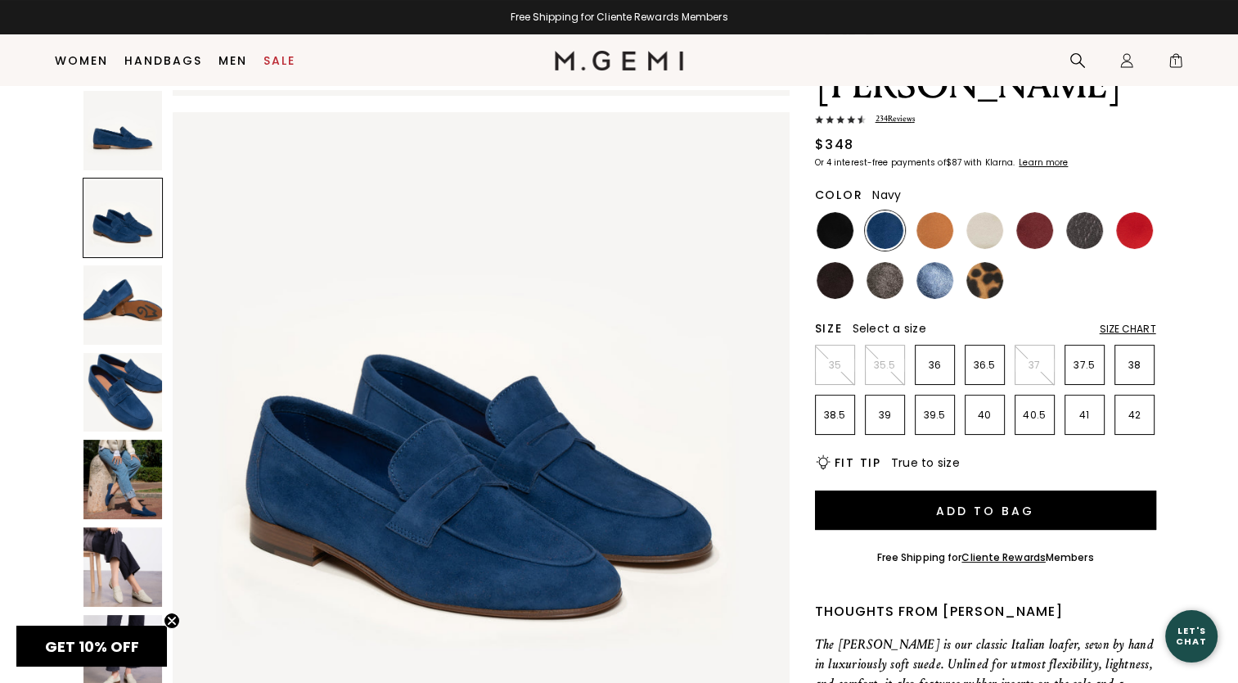
scroll to position [620, 0]
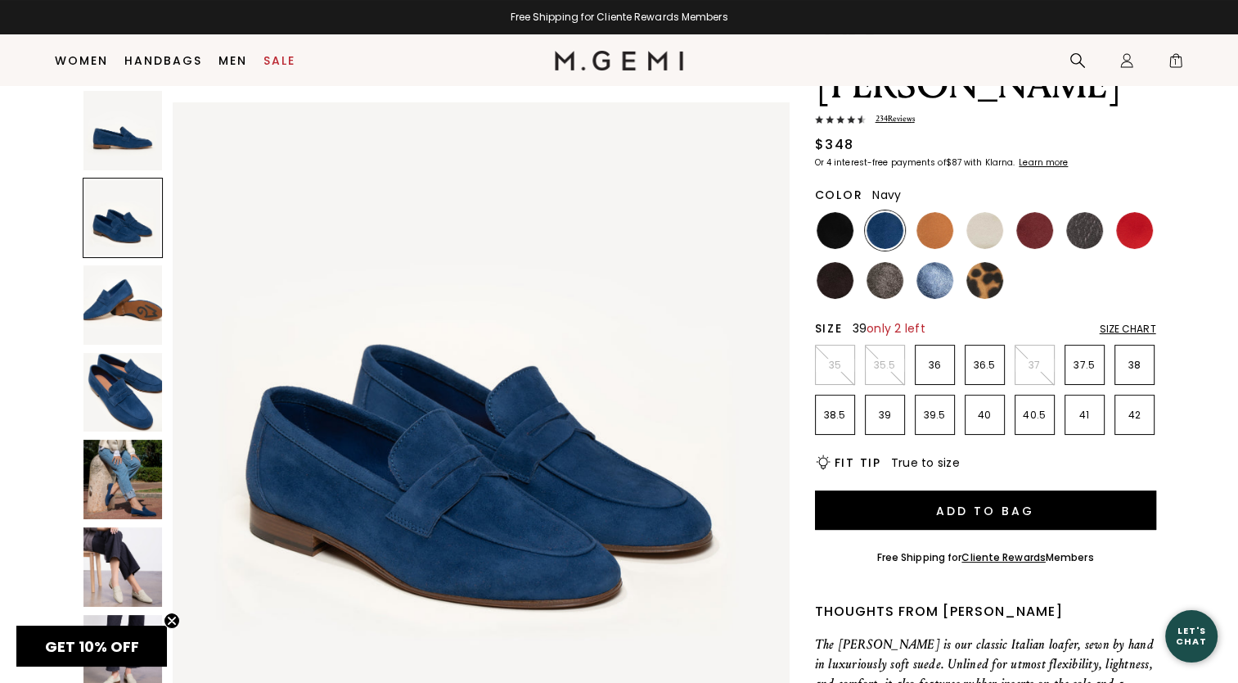
click at [897, 408] on p "39" at bounding box center [885, 414] width 38 height 13
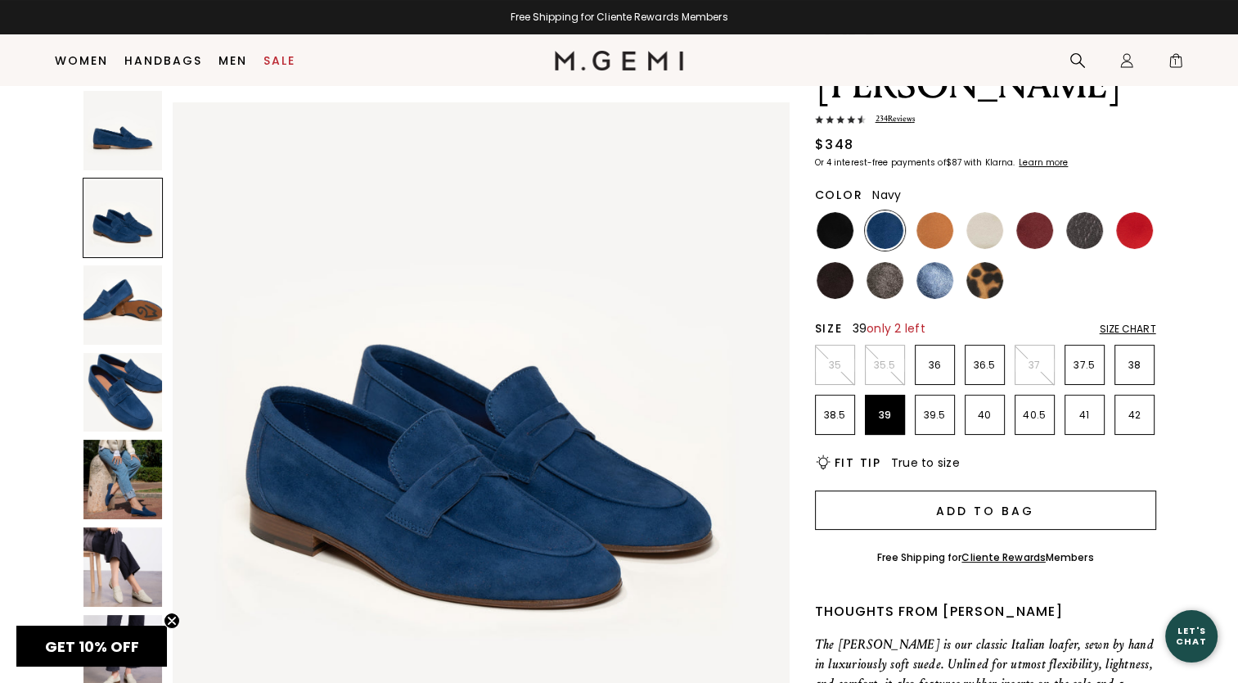
click at [1020, 490] on button "Add to Bag" at bounding box center [985, 509] width 341 height 39
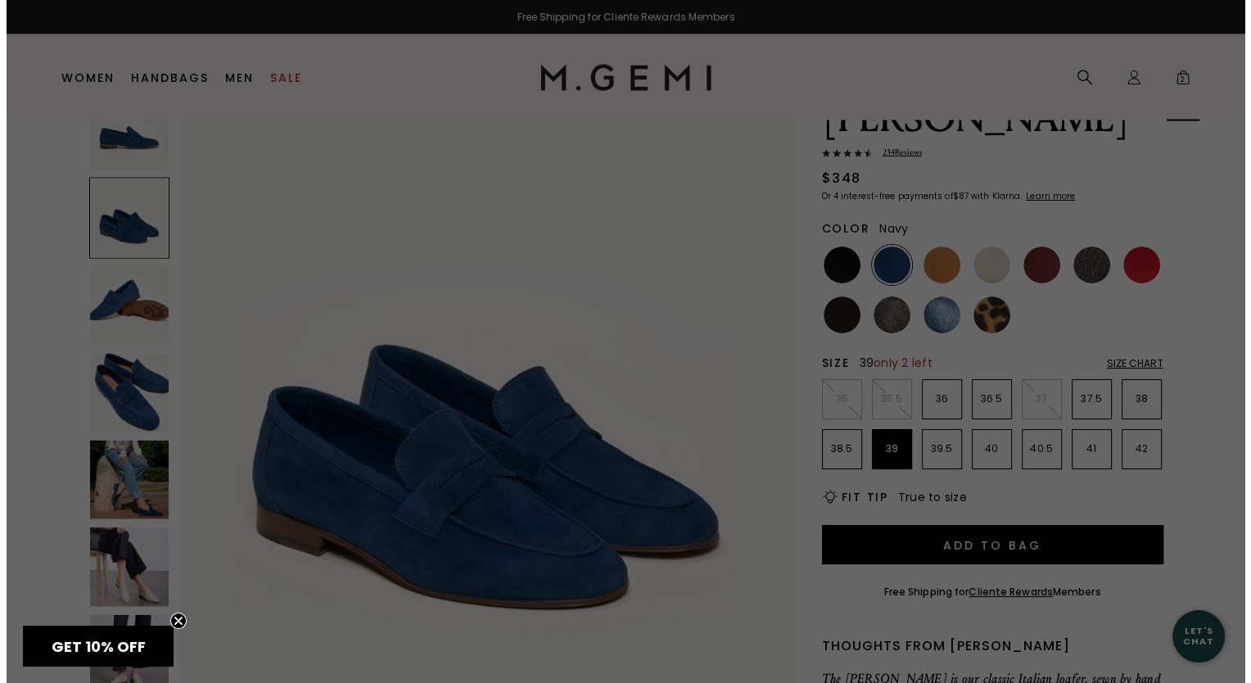
scroll to position [0, 0]
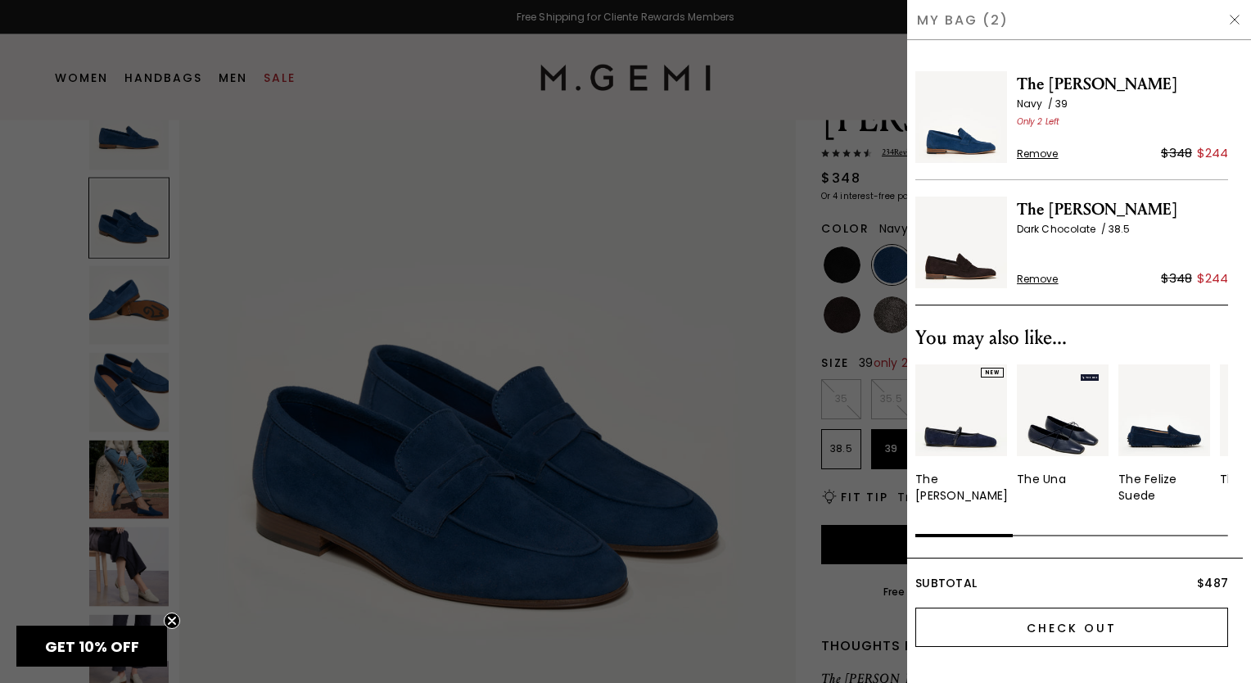
click at [1089, 629] on input "Check Out" at bounding box center [1071, 626] width 313 height 39
